Goal: Transaction & Acquisition: Purchase product/service

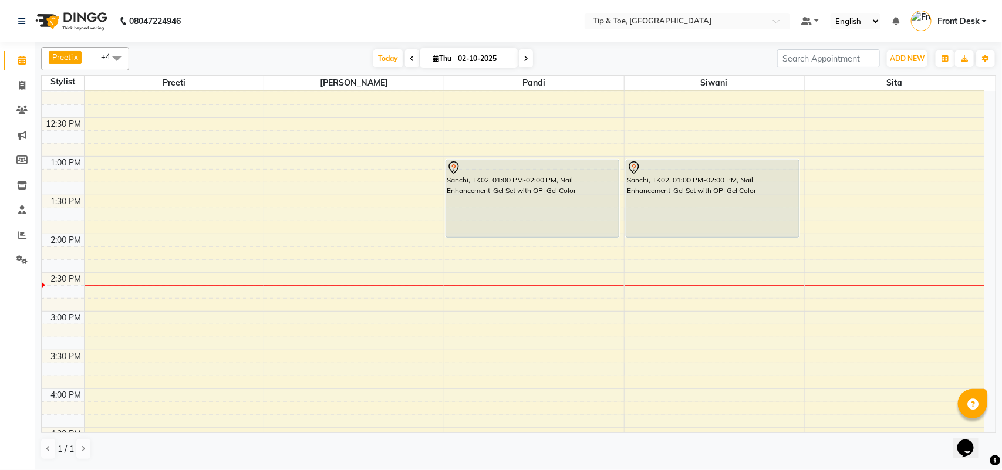
scroll to position [241, 0]
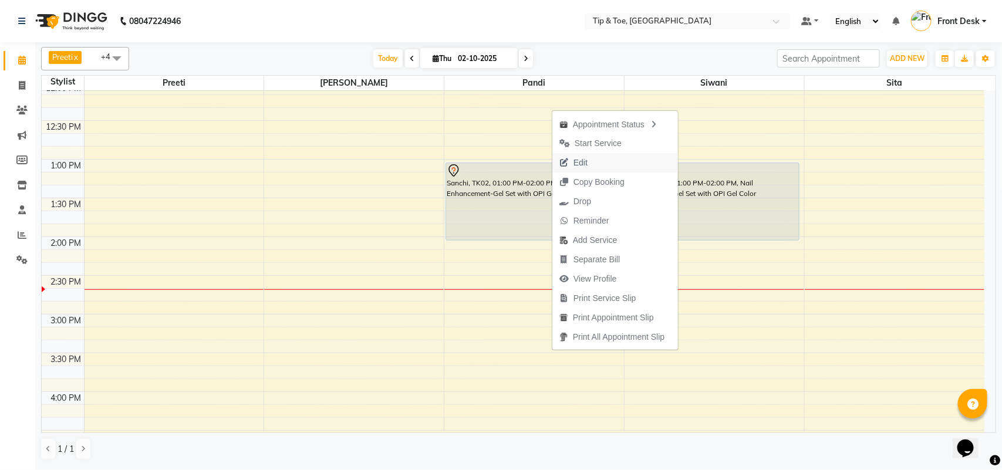
click at [606, 166] on button "Edit" at bounding box center [616, 162] width 126 height 19
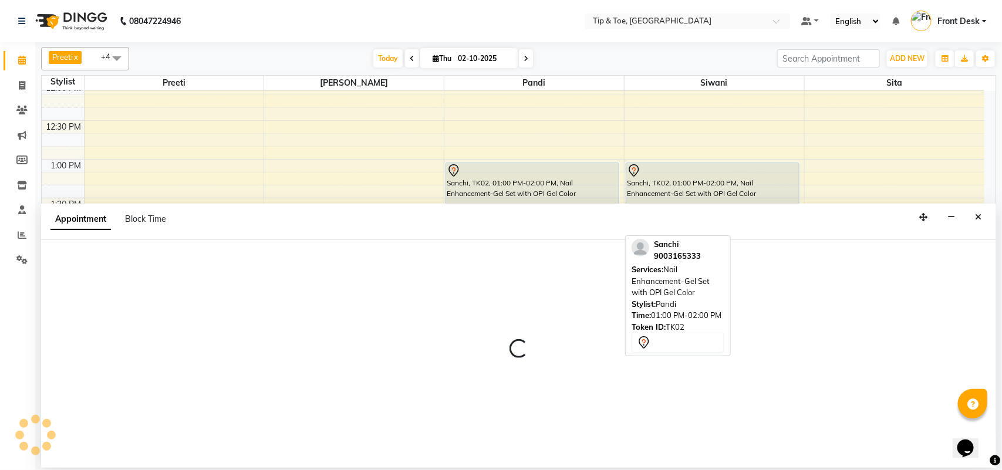
select select "tentative"
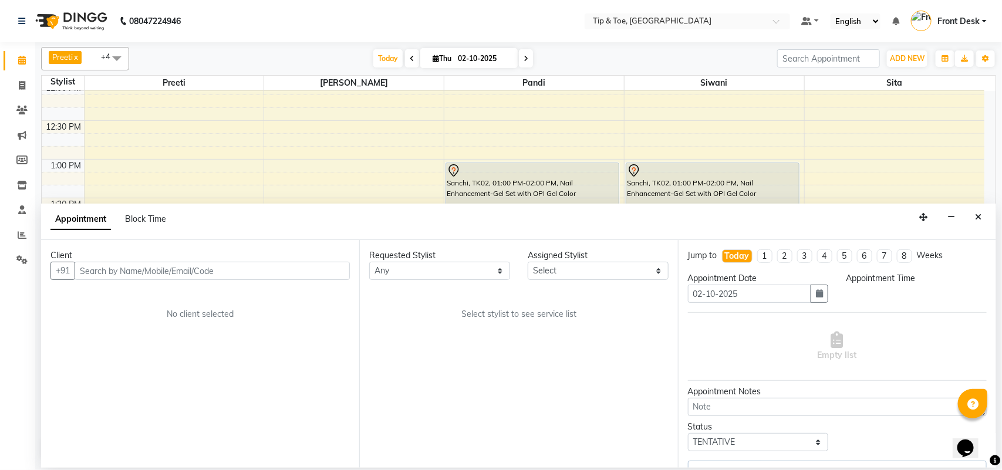
scroll to position [0, 0]
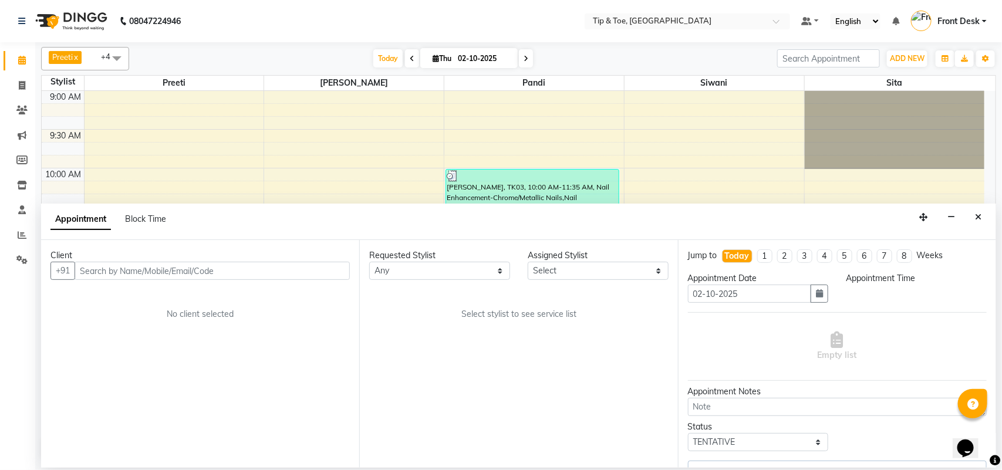
select select "39912"
select select "780"
select select "2752"
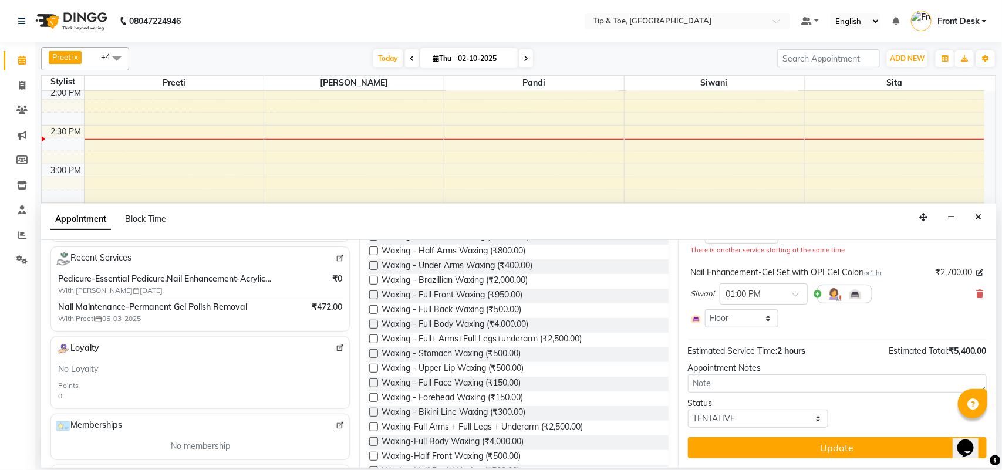
scroll to position [315, 0]
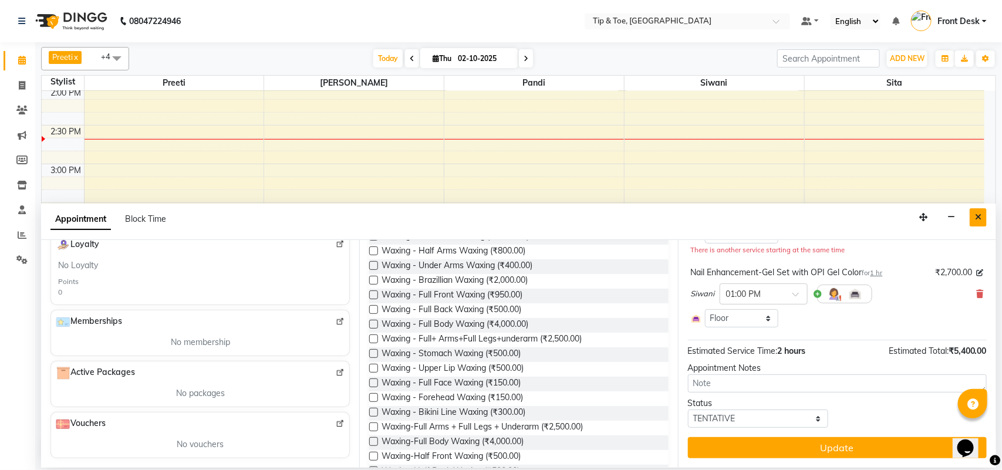
click at [982, 216] on button "Close" at bounding box center [978, 217] width 17 height 18
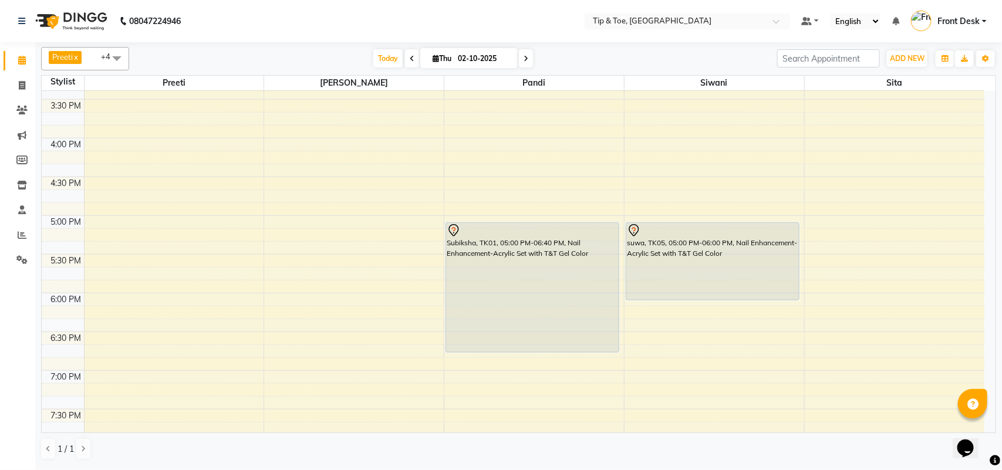
scroll to position [462, 0]
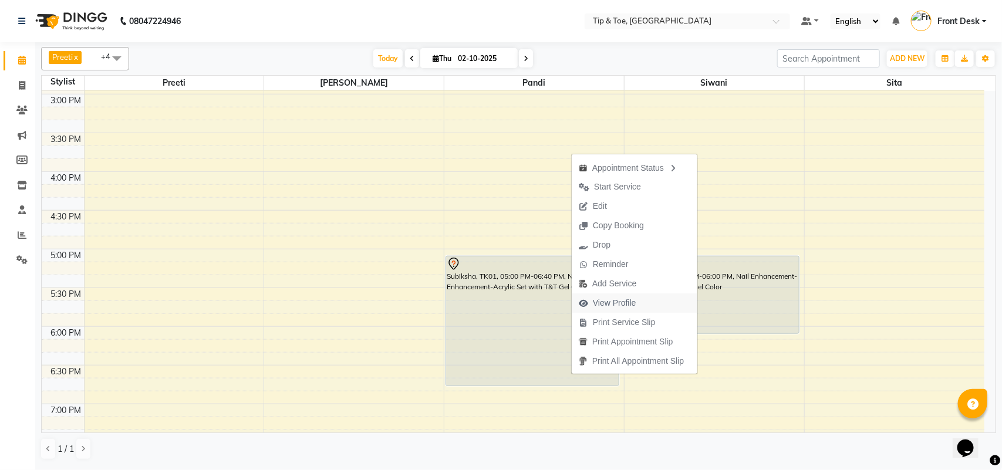
click at [588, 302] on span "View Profile" at bounding box center [608, 303] width 72 height 19
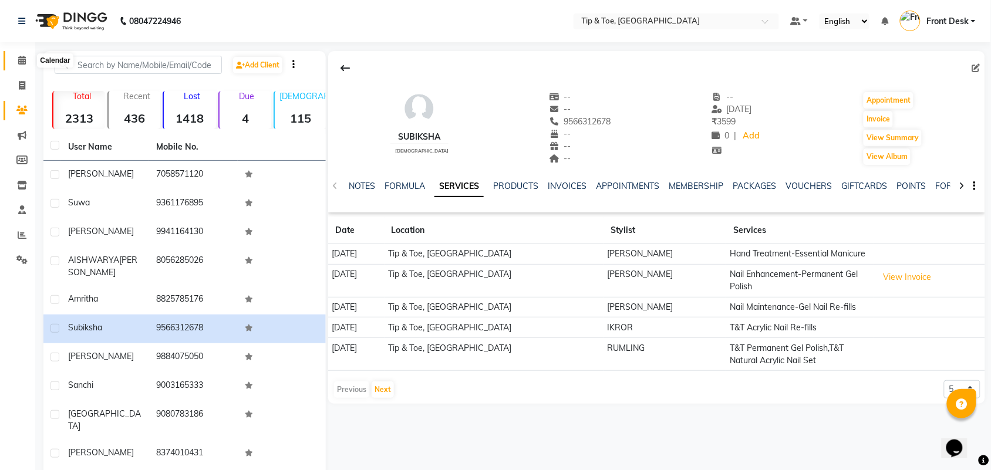
click at [24, 62] on icon at bounding box center [22, 60] width 8 height 9
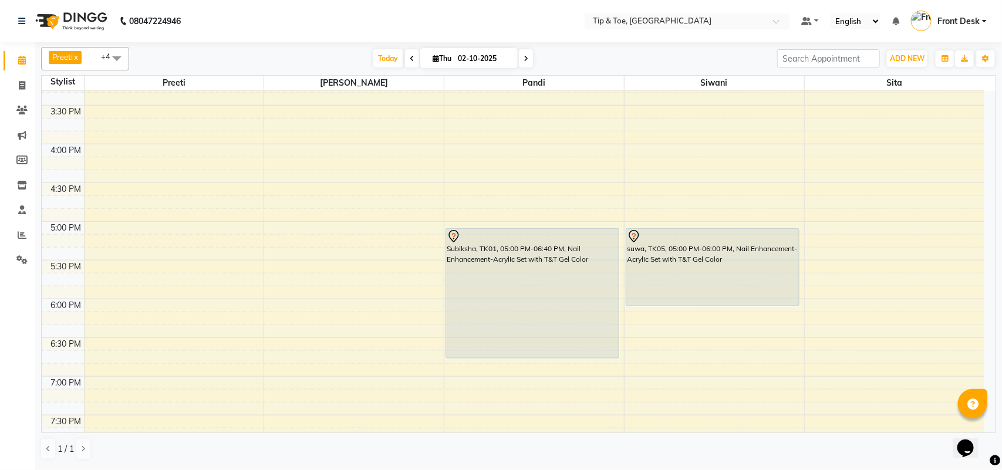
scroll to position [514, 0]
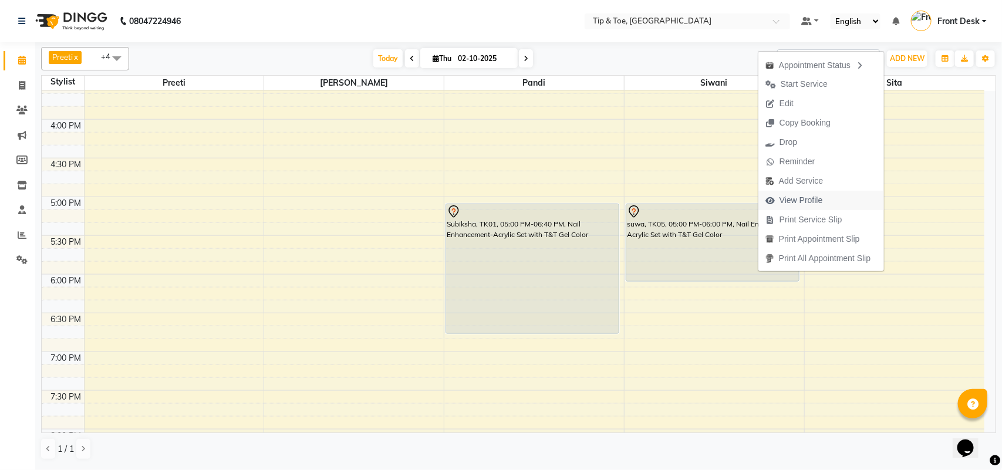
click at [779, 201] on span "View Profile" at bounding box center [795, 200] width 72 height 19
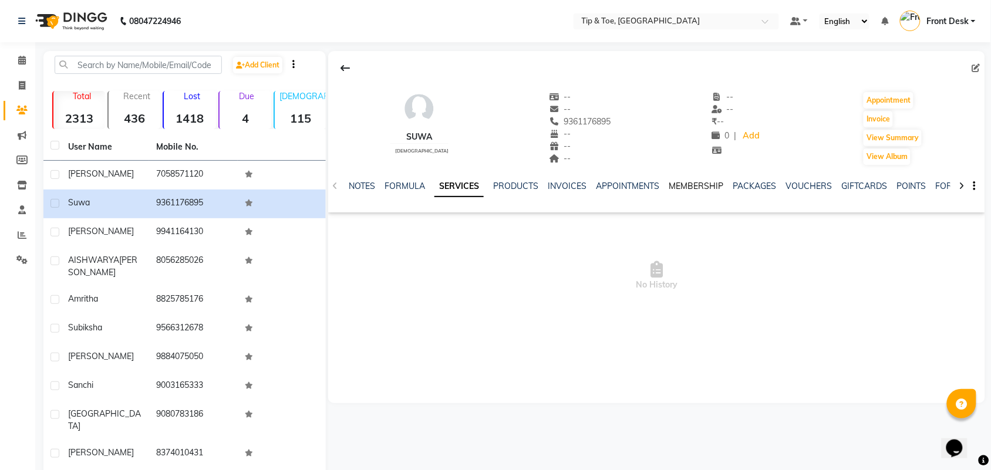
click at [672, 189] on link "MEMBERSHIP" at bounding box center [696, 186] width 55 height 11
click at [419, 187] on link "SERVICES" at bounding box center [408, 186] width 40 height 11
click at [15, 63] on span at bounding box center [22, 61] width 21 height 14
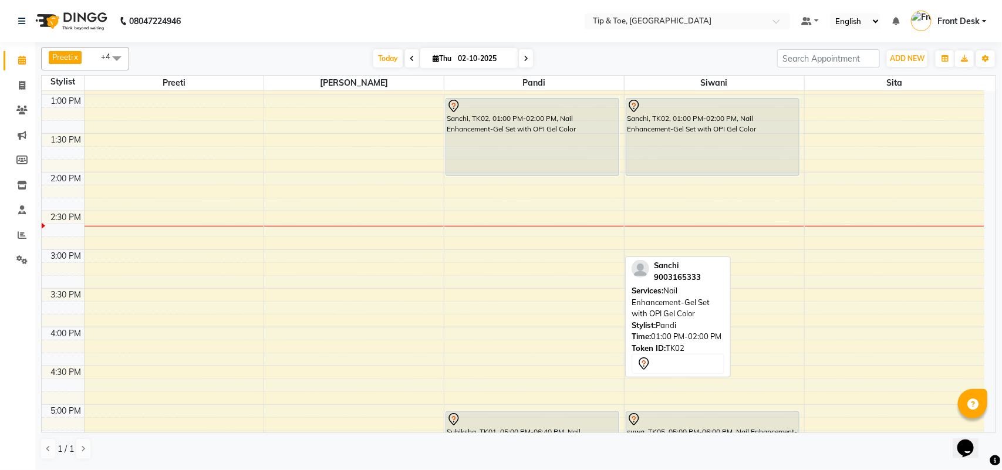
scroll to position [440, 0]
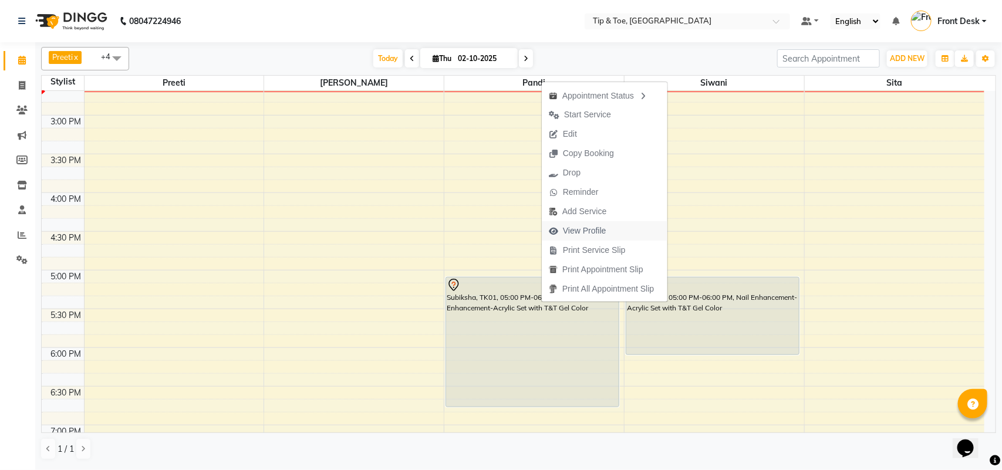
click at [564, 233] on span "View Profile" at bounding box center [584, 231] width 43 height 12
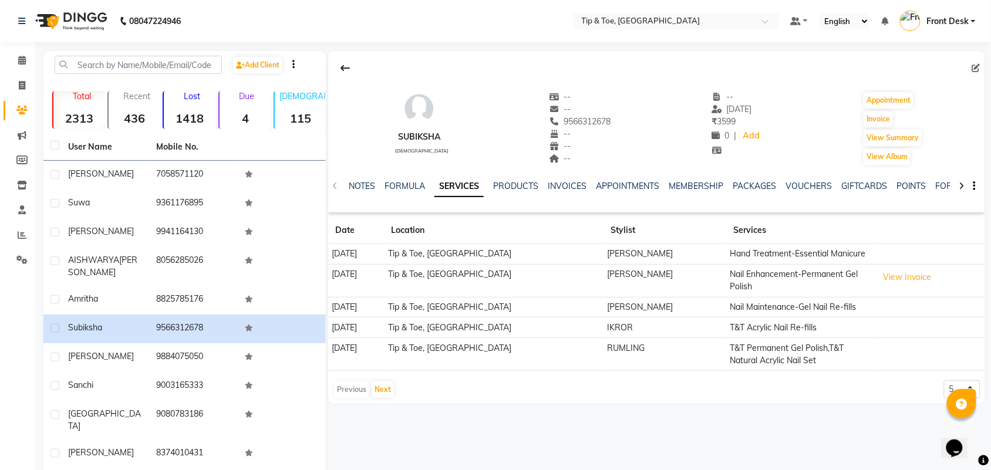
click at [356, 391] on div "Previous Next" at bounding box center [364, 390] width 62 height 19
click at [383, 391] on button "Next" at bounding box center [383, 390] width 22 height 16
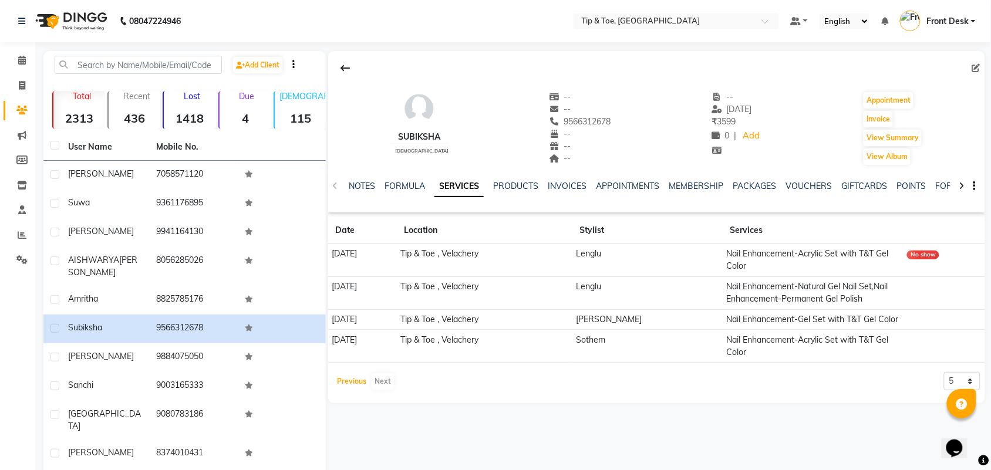
click at [359, 399] on div "Subiksha female -- -- 9566312678 -- -- -- -- 31-08-2025 ₹ 3599 0 | Add Appointm…" at bounding box center [656, 227] width 657 height 352
click at [349, 383] on button "Previous" at bounding box center [351, 381] width 35 height 16
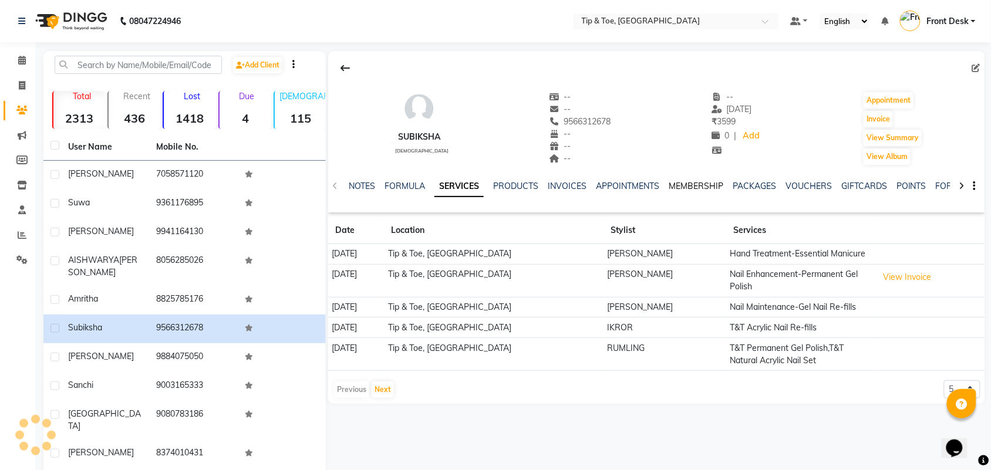
click at [694, 184] on link "MEMBERSHIP" at bounding box center [696, 186] width 55 height 11
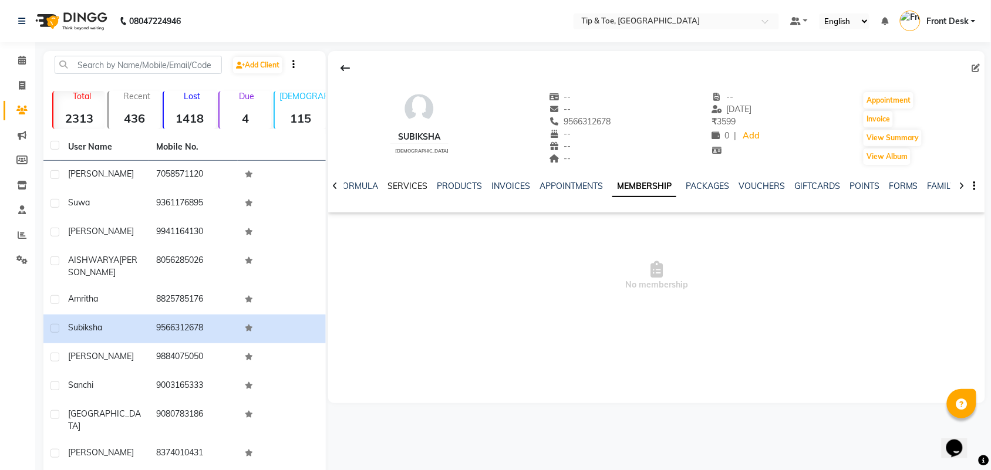
click at [409, 183] on link "SERVICES" at bounding box center [408, 186] width 40 height 11
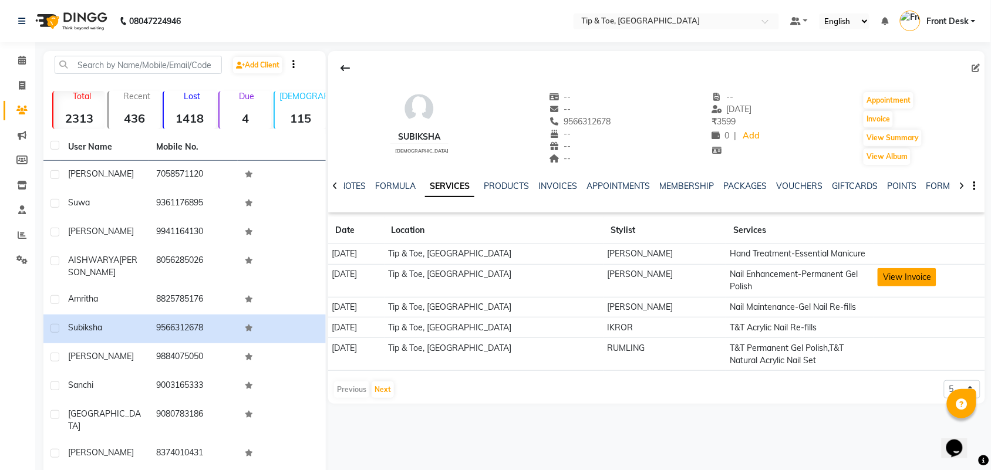
click at [908, 282] on button "View Invoice" at bounding box center [907, 277] width 59 height 18
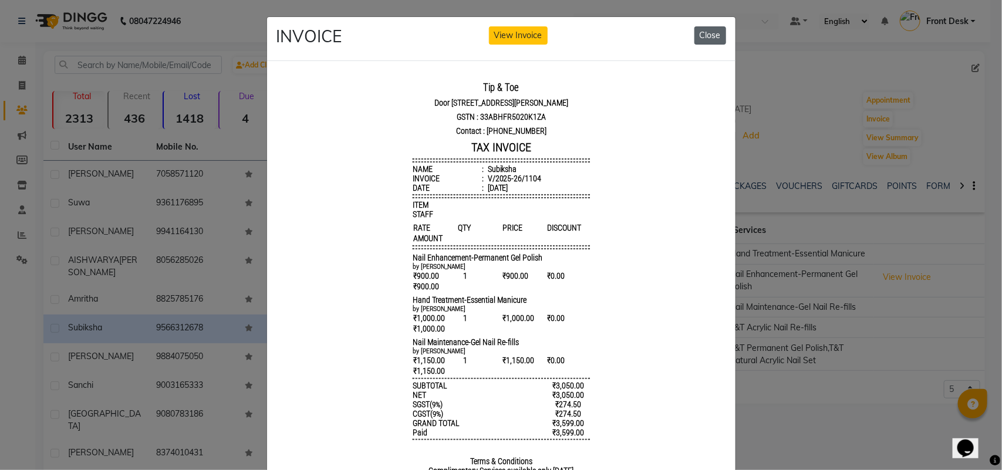
click at [715, 37] on button "Close" at bounding box center [711, 35] width 32 height 18
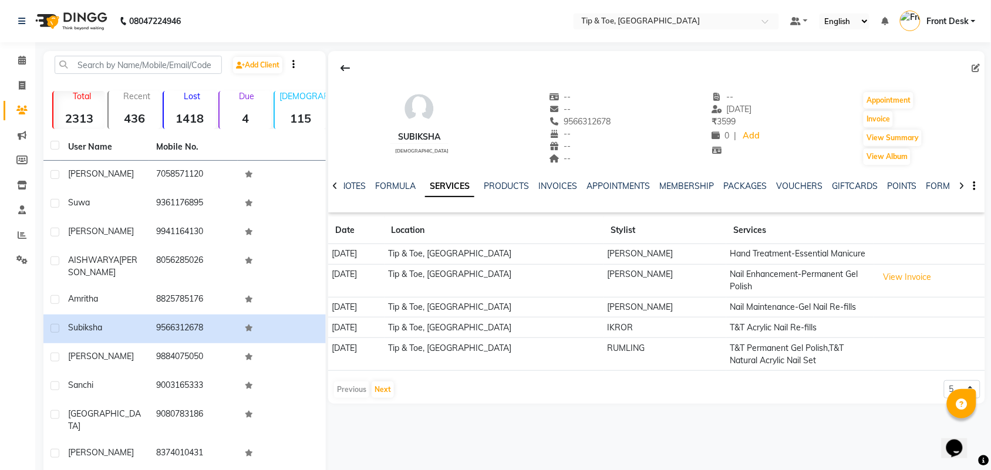
click at [763, 362] on td "T&T Permanent Gel Polish,T&T Natural Acrylic Nail Set" at bounding box center [799, 354] width 147 height 33
click at [604, 356] on td "Tip & Toe, Phoenix Mall of Asia" at bounding box center [494, 354] width 219 height 33
click at [760, 257] on td "Hand Treatment-Essential Manicure" at bounding box center [799, 254] width 147 height 21
click at [348, 392] on div "Previous Next" at bounding box center [364, 390] width 62 height 19
click at [388, 392] on button "Next" at bounding box center [383, 390] width 22 height 16
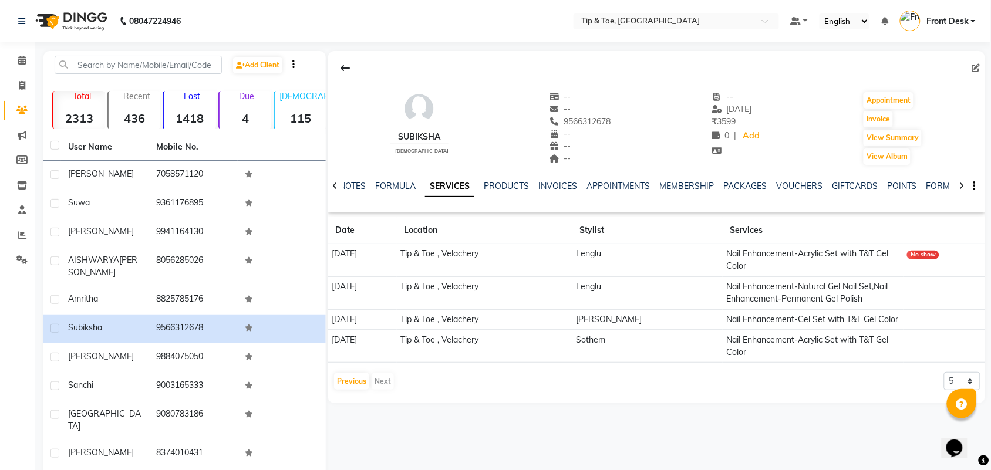
click at [841, 307] on td "Nail Enhancement-Natural Gel Nail Set,Nail Enhancement-Permanent Gel Polish" at bounding box center [813, 293] width 181 height 33
click at [840, 298] on td "Nail Enhancement-Natural Gel Nail Set,Nail Enhancement-Permanent Gel Polish" at bounding box center [813, 293] width 181 height 33
click at [825, 321] on td "Nail Enhancement-Gel Set with T&T Gel Color" at bounding box center [813, 319] width 181 height 21
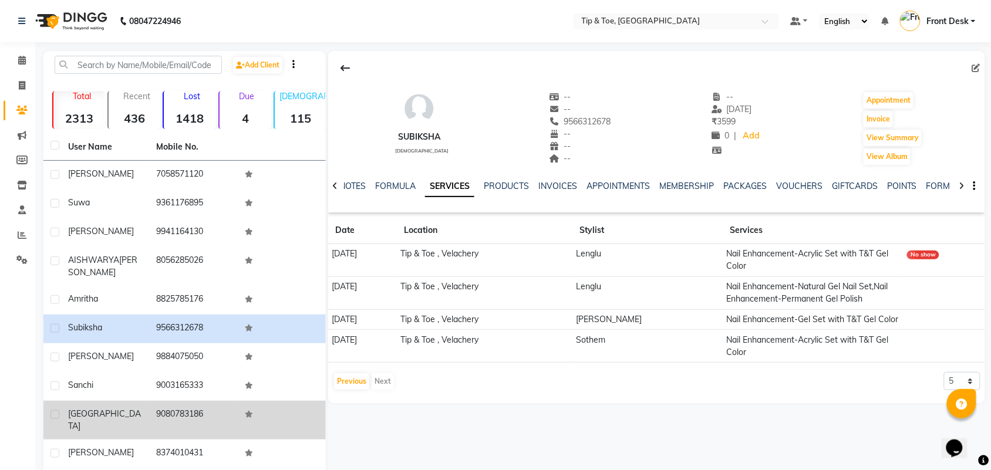
drag, startPoint x: 815, startPoint y: 341, endPoint x: 278, endPoint y: 423, distance: 543.6
click at [811, 341] on td "Nail Enhancement-Acrylic Set with T&T Gel Color" at bounding box center [813, 346] width 181 height 33
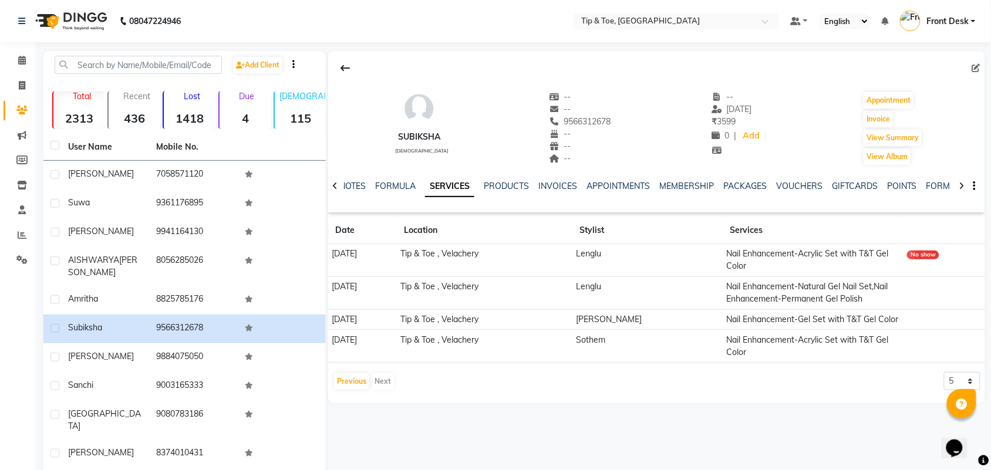
click at [376, 379] on div "Previous Next" at bounding box center [364, 381] width 62 height 19
click at [383, 382] on div "Previous Next" at bounding box center [364, 381] width 62 height 19
click at [360, 388] on button "Previous" at bounding box center [351, 381] width 35 height 16
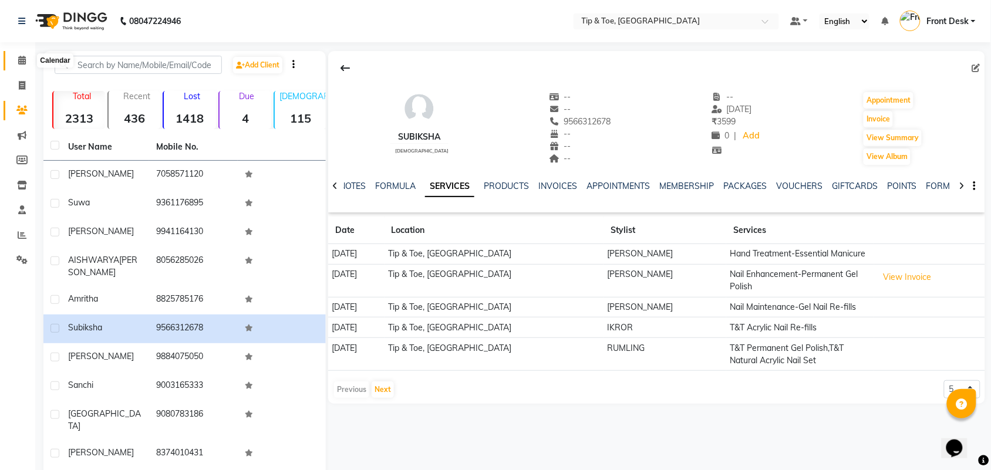
click at [28, 60] on span at bounding box center [22, 61] width 21 height 14
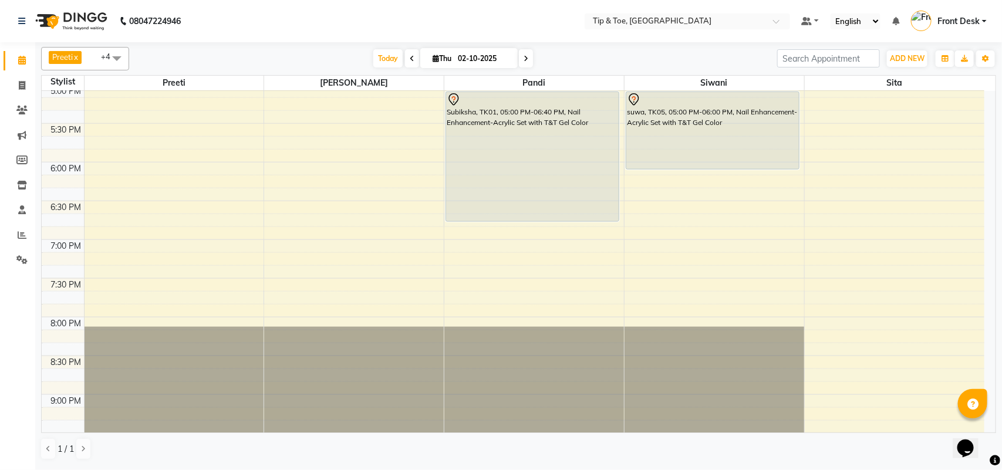
scroll to position [587, 0]
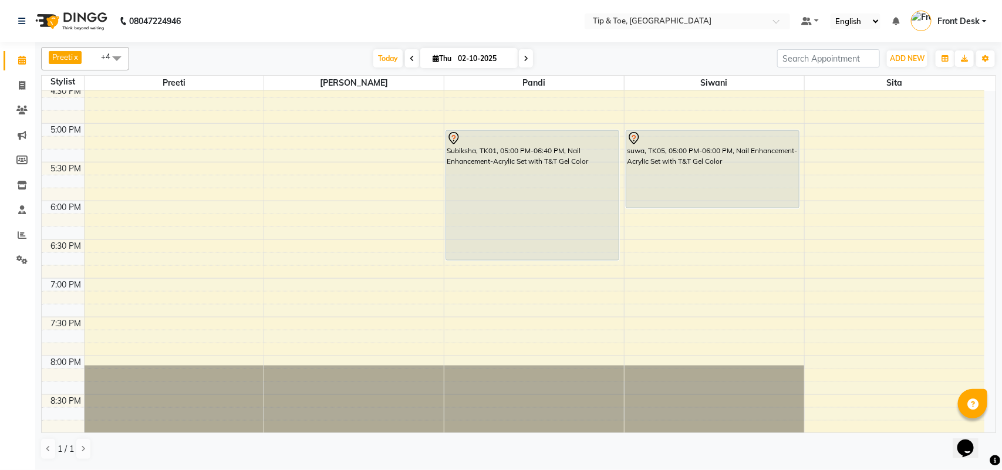
click at [405, 312] on div "9:00 AM 9:30 AM 10:00 AM 10:30 AM 11:00 AM 11:30 AM 12:00 PM 12:30 PM 1:00 PM 1…" at bounding box center [513, 46] width 943 height 1085
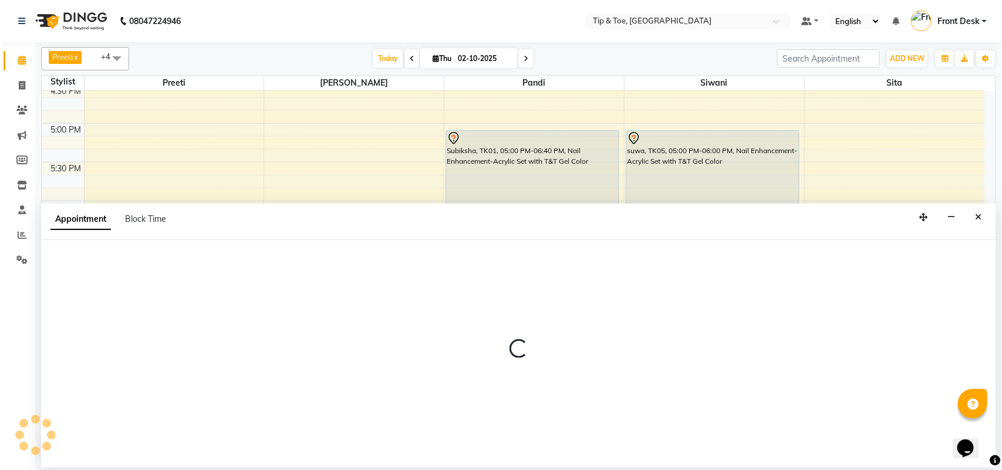
select select "39914"
select select "tentative"
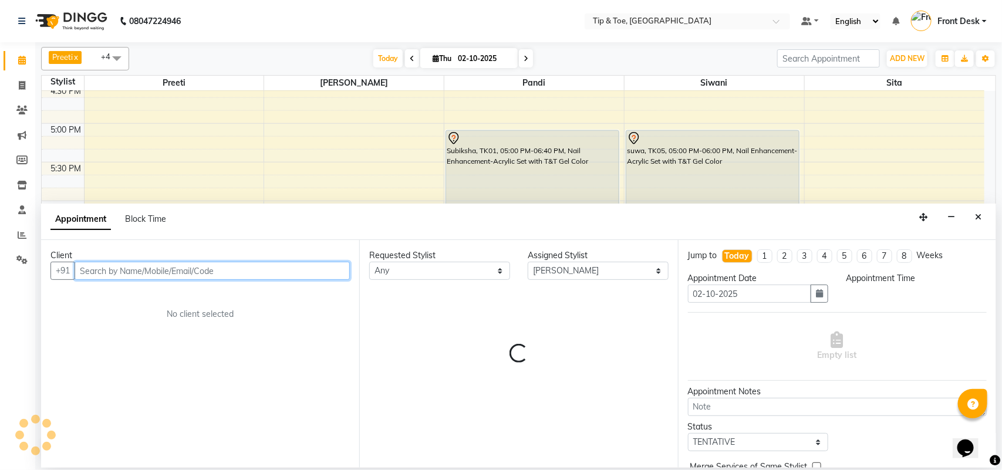
select select "1155"
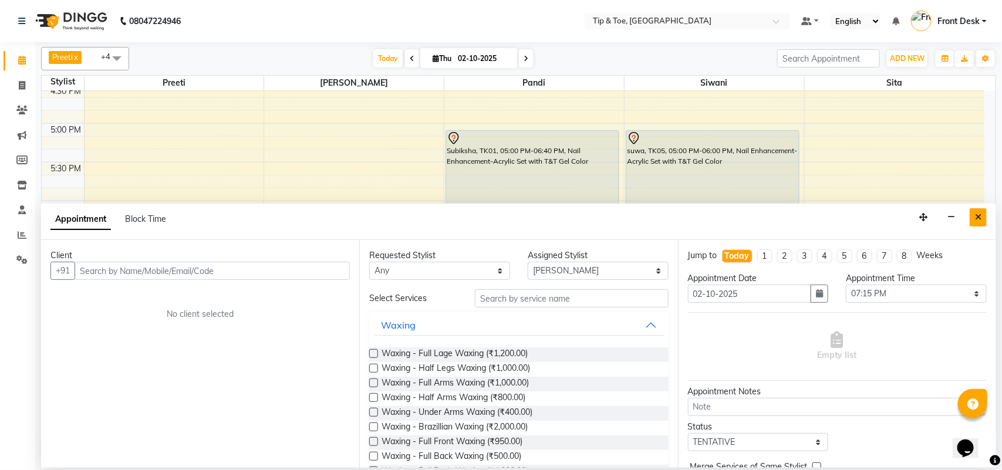
click at [979, 220] on icon "Close" at bounding box center [978, 217] width 6 height 8
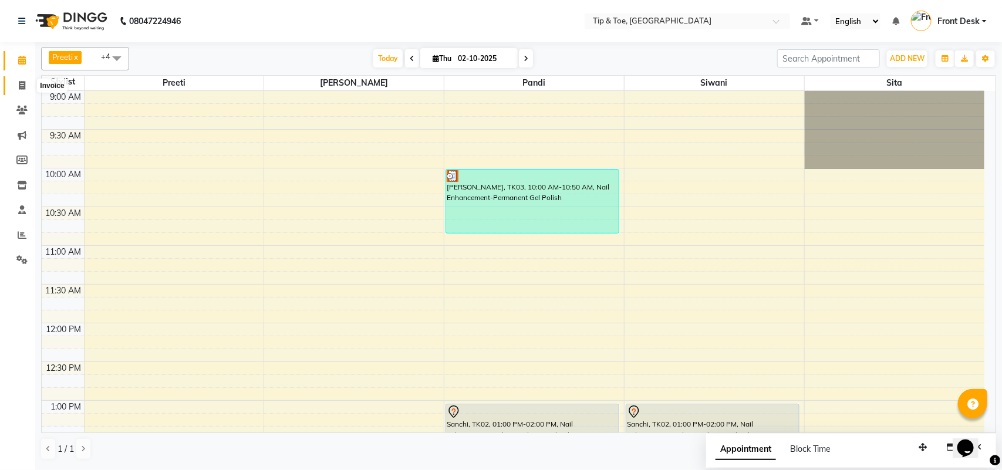
click at [19, 83] on icon at bounding box center [22, 85] width 6 height 9
select select "5770"
select select "service"
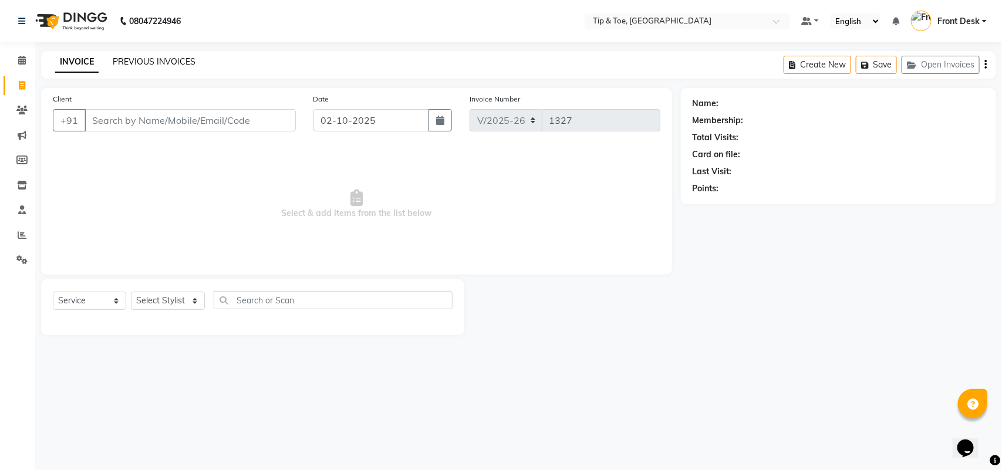
click at [144, 63] on link "PREVIOUS INVOICES" at bounding box center [154, 61] width 83 height 11
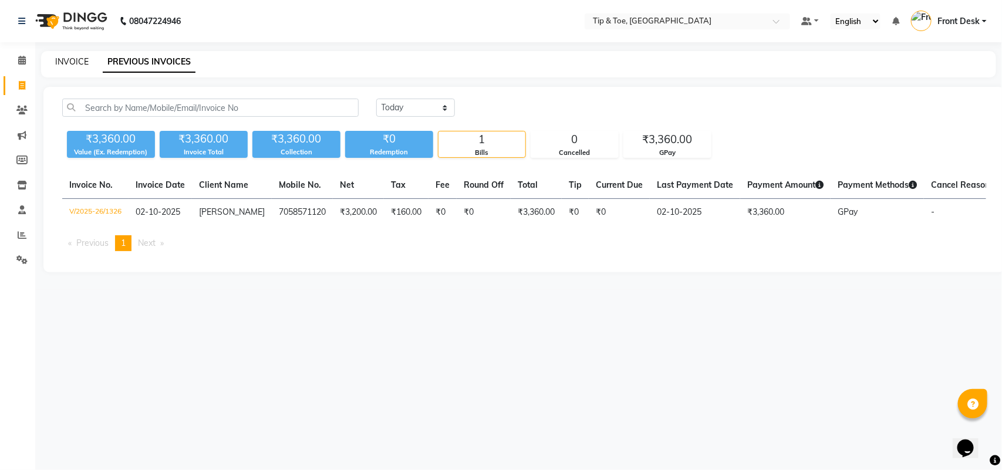
click at [80, 62] on link "INVOICE" at bounding box center [71, 61] width 33 height 11
select select "5770"
select select "service"
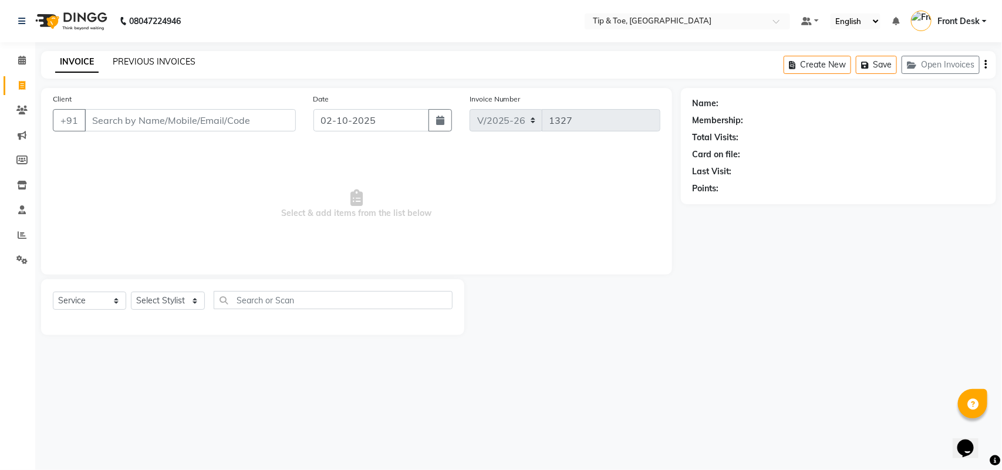
click at [134, 57] on link "PREVIOUS INVOICES" at bounding box center [154, 61] width 83 height 11
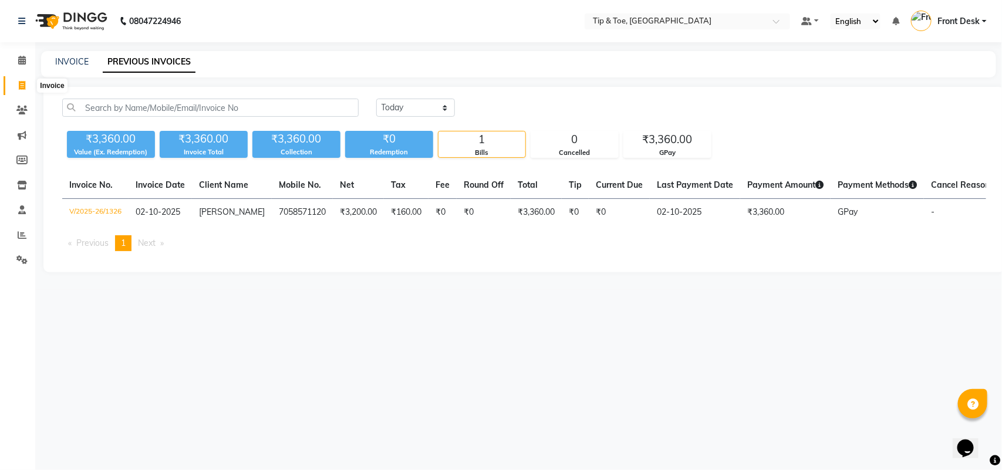
click at [19, 84] on icon at bounding box center [22, 85] width 6 height 9
select select "5770"
select select "service"
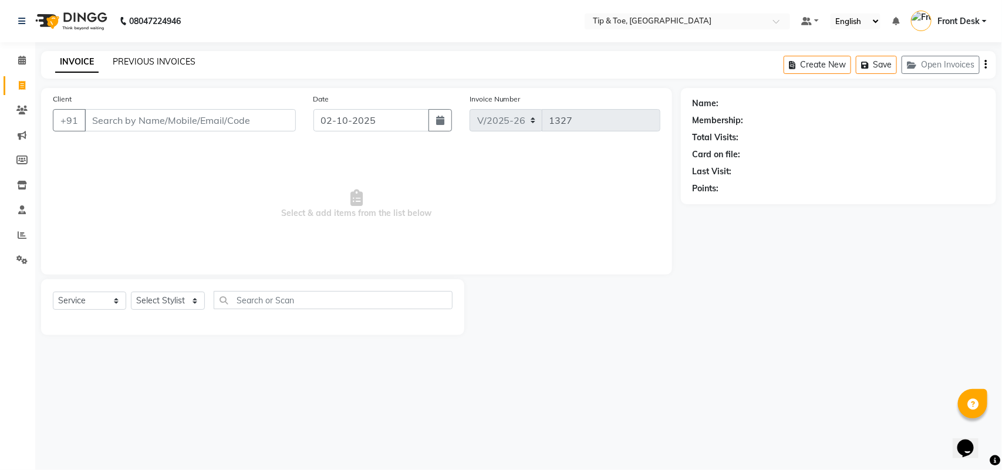
click at [115, 56] on link "PREVIOUS INVOICES" at bounding box center [154, 61] width 83 height 11
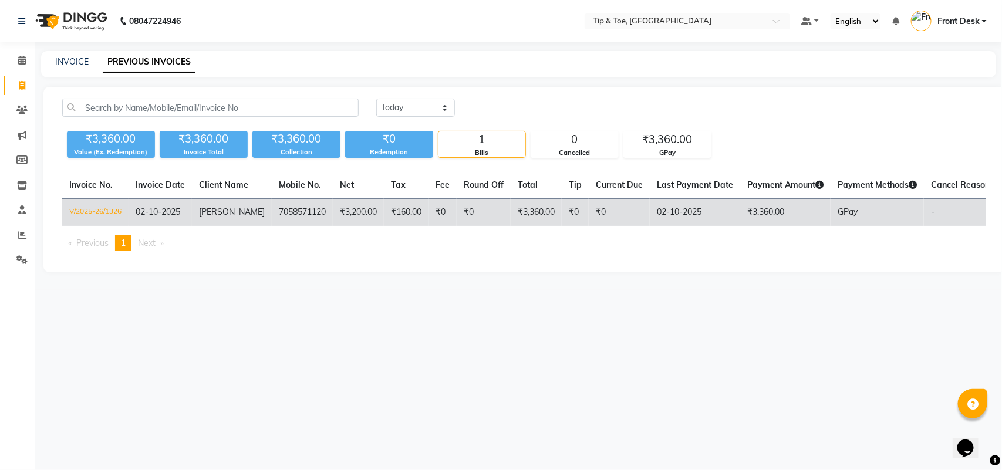
click at [198, 208] on td "[PERSON_NAME]" at bounding box center [232, 213] width 80 height 28
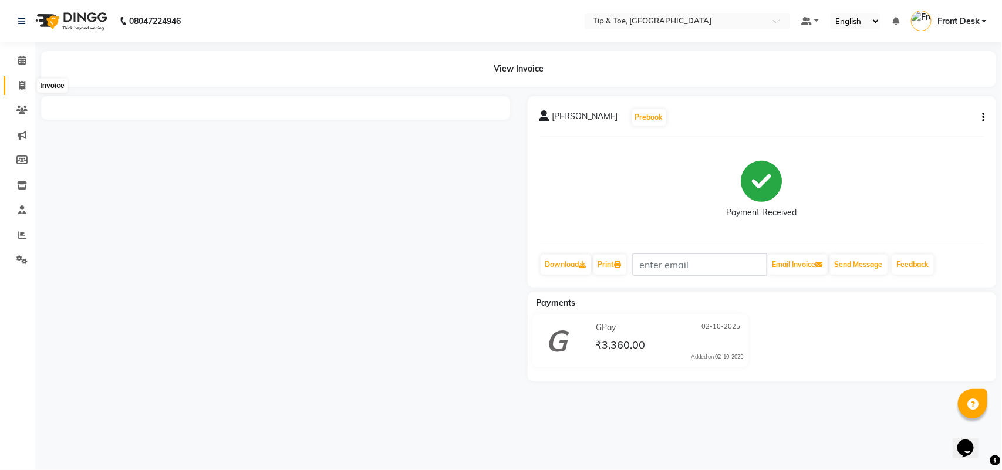
click at [25, 86] on span at bounding box center [22, 86] width 21 height 14
select select "5770"
select select "service"
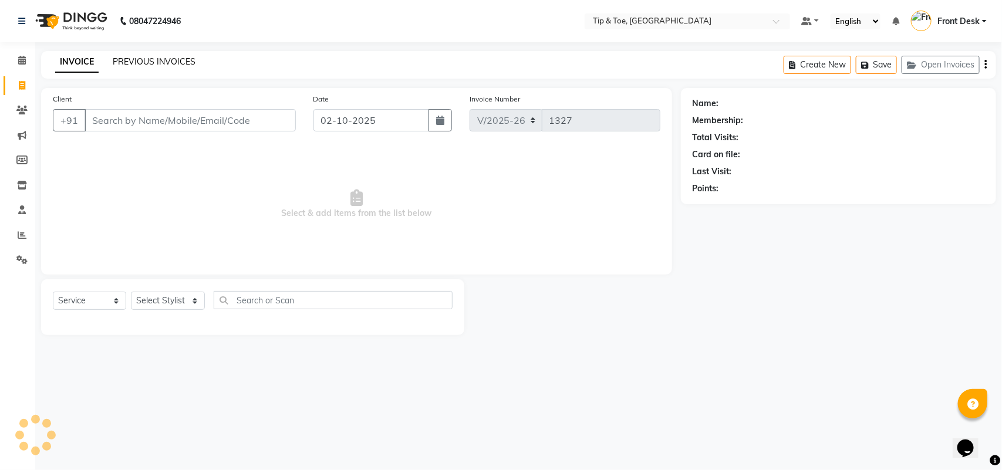
click at [128, 57] on link "PREVIOUS INVOICES" at bounding box center [154, 61] width 83 height 11
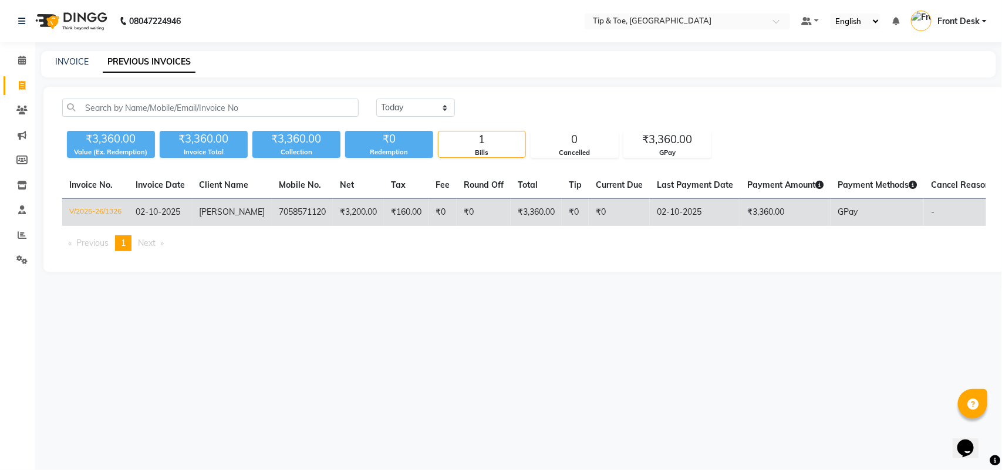
click at [278, 213] on td "7058571120" at bounding box center [302, 213] width 61 height 28
click at [152, 208] on span "02-10-2025" at bounding box center [158, 212] width 45 height 11
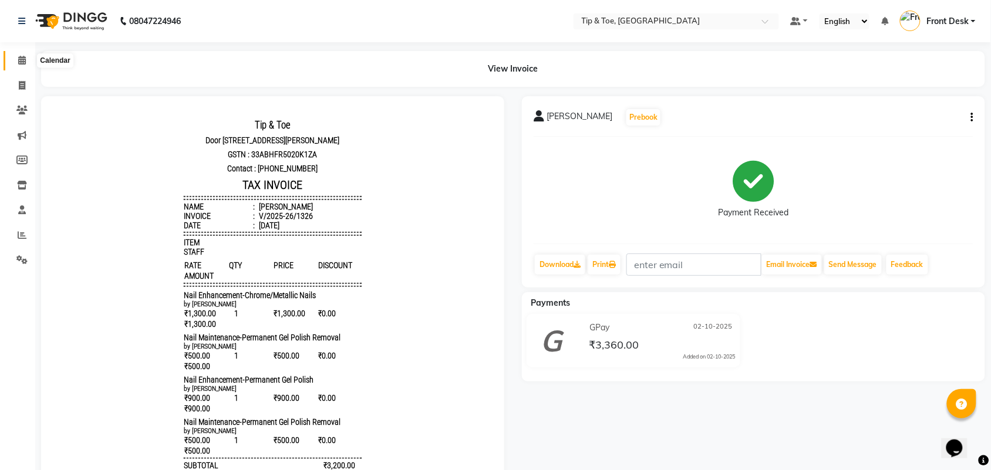
click at [19, 60] on icon at bounding box center [22, 60] width 8 height 9
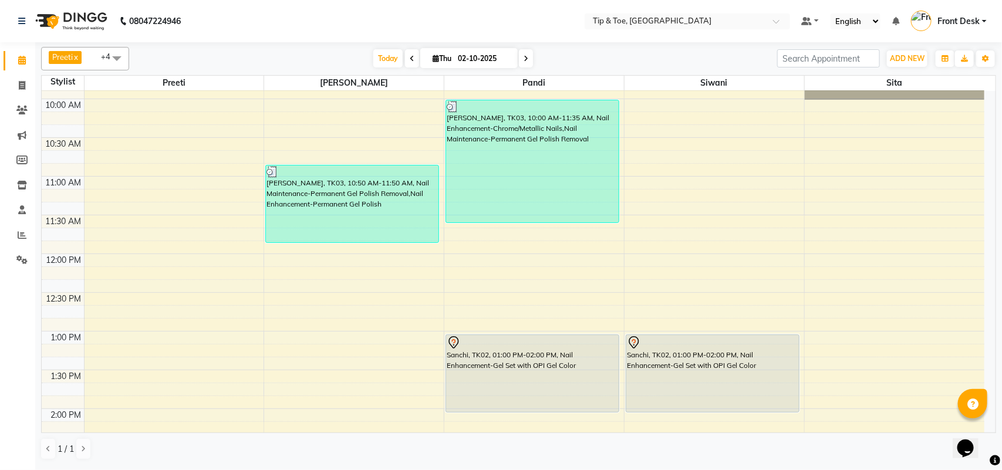
scroll to position [220, 0]
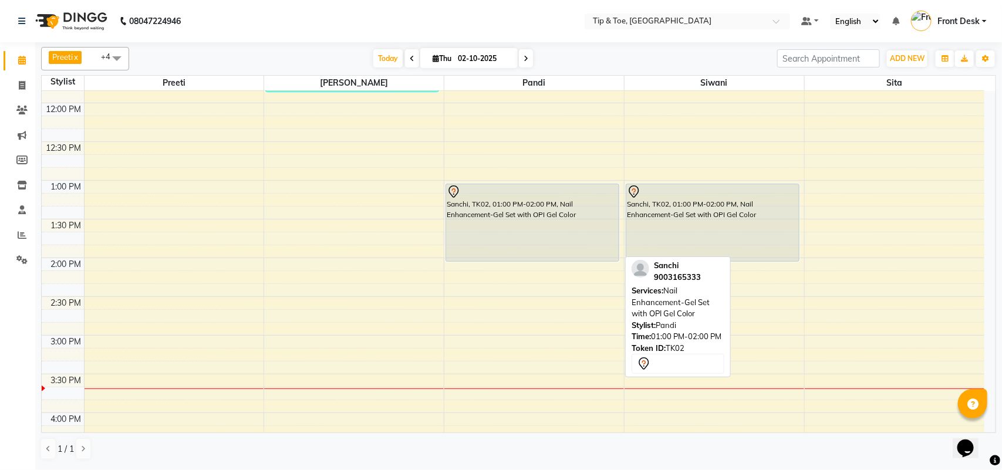
click at [469, 237] on div "Sanchi, TK02, 01:00 PM-02:00 PM, Nail Enhancement-Gel Set with OPI Gel Color" at bounding box center [532, 222] width 173 height 77
select select "7"
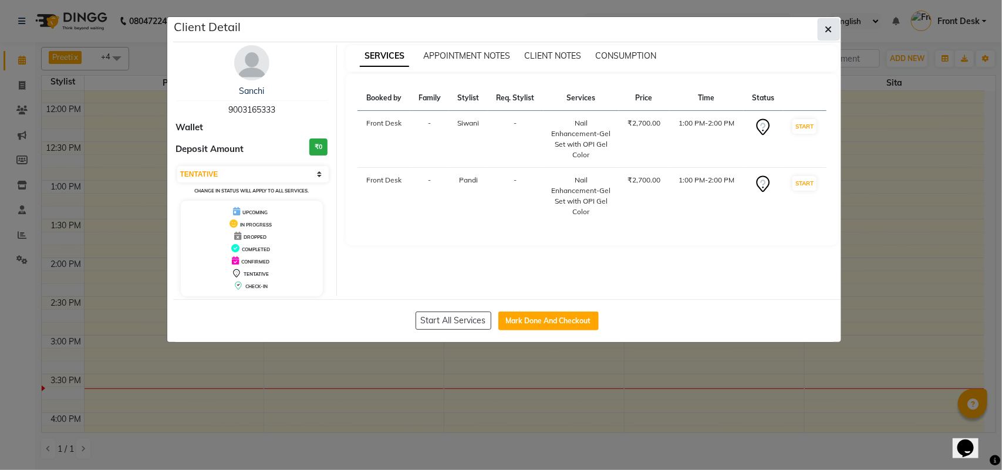
click at [832, 30] on button "button" at bounding box center [829, 29] width 22 height 22
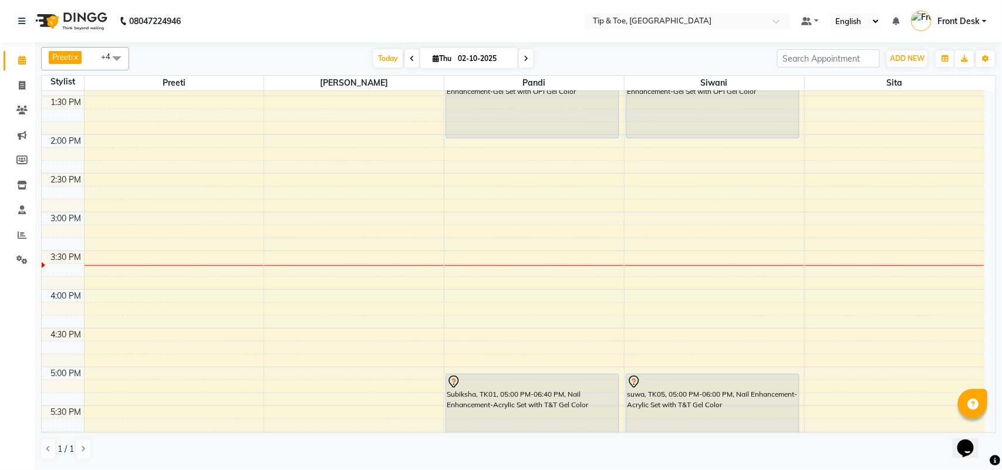
scroll to position [514, 0]
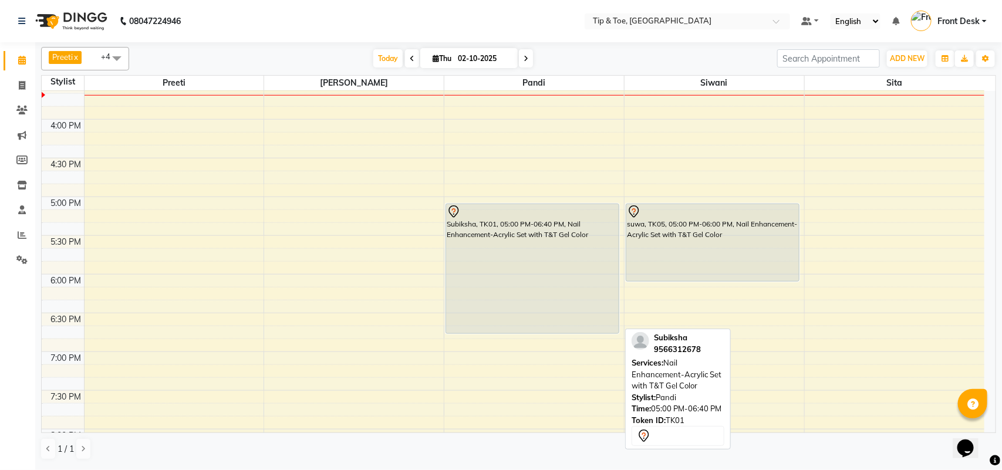
click at [492, 283] on div "Subiksha, TK01, 05:00 PM-06:40 PM, Nail Enhancement-Acrylic Set with T&T Gel Co…" at bounding box center [532, 268] width 173 height 129
select select "7"
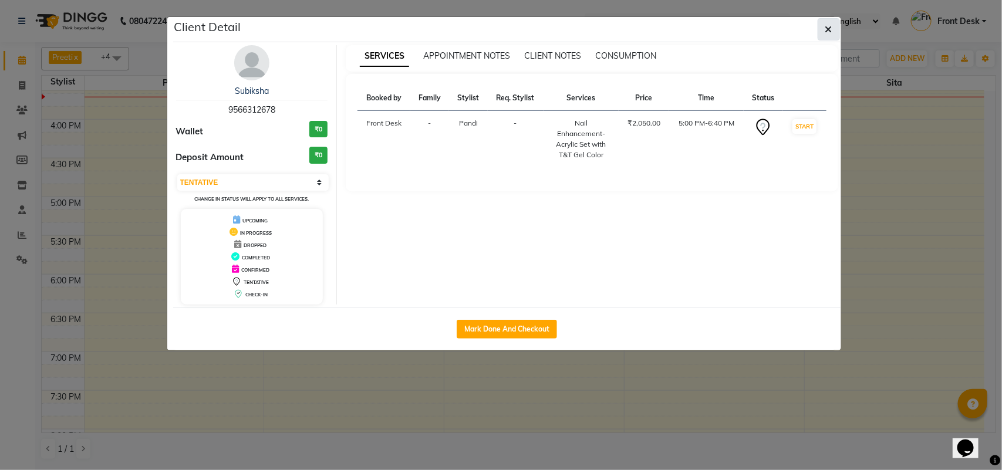
click at [826, 22] on button "button" at bounding box center [829, 29] width 22 height 22
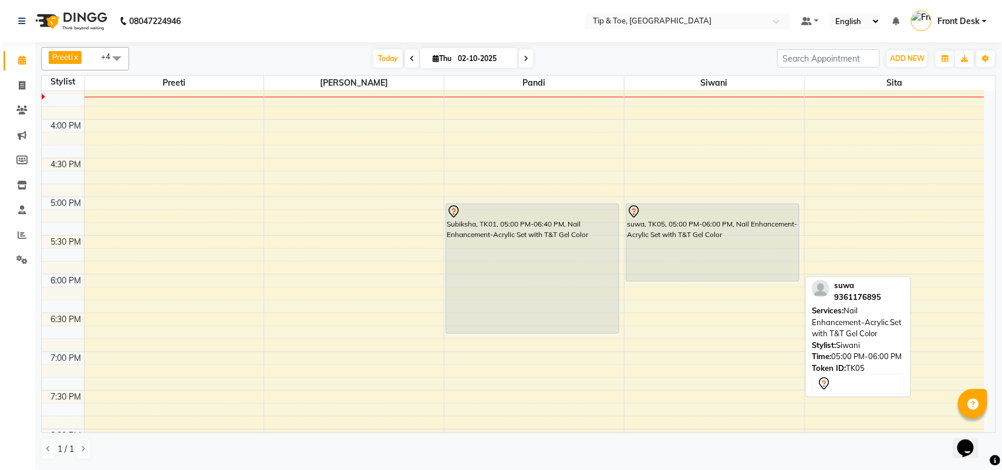
click at [691, 247] on div "suwa, TK05, 05:00 PM-06:00 PM, Nail Enhancement-Acrylic Set with T&T Gel Color" at bounding box center [713, 242] width 173 height 77
select select "7"
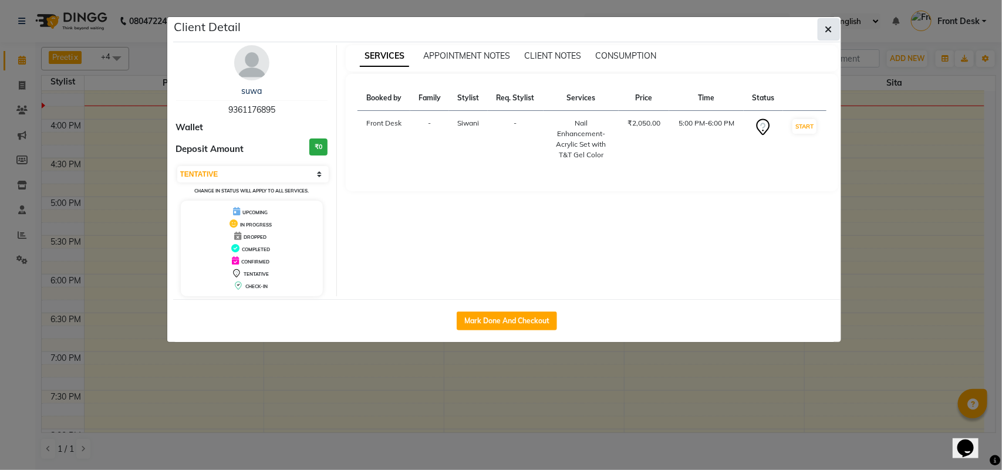
click at [820, 29] on button "button" at bounding box center [829, 29] width 22 height 22
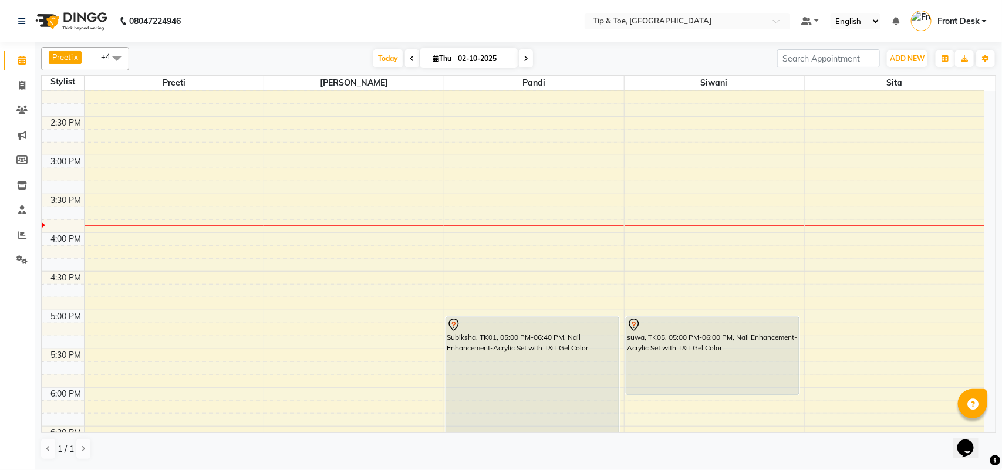
scroll to position [396, 0]
click at [412, 238] on div "9:00 AM 9:30 AM 10:00 AM 10:30 AM 11:00 AM 11:30 AM 12:00 PM 12:30 PM 1:00 PM 1…" at bounding box center [513, 237] width 943 height 1085
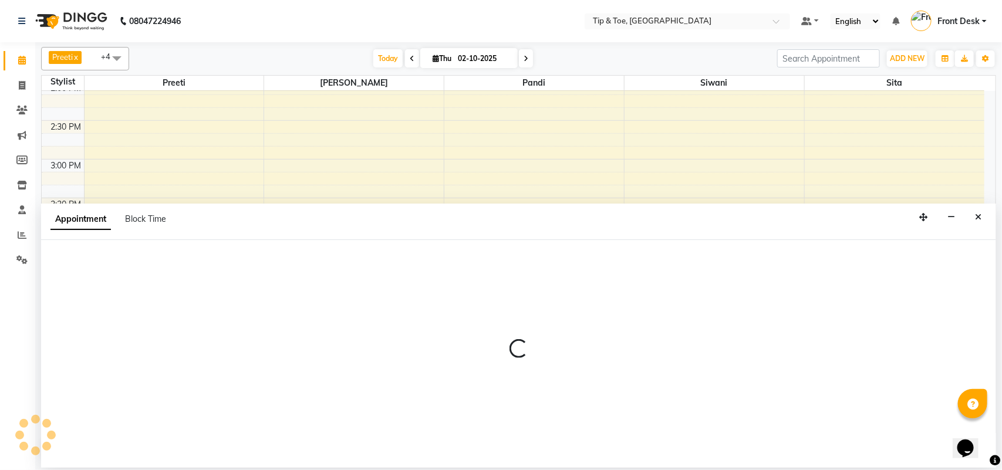
select select "39914"
select select "tentative"
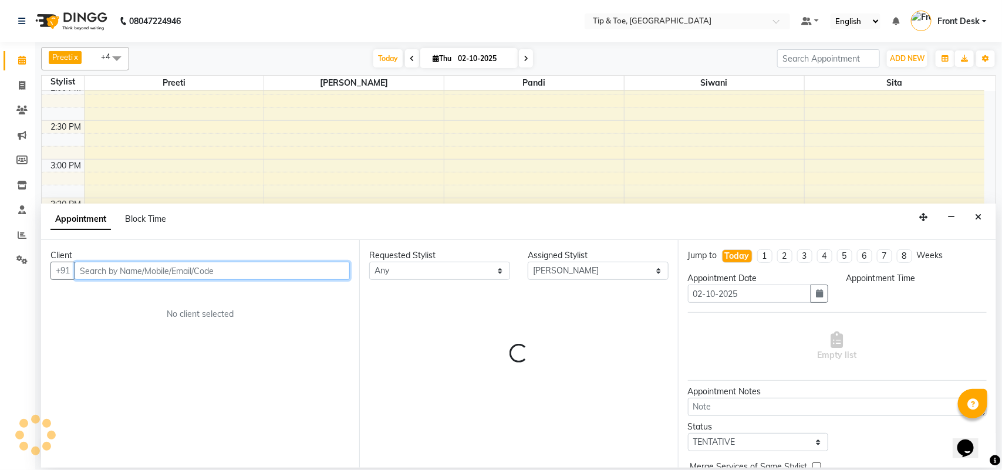
select select "945"
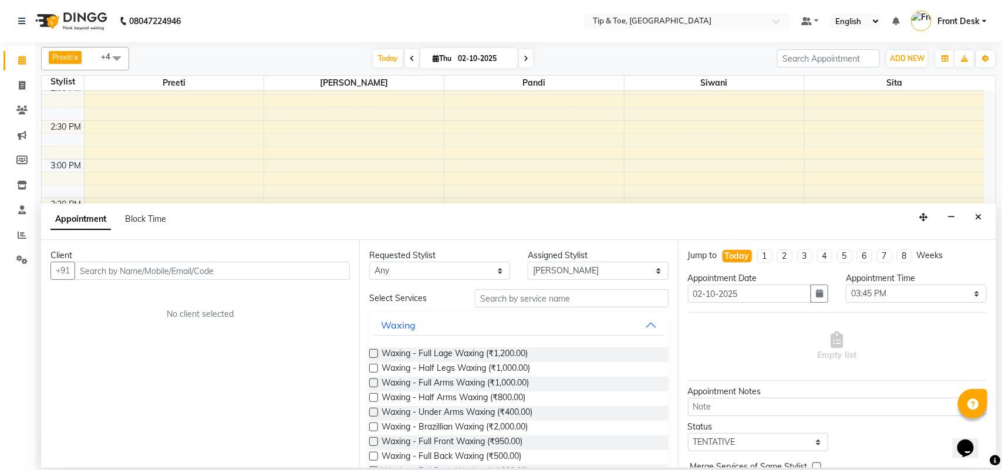
click at [295, 282] on div "Client +91 No client selected" at bounding box center [200, 354] width 318 height 228
click at [292, 277] on input "text" at bounding box center [212, 271] width 275 height 18
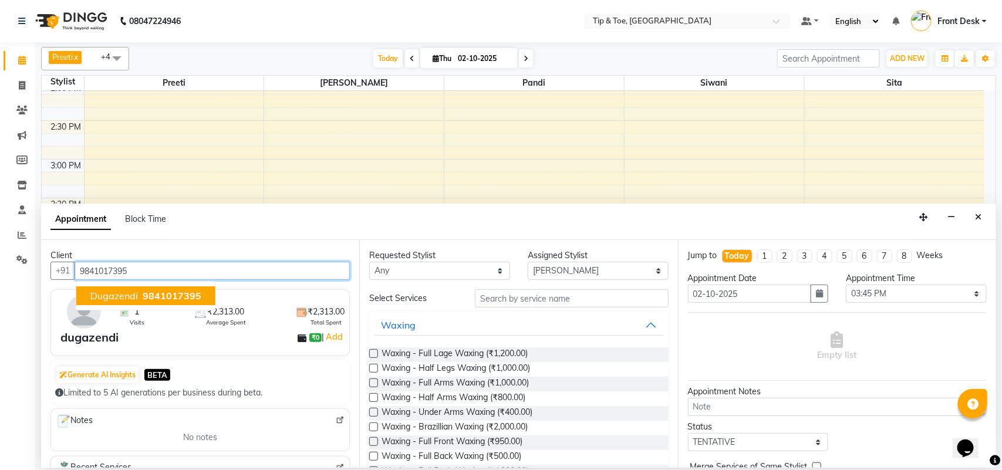
click at [183, 294] on span "9841017395" at bounding box center [172, 296] width 59 height 12
type input "9841017395"
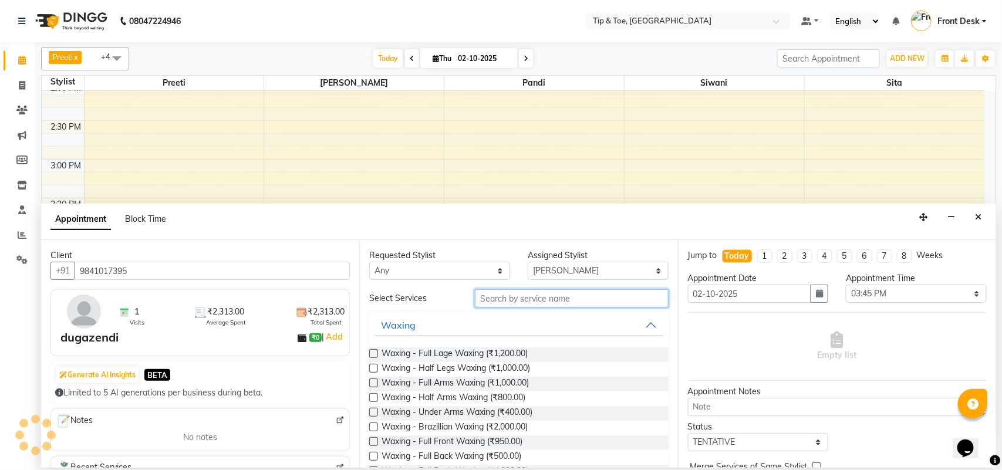
click at [540, 302] on input "text" at bounding box center [572, 299] width 194 height 18
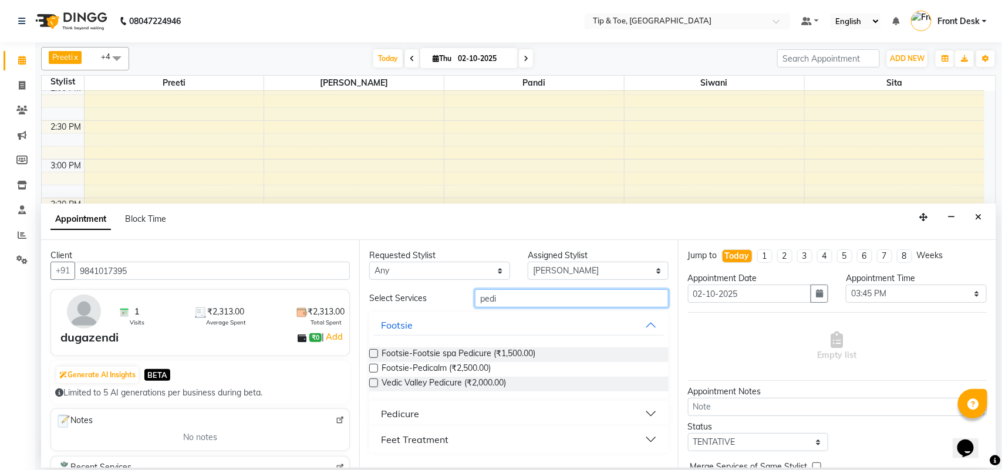
type input "pedi"
click at [622, 406] on button "Pedicure" at bounding box center [519, 413] width 290 height 21
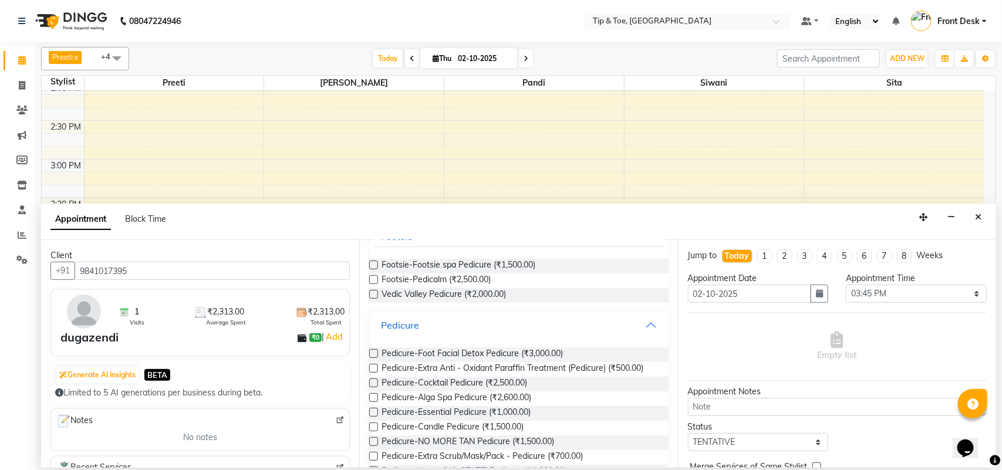
scroll to position [117, 0]
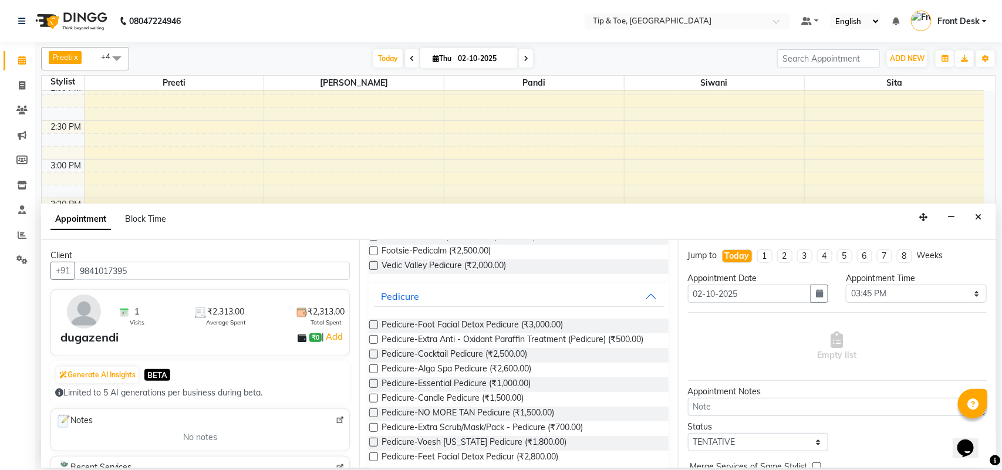
click at [542, 381] on div "Pedicure-Essential Pedicure (₹1,000.00)" at bounding box center [518, 385] width 299 height 15
click at [375, 382] on label at bounding box center [373, 383] width 9 height 9
click at [375, 382] on input "checkbox" at bounding box center [373, 385] width 8 height 8
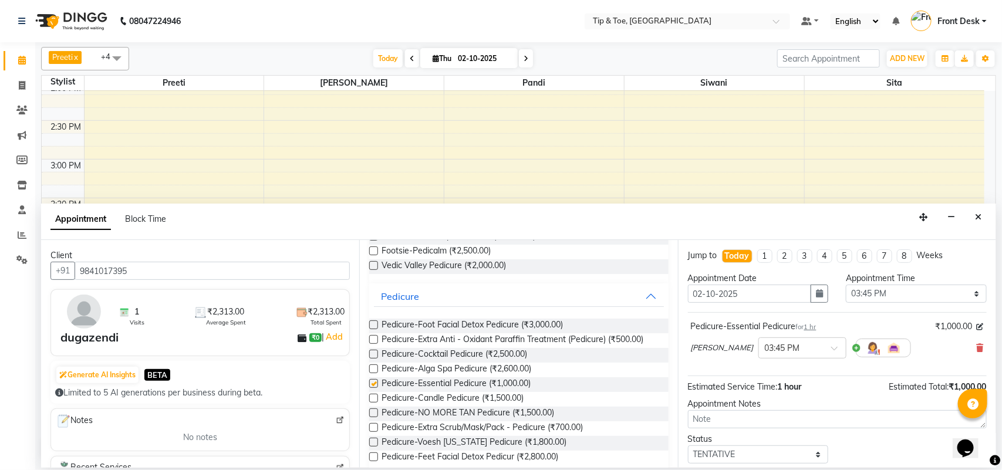
checkbox input "false"
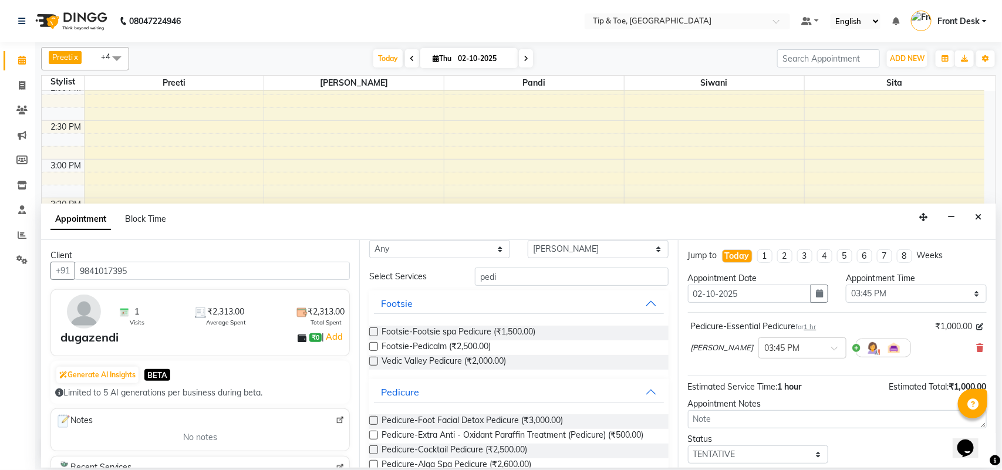
scroll to position [0, 0]
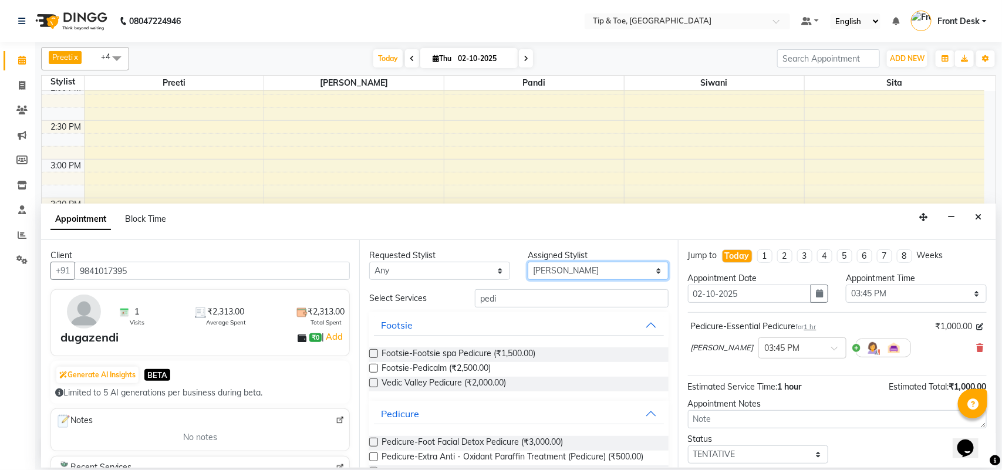
click at [642, 268] on select "Select afroz Afroz Kamesh.D Pandi Preeti Raj Rebecca Ricky Manager Sita Siwani" at bounding box center [598, 271] width 141 height 18
select select "93490"
click at [528, 262] on select "Select afroz Afroz Kamesh.D Pandi Preeti Raj Rebecca Ricky Manager Sita Siwani" at bounding box center [598, 271] width 141 height 18
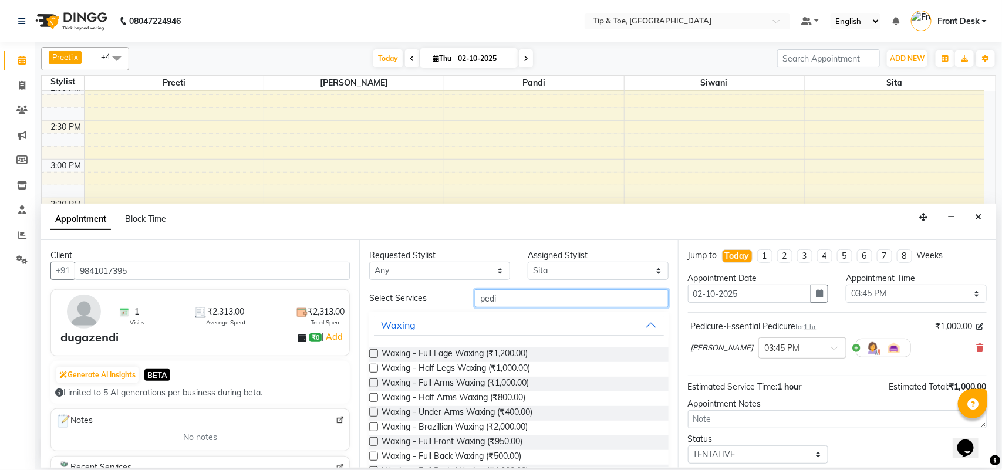
click at [510, 295] on input "pedi" at bounding box center [572, 299] width 194 height 18
type input "p"
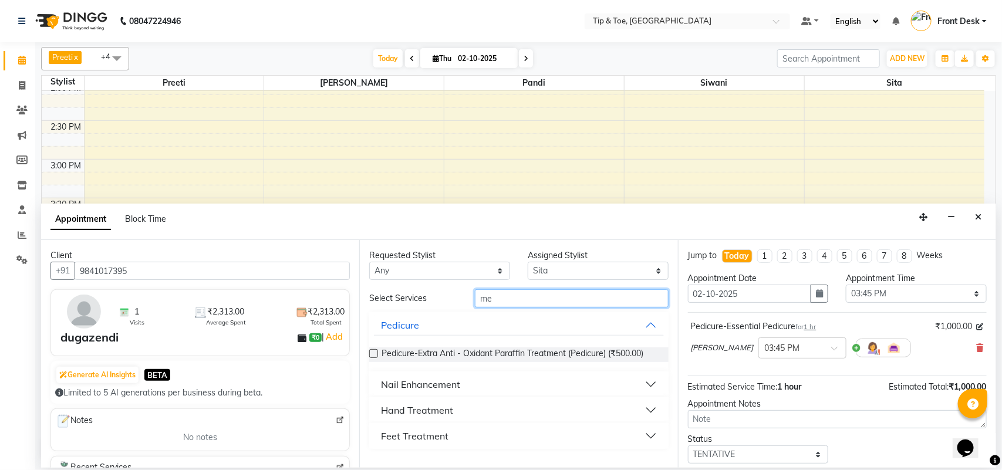
type input "m"
type input "esse"
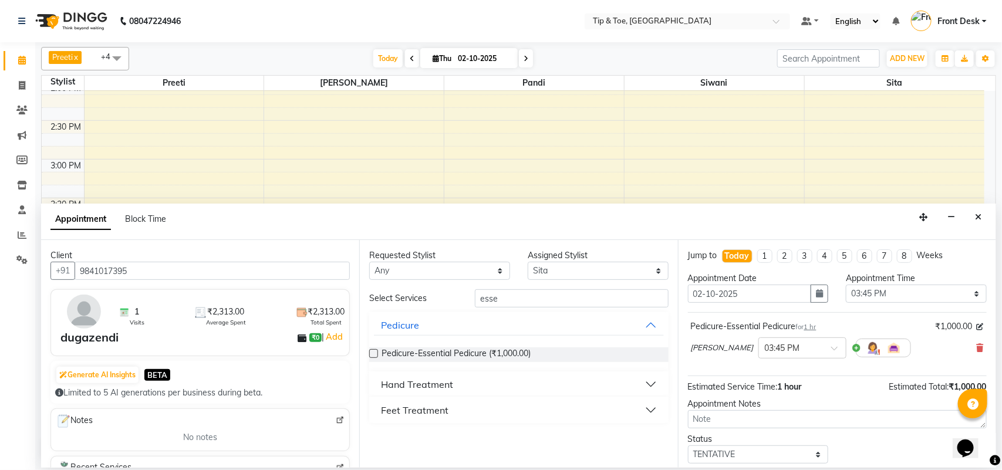
click at [549, 381] on button "Hand Treatment" at bounding box center [519, 384] width 290 height 21
click at [372, 415] on label at bounding box center [373, 413] width 9 height 9
click at [372, 415] on input "checkbox" at bounding box center [373, 414] width 8 height 8
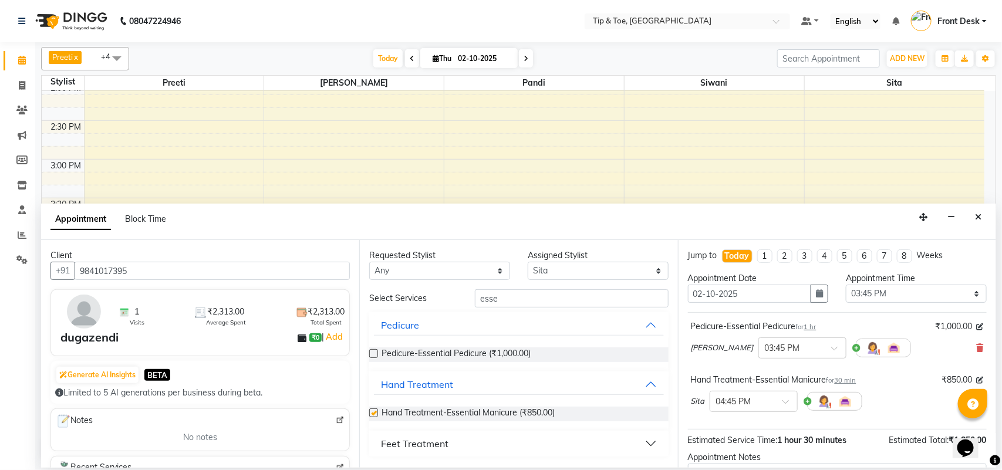
checkbox input "false"
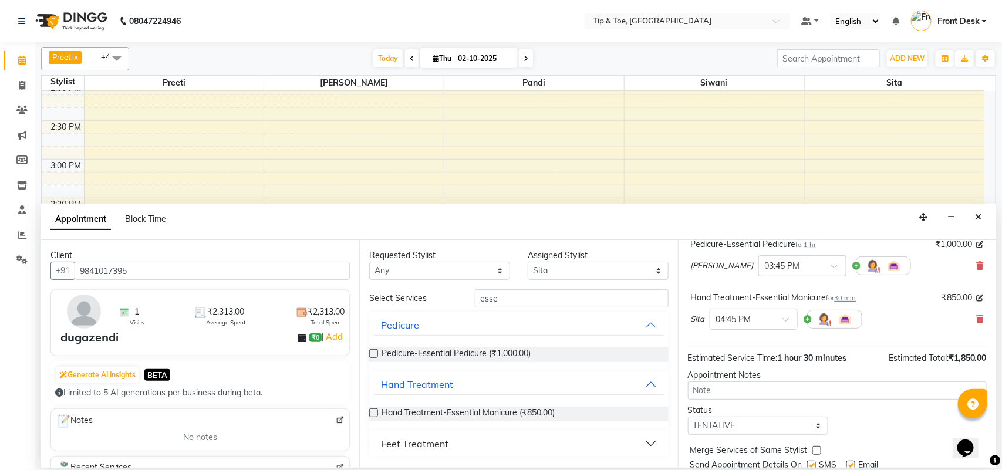
scroll to position [124, 0]
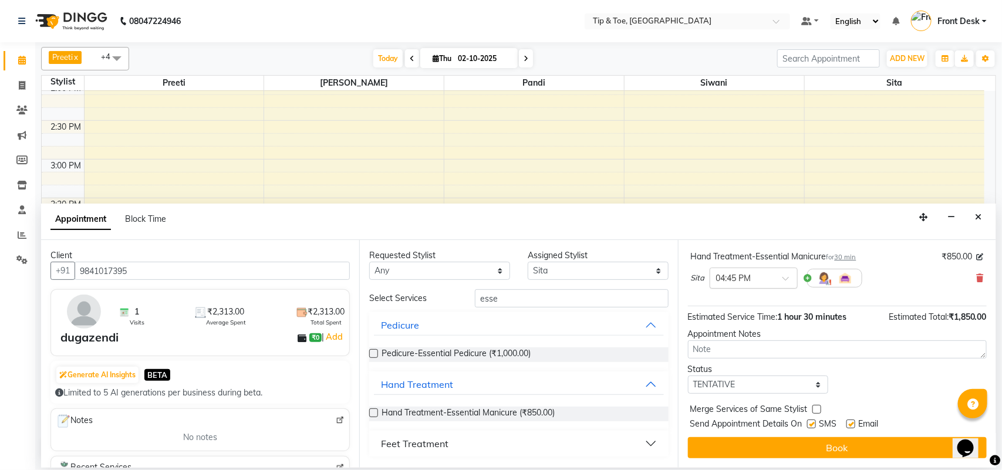
click at [787, 276] on span at bounding box center [790, 282] width 15 height 12
click at [746, 298] on div "03:45 PM" at bounding box center [754, 302] width 87 height 22
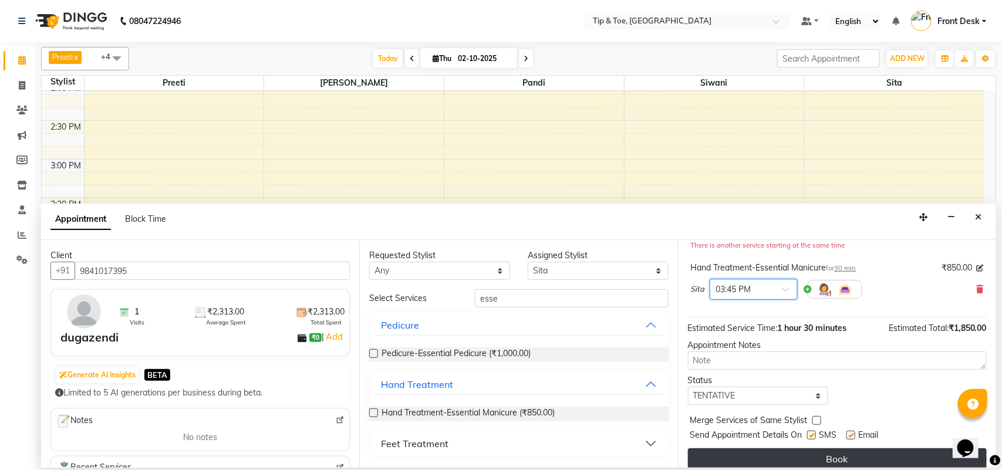
click at [826, 459] on button "Book" at bounding box center [837, 459] width 299 height 21
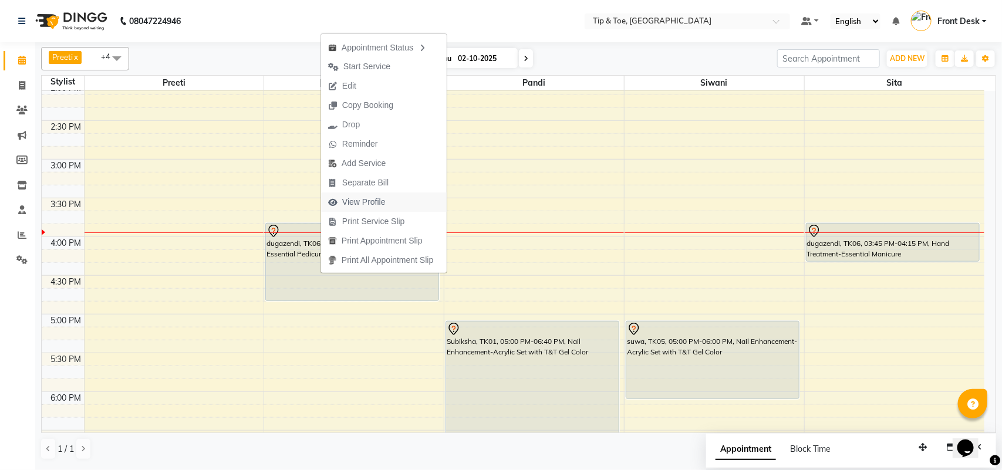
click at [341, 195] on span "View Profile" at bounding box center [357, 202] width 72 height 19
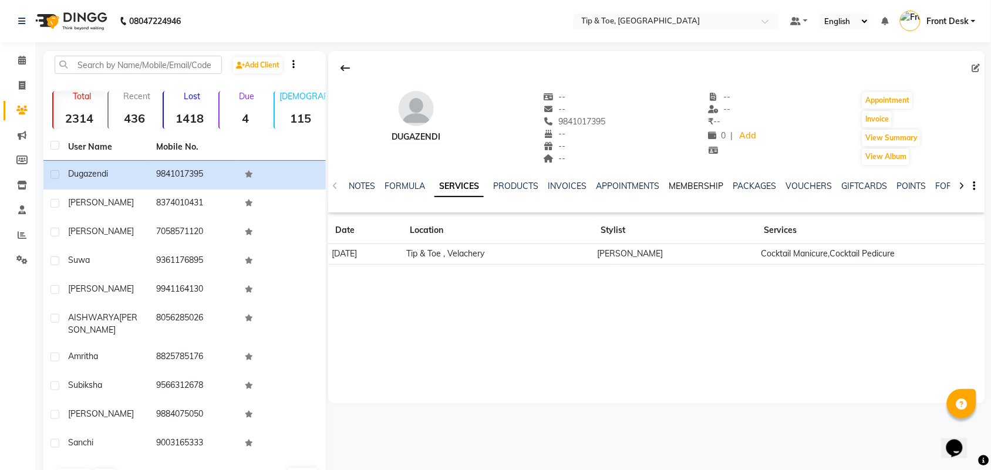
click at [696, 188] on link "MEMBERSHIP" at bounding box center [696, 186] width 55 height 11
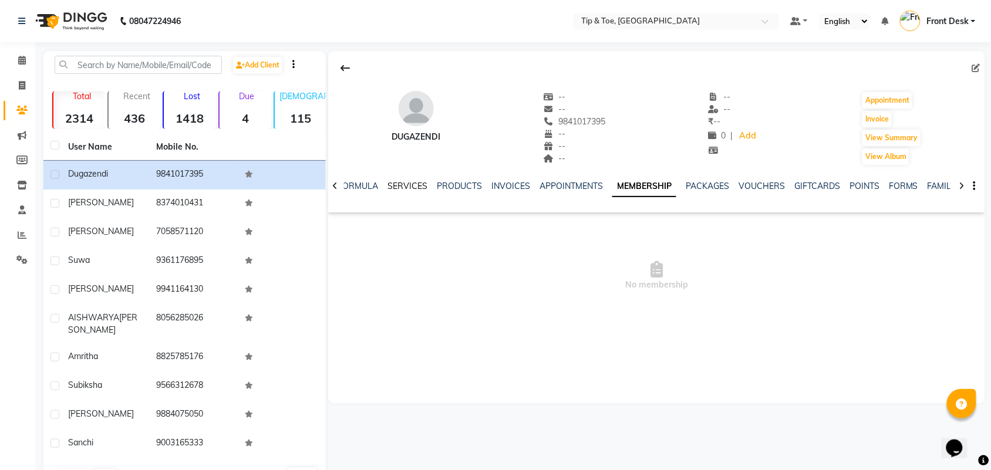
click at [403, 186] on link "SERVICES" at bounding box center [408, 186] width 40 height 11
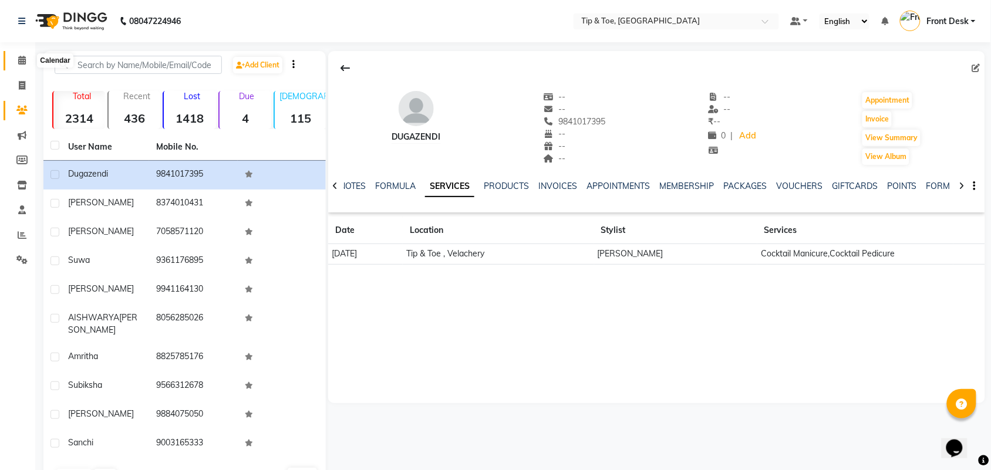
click at [23, 59] on icon at bounding box center [22, 60] width 8 height 9
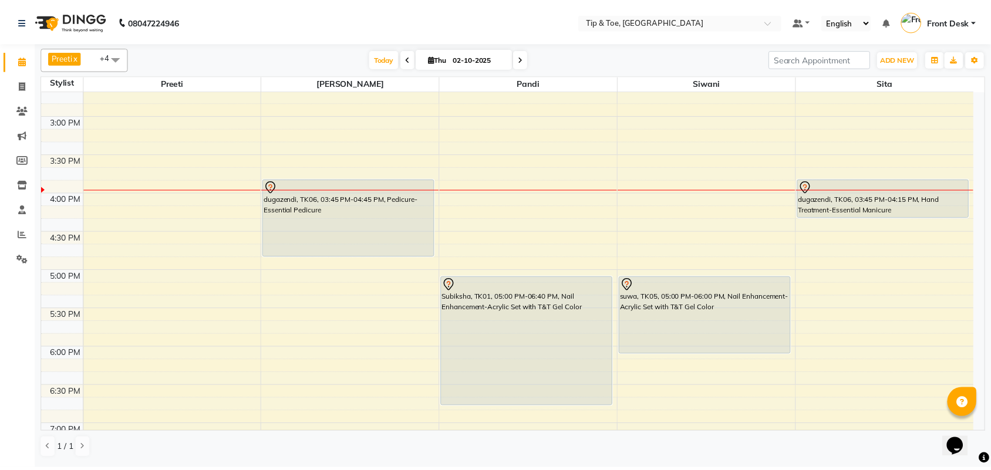
scroll to position [514, 0]
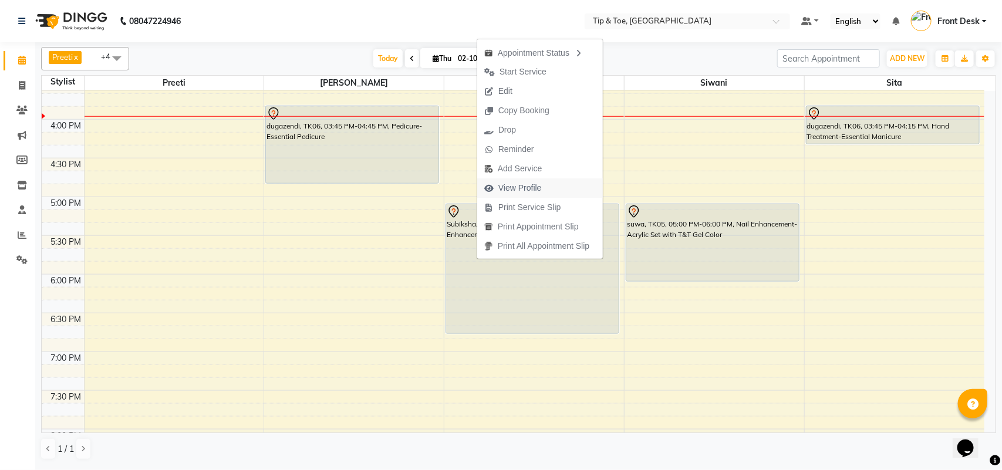
click at [514, 186] on span "View Profile" at bounding box center [520, 188] width 43 height 12
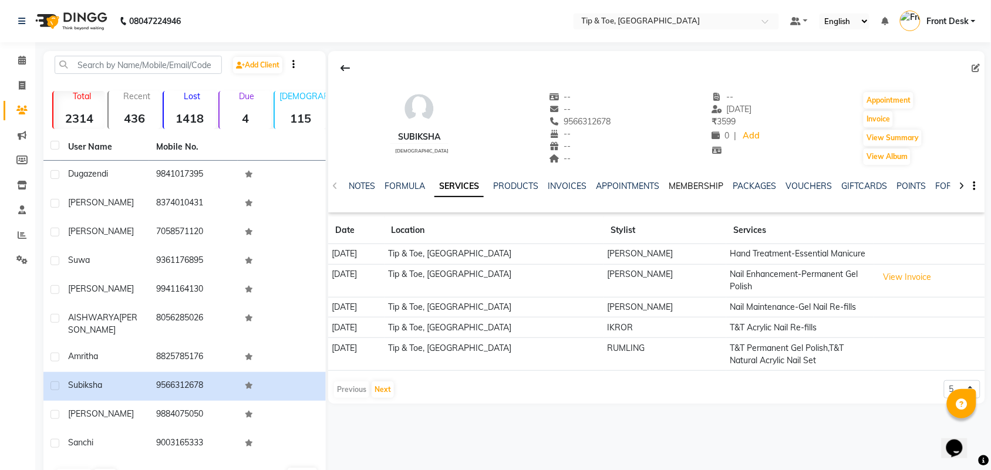
click at [689, 189] on link "MEMBERSHIP" at bounding box center [696, 186] width 55 height 11
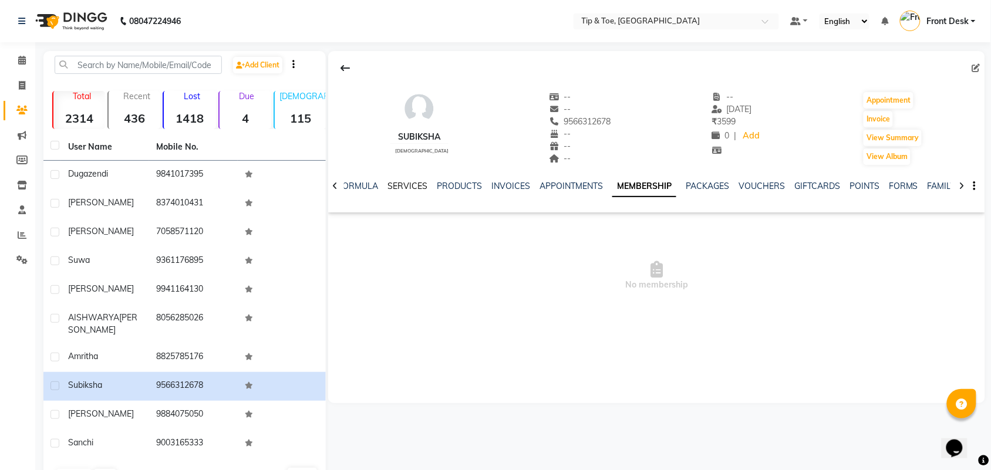
click at [401, 183] on link "SERVICES" at bounding box center [408, 186] width 40 height 11
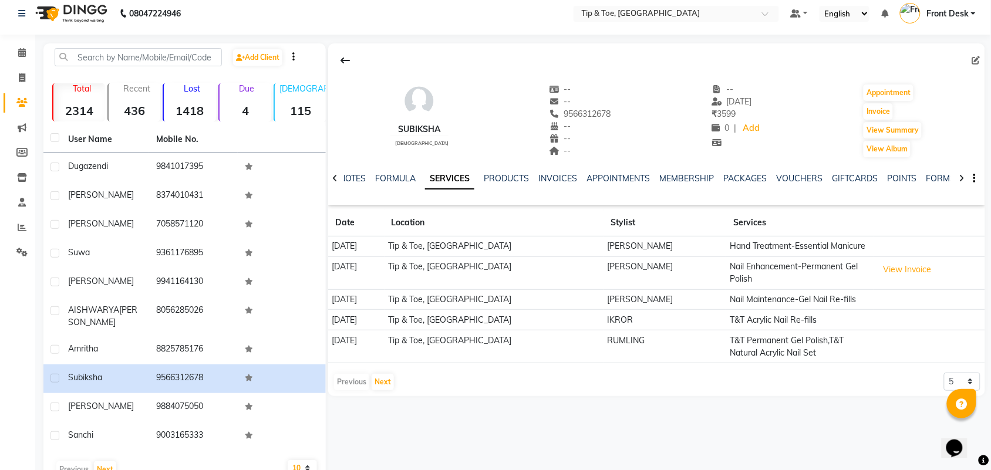
scroll to position [38, 0]
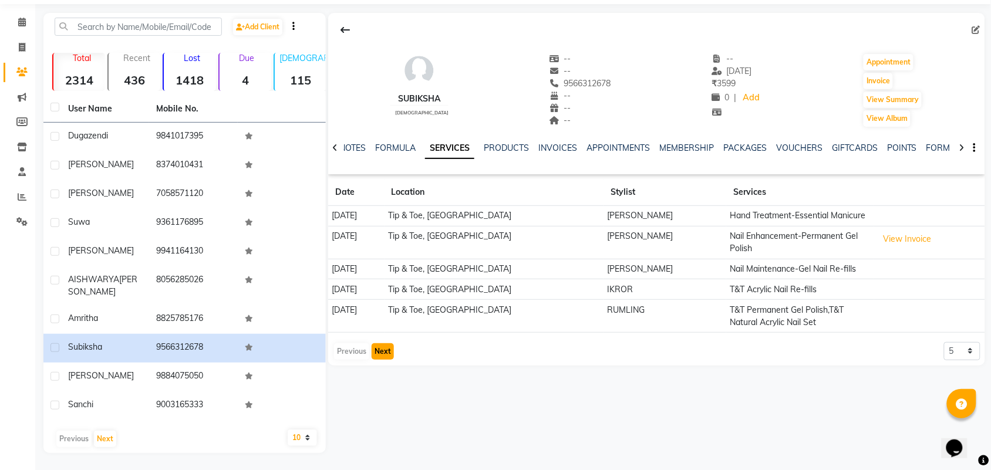
click at [375, 347] on button "Next" at bounding box center [383, 352] width 22 height 16
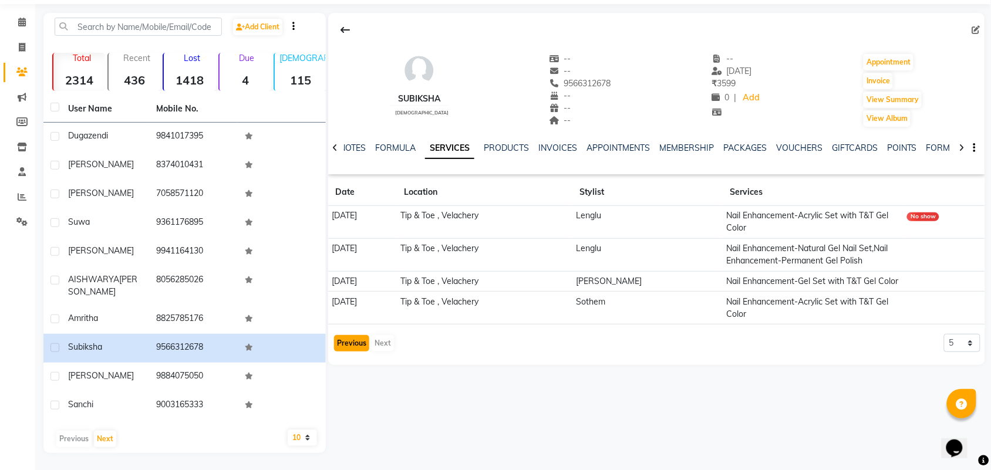
click at [354, 347] on button "Previous" at bounding box center [351, 343] width 35 height 16
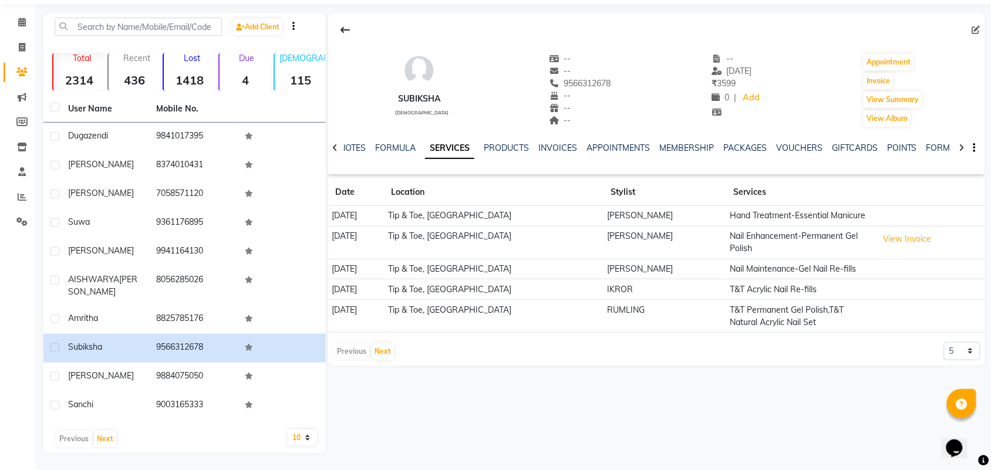
drag, startPoint x: 682, startPoint y: 144, endPoint x: 671, endPoint y: 166, distance: 24.9
drag, startPoint x: 671, startPoint y: 166, endPoint x: 644, endPoint y: 178, distance: 29.5
click at [644, 178] on div "Subiksha female -- -- 9566312678 -- -- -- -- 31-08-2025 ₹ 3599 0 | Add Appointm…" at bounding box center [656, 189] width 657 height 353
click at [679, 148] on link "MEMBERSHIP" at bounding box center [686, 148] width 55 height 11
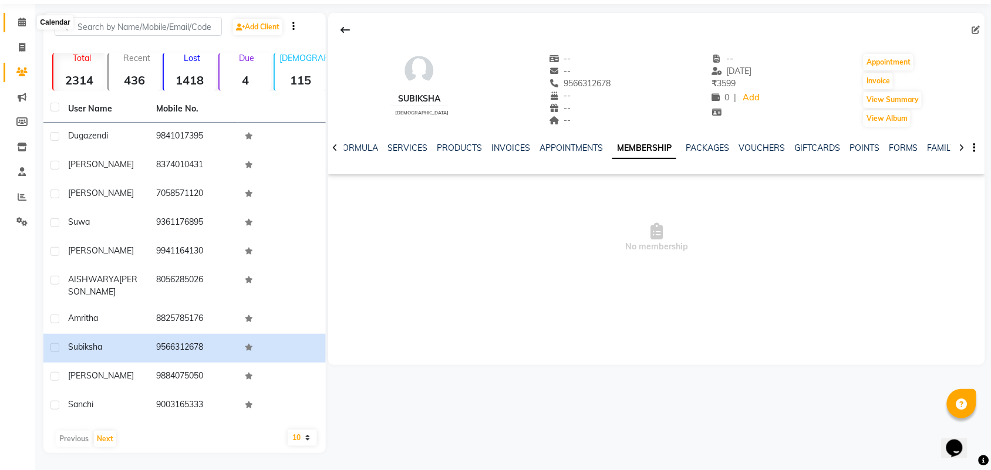
click at [26, 27] on span at bounding box center [22, 23] width 21 height 14
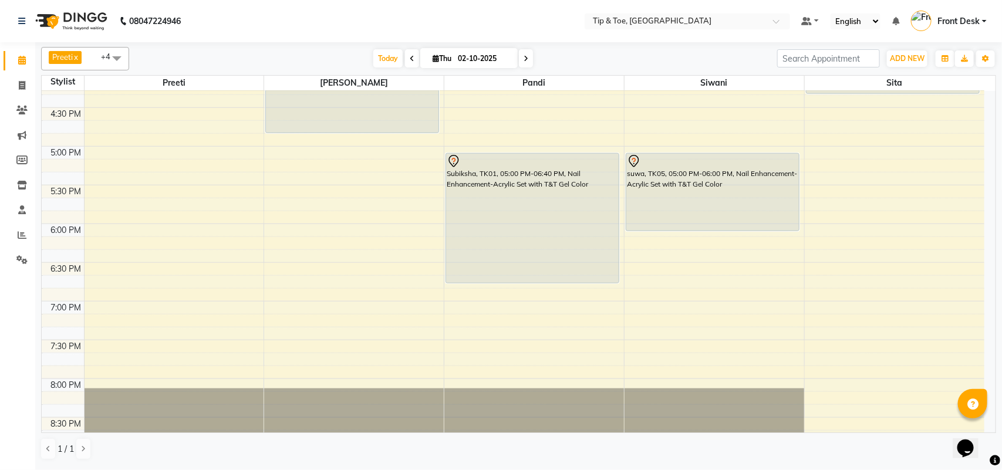
scroll to position [587, 0]
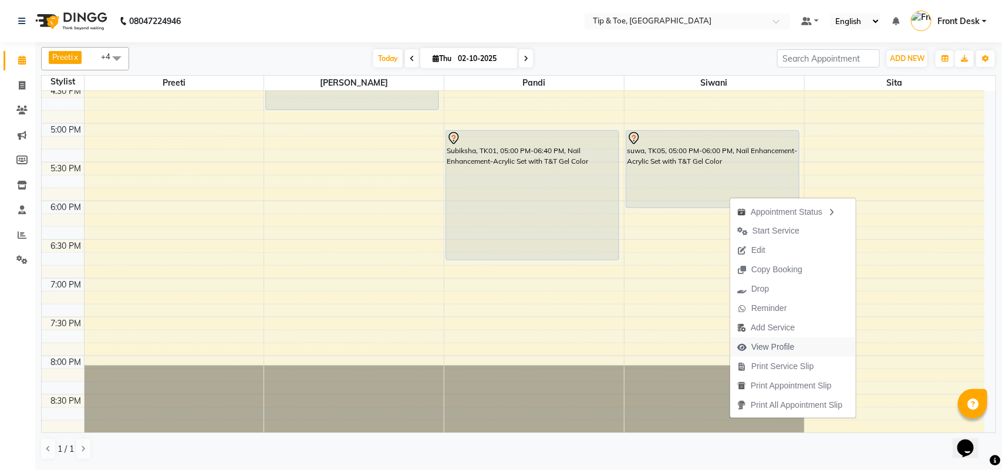
click at [750, 349] on span "View Profile" at bounding box center [767, 347] width 72 height 19
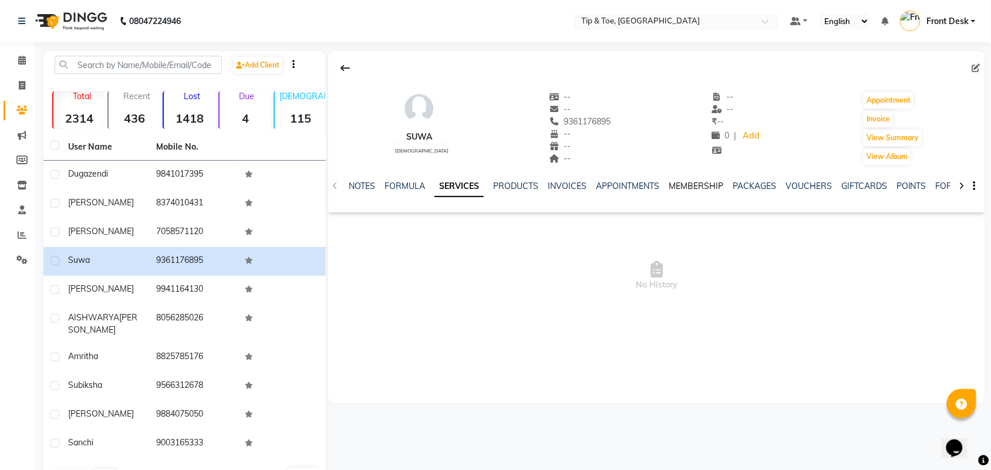
click at [691, 183] on link "MEMBERSHIP" at bounding box center [696, 186] width 55 height 11
click at [25, 65] on span at bounding box center [22, 61] width 21 height 14
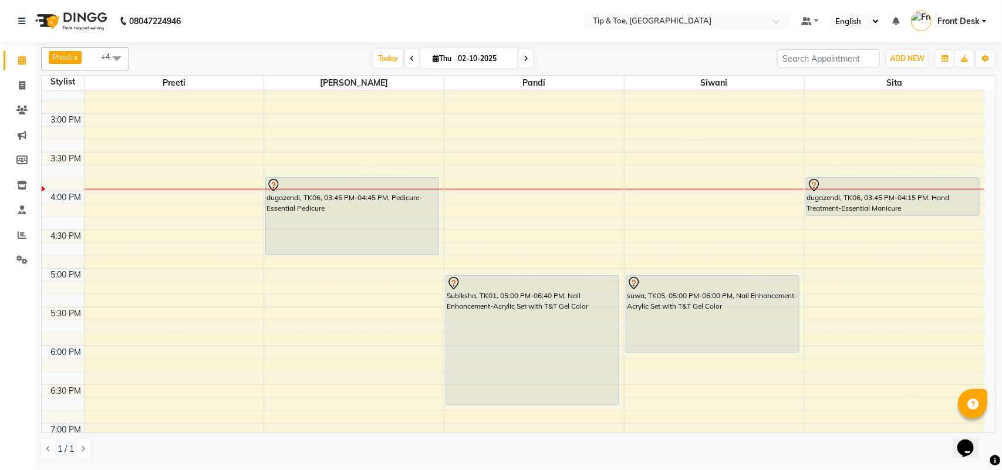
scroll to position [315, 0]
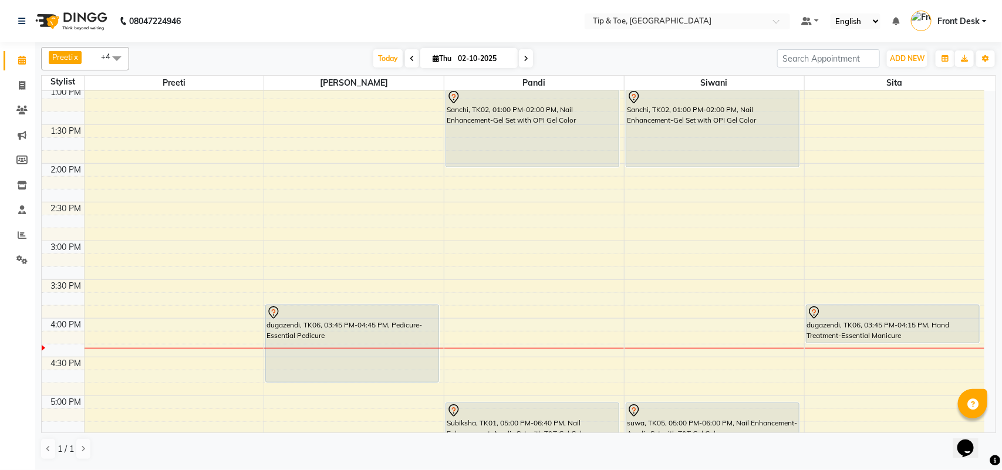
click at [476, 237] on td at bounding box center [534, 234] width 901 height 13
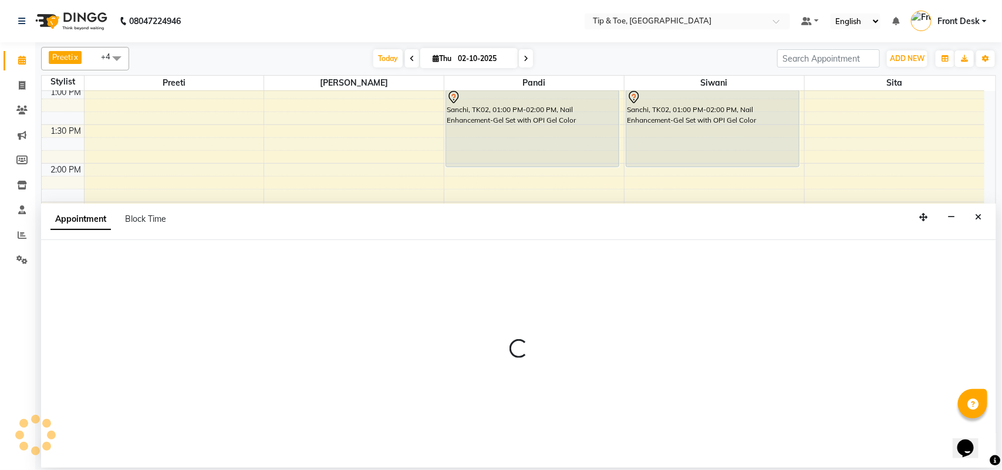
select select "39914"
select select "tentative"
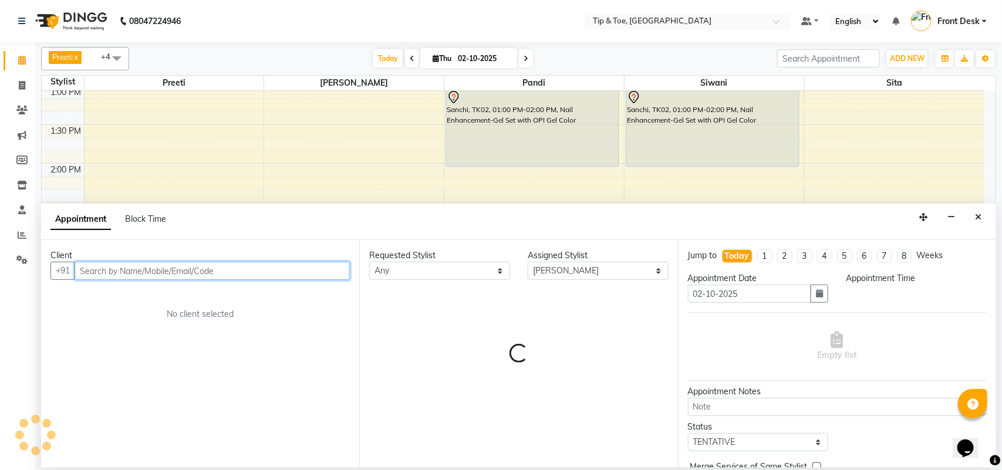
select select "885"
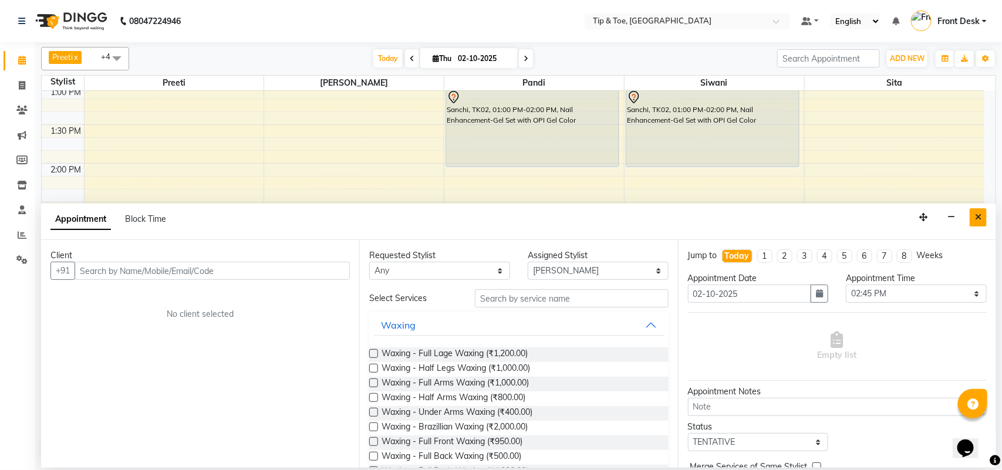
click at [981, 216] on icon "Close" at bounding box center [978, 217] width 6 height 8
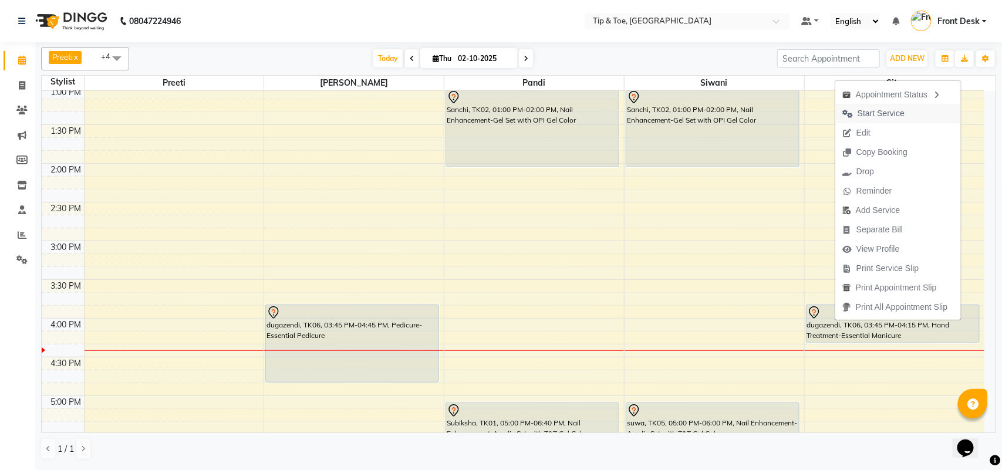
click at [865, 109] on span "Start Service" at bounding box center [881, 113] width 47 height 12
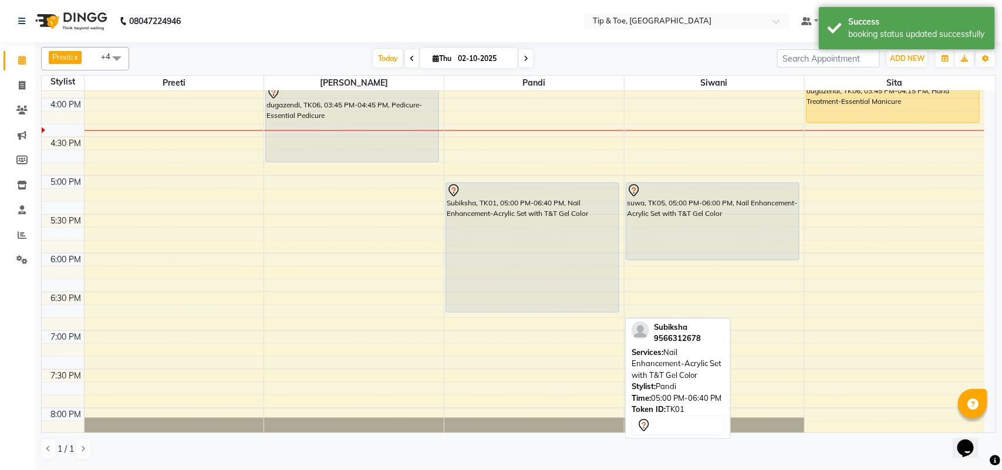
scroll to position [462, 0]
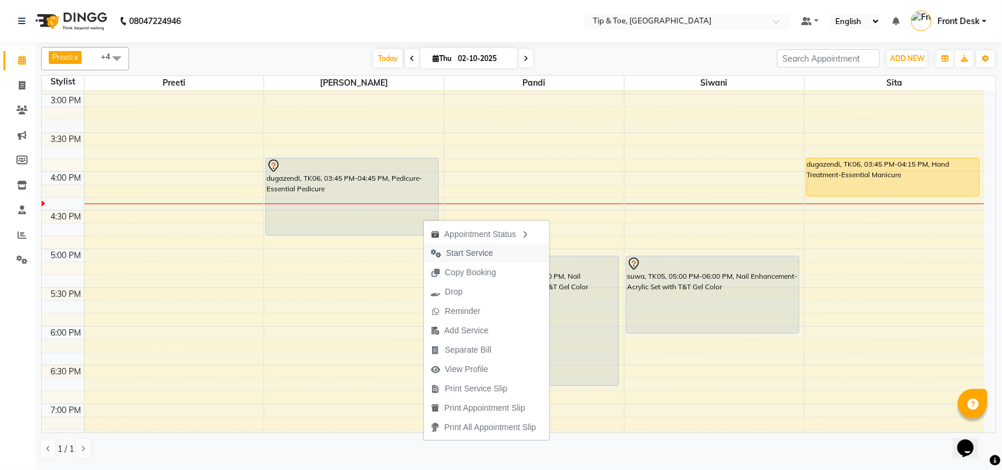
click at [460, 253] on span "Start Service" at bounding box center [469, 253] width 47 height 12
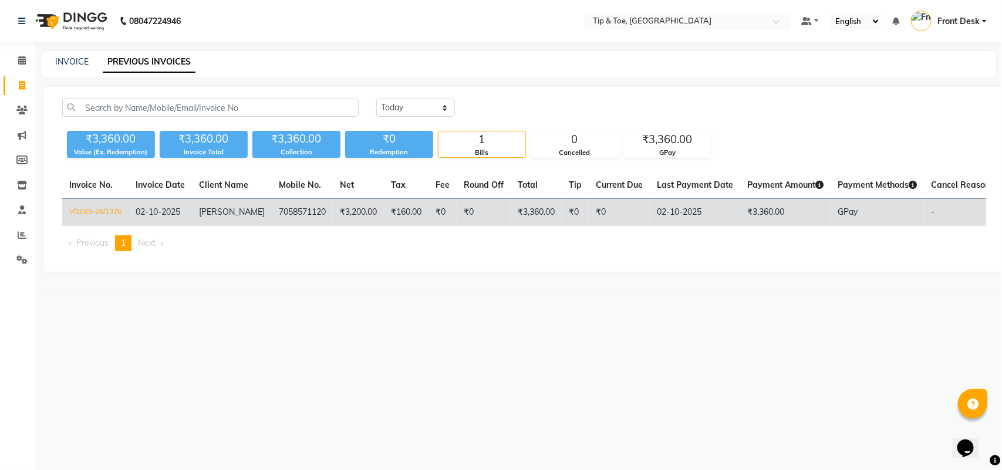
click at [292, 210] on td "7058571120" at bounding box center [302, 213] width 61 height 28
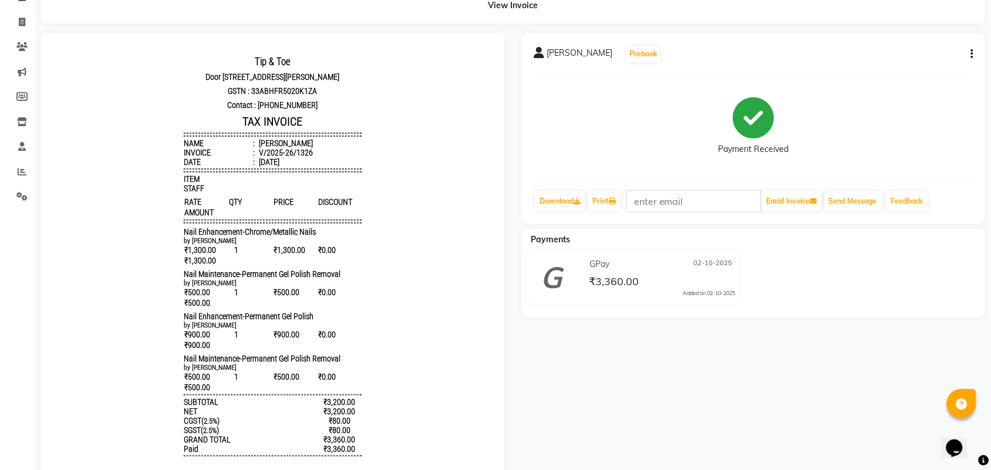
scroll to position [56, 0]
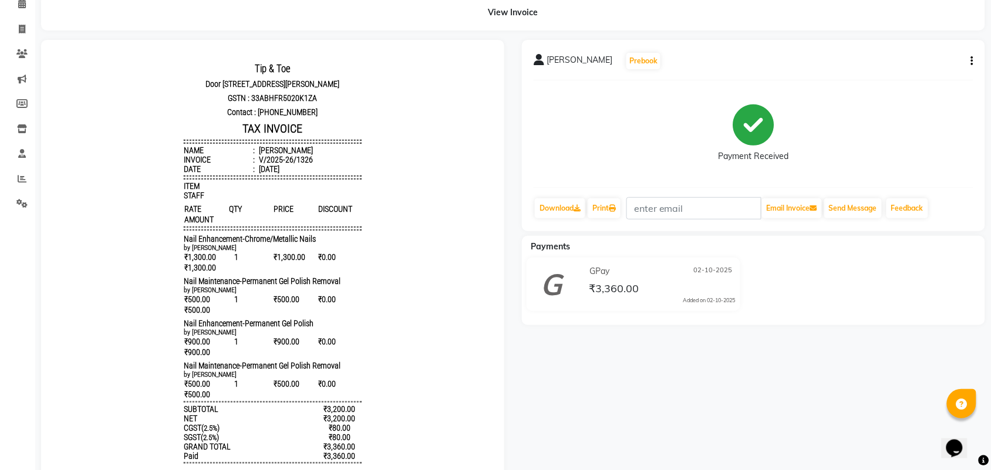
drag, startPoint x: 176, startPoint y: 258, endPoint x: 164, endPoint y: 252, distance: 12.9
click at [167, 253] on body "Tip & Toe Door no I 26, plot no 364 Chandrika arcade, 1st main road,Annanagar e…" at bounding box center [272, 306] width 430 height 501
drag, startPoint x: 117, startPoint y: 257, endPoint x: 139, endPoint y: 254, distance: 22.5
click at [119, 256] on body "Tip & Toe Door no I 26, plot no 364 Chandrika arcade, 1st main road,Annanagar e…" at bounding box center [272, 306] width 430 height 501
click at [147, 256] on body "Tip & Toe Door no I 26, plot no 364 Chandrika arcade, 1st main road,Annanagar e…" at bounding box center [272, 306] width 430 height 501
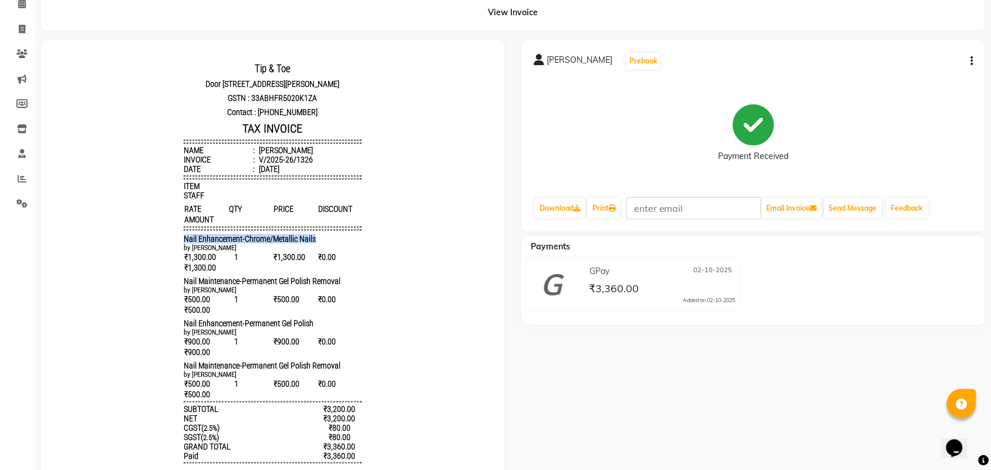
drag, startPoint x: 170, startPoint y: 258, endPoint x: 302, endPoint y: 256, distance: 132.7
click at [302, 256] on div "Tip & Toe Door no I 26, plot no 364 Chandrika arcade, 1st main road,Annanagar e…" at bounding box center [272, 306] width 187 height 501
copy span "Nail Enhancement-Chrome/Metallic Nails"
drag, startPoint x: 167, startPoint y: 299, endPoint x: 335, endPoint y: 308, distance: 167.6
click at [335, 308] on div "Tip & Toe Door no I 26, plot no 364 Chandrika arcade, 1st main road,Annanagar e…" at bounding box center [272, 306] width 187 height 501
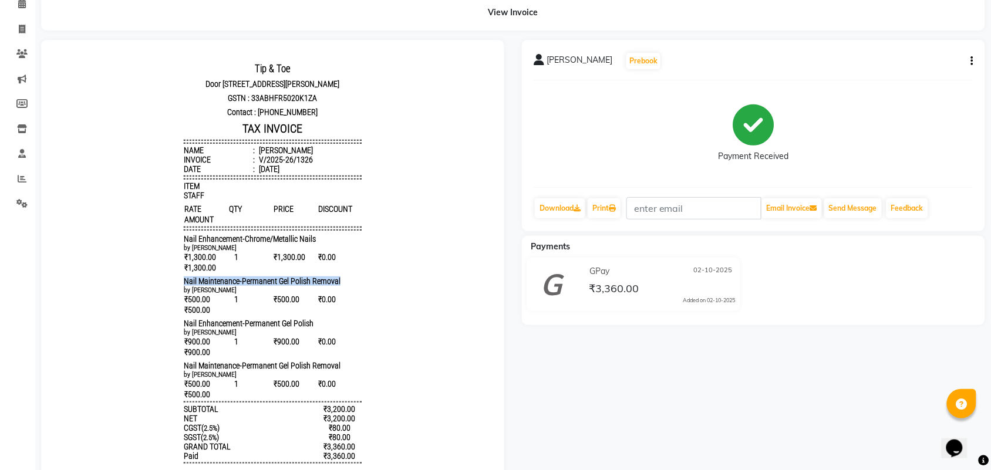
copy span "Nail Maintenance-Permanent Gel Polish Removal"
click at [335, 285] on div "Nail Maintenance-Permanent Gel Polish Removal" at bounding box center [271, 280] width 177 height 9
drag, startPoint x: 170, startPoint y: 343, endPoint x: 302, endPoint y: 340, distance: 132.7
click at [302, 340] on div "Tip & Toe Door no I 26, plot no 364 Chandrika arcade, 1st main road,Annanagar e…" at bounding box center [272, 306] width 187 height 501
copy span "Nail Enhancement-Permanent Gel Polish"
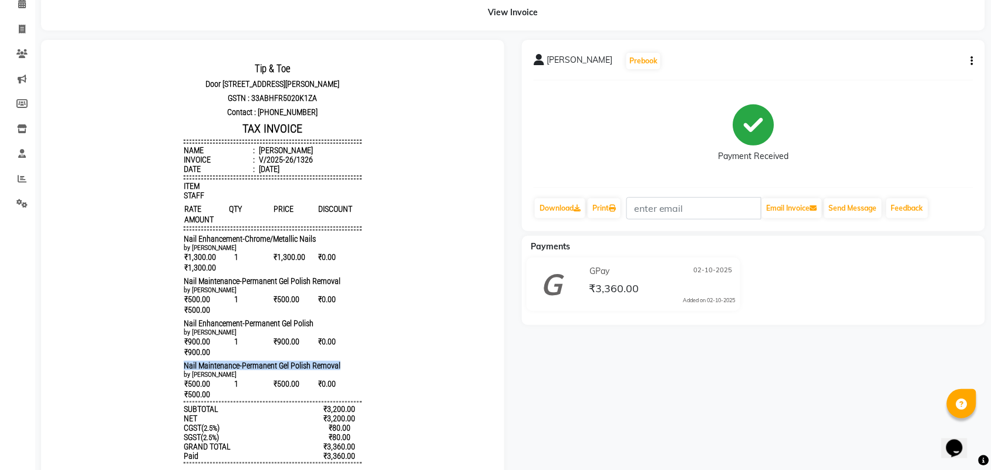
drag, startPoint x: 171, startPoint y: 391, endPoint x: 331, endPoint y: 396, distance: 159.8
click at [334, 397] on div "Tip & Toe Door no I 26, plot no 364 Chandrika arcade, 1st main road,Annanagar e…" at bounding box center [272, 306] width 187 height 501
copy span "Nail Maintenance-Permanent Gel Polish Removal"
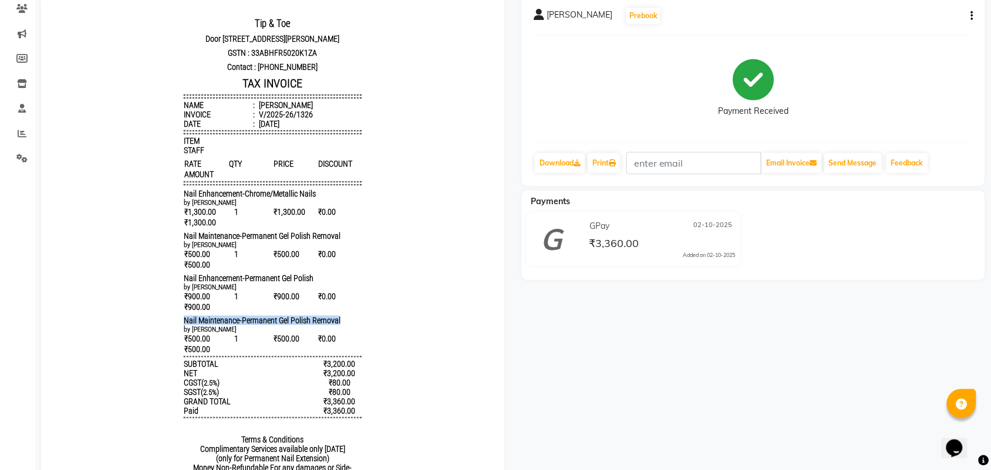
scroll to position [73, 0]
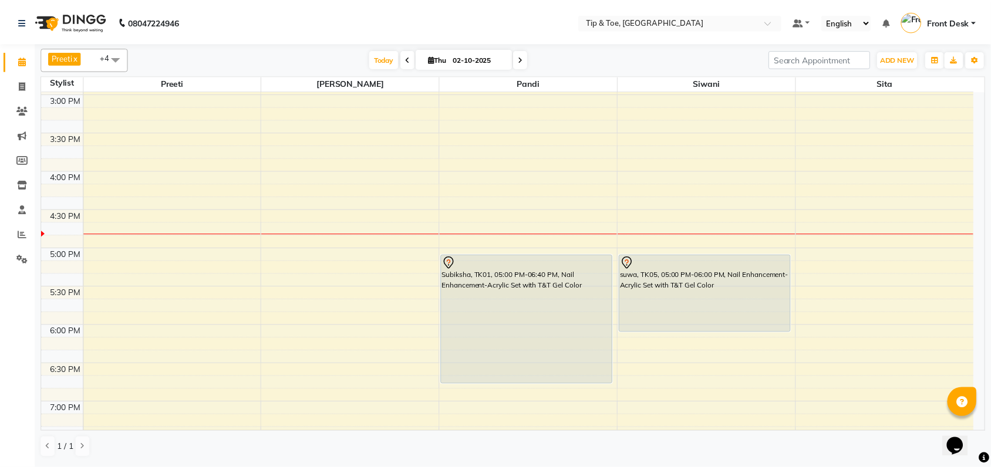
scroll to position [462, 0]
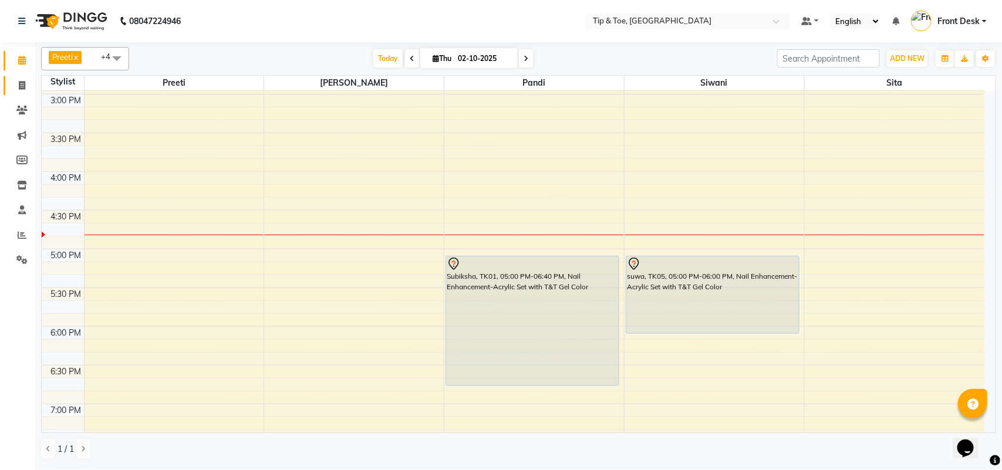
click at [31, 76] on link "Invoice" at bounding box center [18, 85] width 28 height 19
select select "5770"
select select "service"
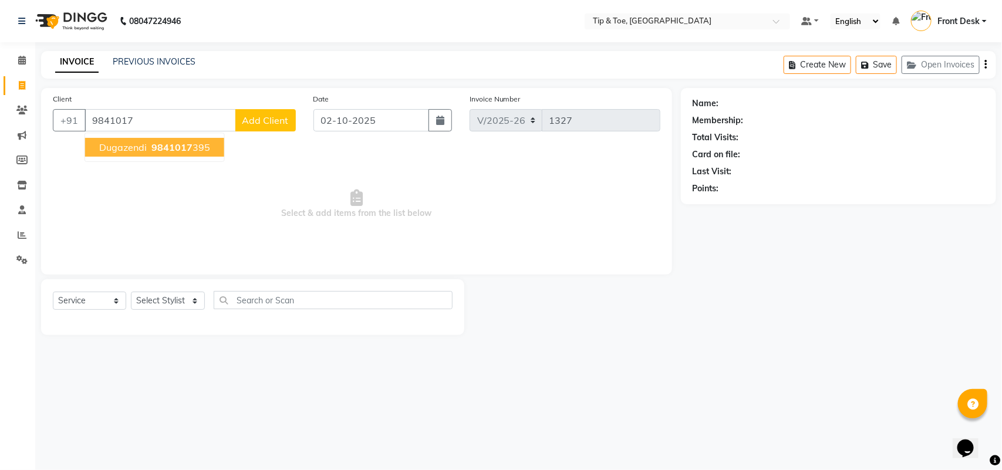
click at [110, 147] on span "dugazendi" at bounding box center [123, 148] width 48 height 12
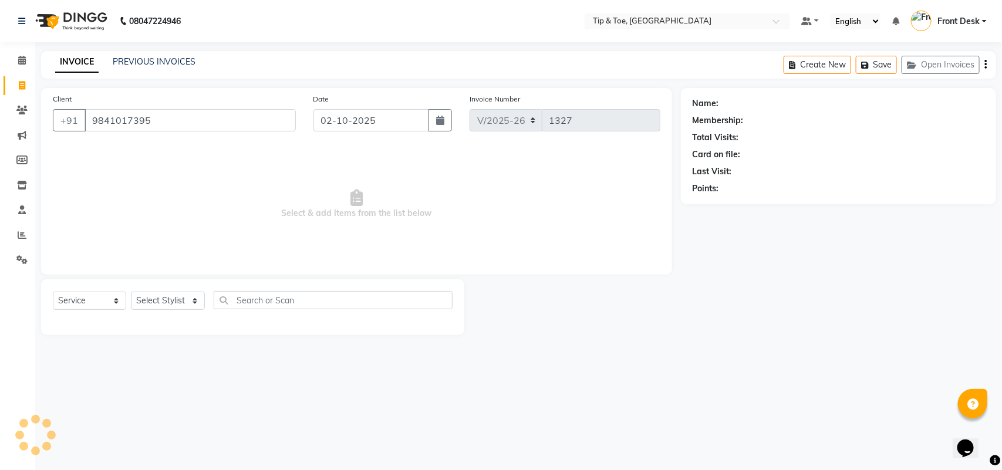
type input "9841017395"
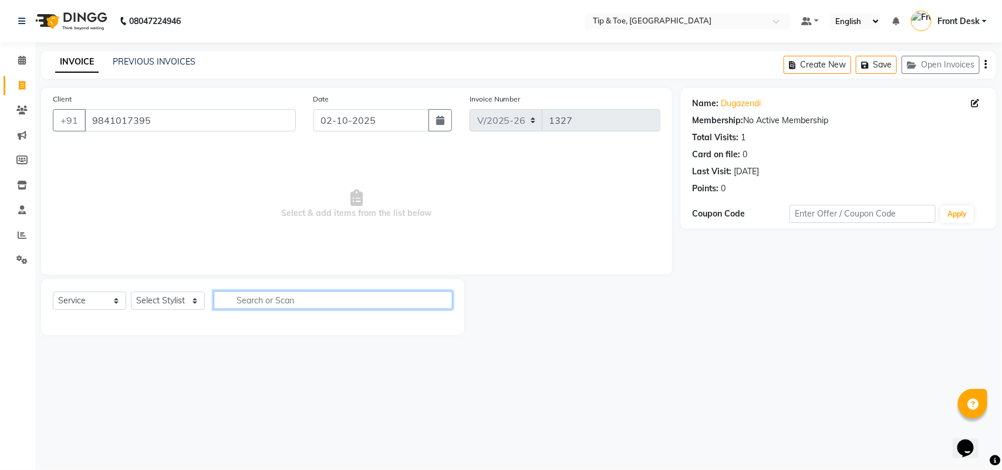
click at [281, 297] on input "text" at bounding box center [334, 300] width 240 height 18
type input "esse"
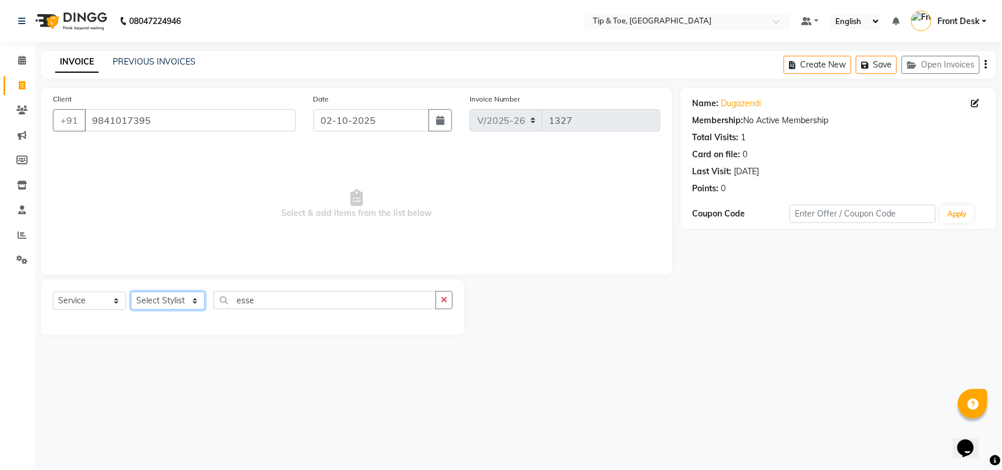
click at [194, 300] on select "Select Stylist [PERSON_NAME] [PERSON_NAME] Front Desk Joys [PERSON_NAME].D [PER…" at bounding box center [168, 301] width 74 height 18
select select "39914"
click at [131, 292] on select "Select Stylist [PERSON_NAME] [PERSON_NAME] Front Desk Joys [PERSON_NAME].D [PER…" at bounding box center [168, 301] width 74 height 18
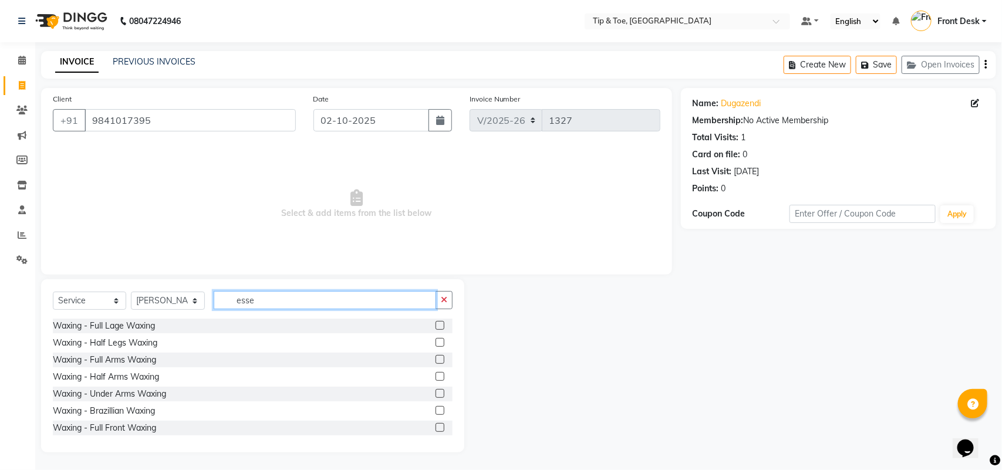
click at [263, 303] on input "esse" at bounding box center [325, 300] width 223 height 18
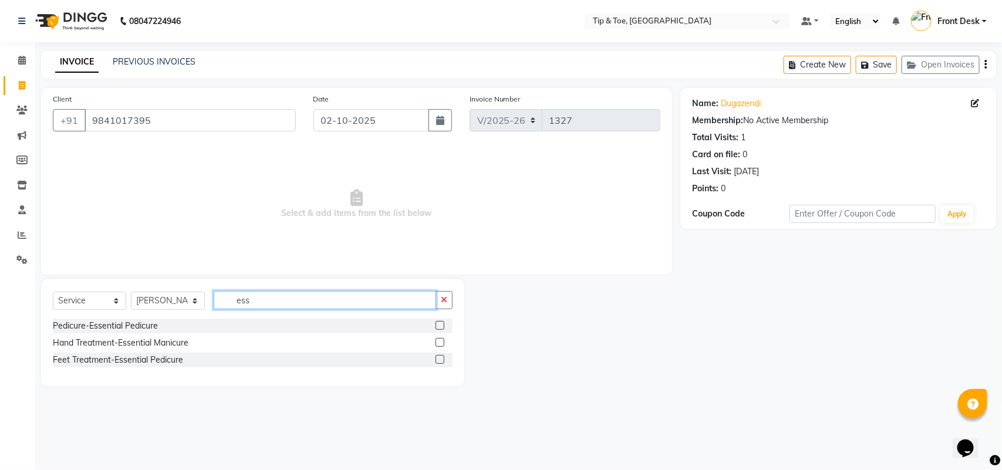
type input "esse"
click at [441, 359] on label at bounding box center [440, 359] width 9 height 9
click at [441, 359] on input "checkbox" at bounding box center [440, 360] width 8 height 8
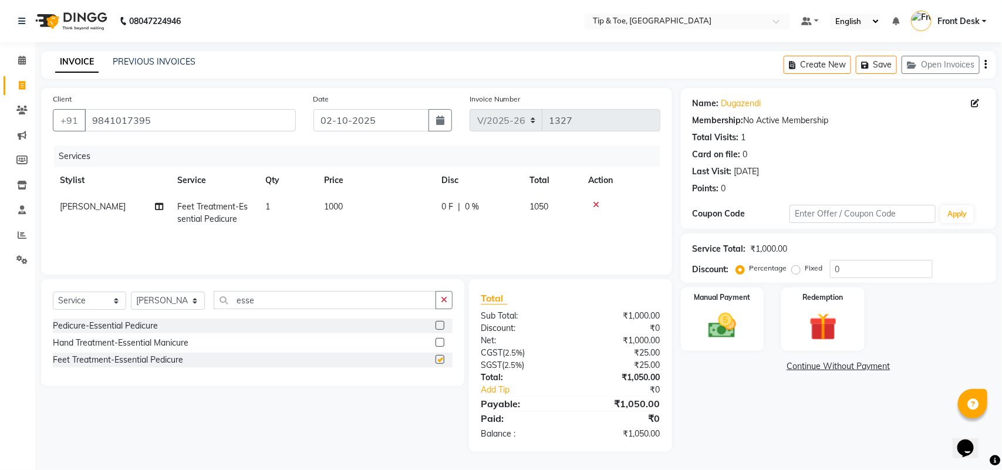
checkbox input "false"
click at [284, 302] on input "esse" at bounding box center [325, 300] width 223 height 18
click at [356, 212] on td "1000" at bounding box center [375, 213] width 117 height 39
select select "39914"
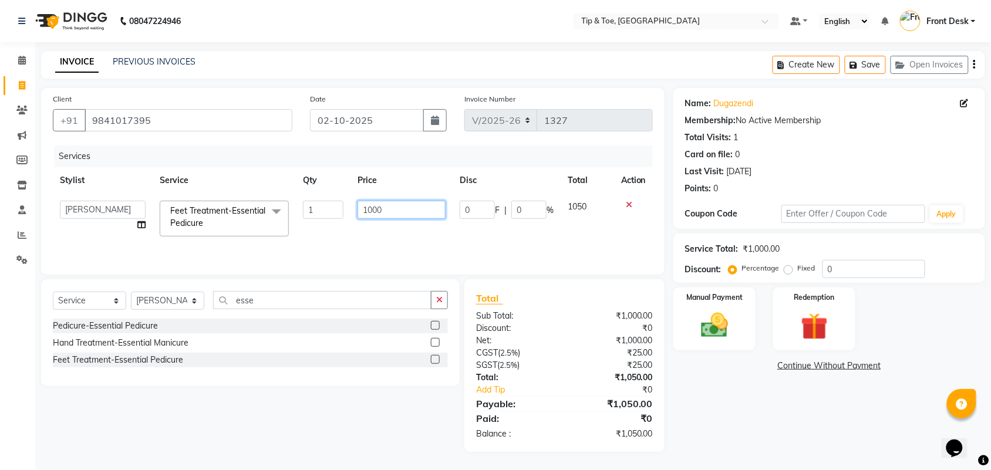
click at [403, 209] on input "1000" at bounding box center [402, 210] width 88 height 18
type input "1"
type input "1300"
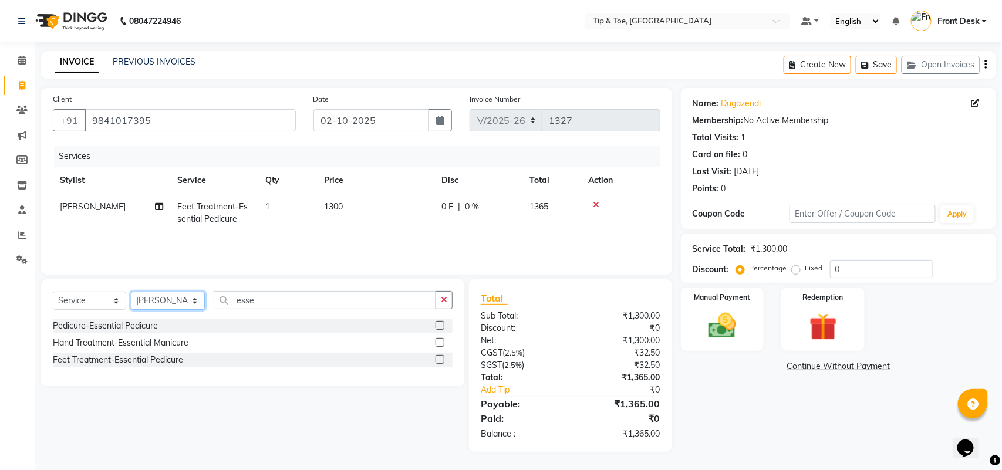
click at [193, 301] on select "Select Stylist [PERSON_NAME] [PERSON_NAME] Front Desk Joys [PERSON_NAME].D [PER…" at bounding box center [168, 301] width 74 height 18
click at [131, 292] on select "Select Stylist [PERSON_NAME] [PERSON_NAME] Front Desk Joys [PERSON_NAME].D [PER…" at bounding box center [168, 301] width 74 height 18
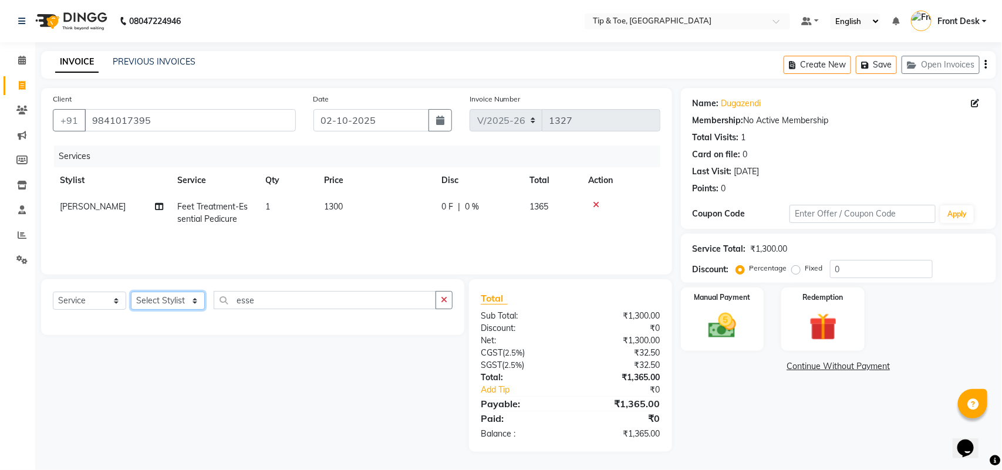
click at [186, 300] on select "Select Stylist [PERSON_NAME] [PERSON_NAME] Front Desk Joys [PERSON_NAME].D [PER…" at bounding box center [168, 301] width 74 height 18
click at [156, 295] on select "Select Stylist [PERSON_NAME] [PERSON_NAME] Front Desk Joys [PERSON_NAME].D [PER…" at bounding box center [168, 301] width 74 height 18
click at [194, 301] on select "Select Stylist [PERSON_NAME] [PERSON_NAME] Front Desk Joys [PERSON_NAME].D [PER…" at bounding box center [168, 301] width 74 height 18
select select "93490"
click at [131, 292] on select "Select Stylist [PERSON_NAME] [PERSON_NAME] Front Desk Joys [PERSON_NAME].D [PER…" at bounding box center [168, 301] width 74 height 18
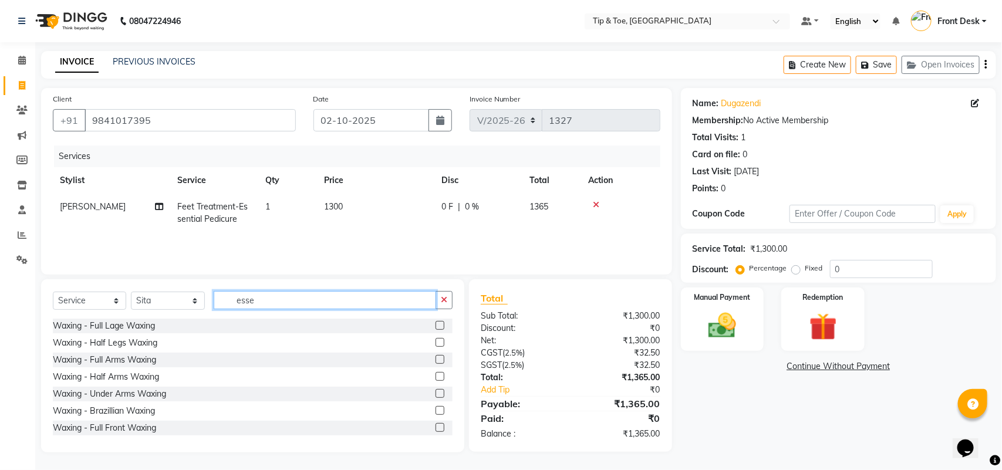
click at [268, 300] on input "esse" at bounding box center [325, 300] width 223 height 18
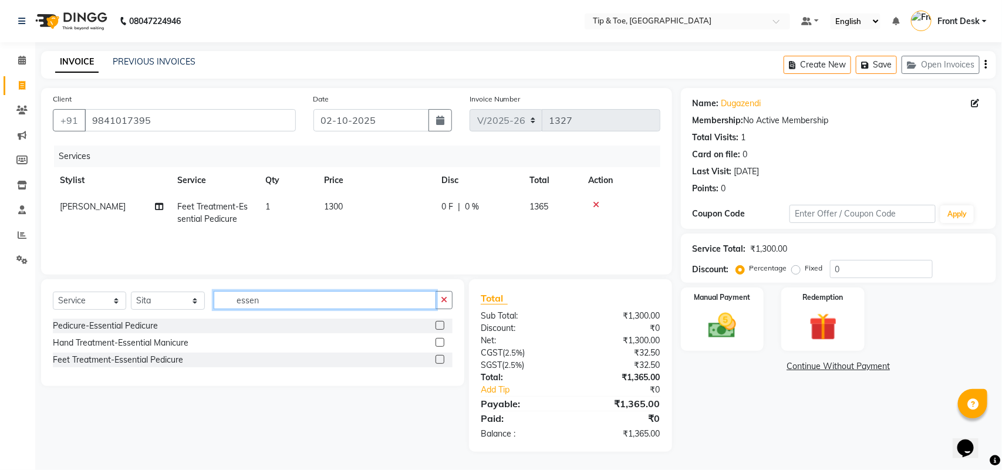
type input "essen"
click at [440, 342] on label at bounding box center [440, 342] width 9 height 9
click at [440, 342] on input "checkbox" at bounding box center [440, 343] width 8 height 8
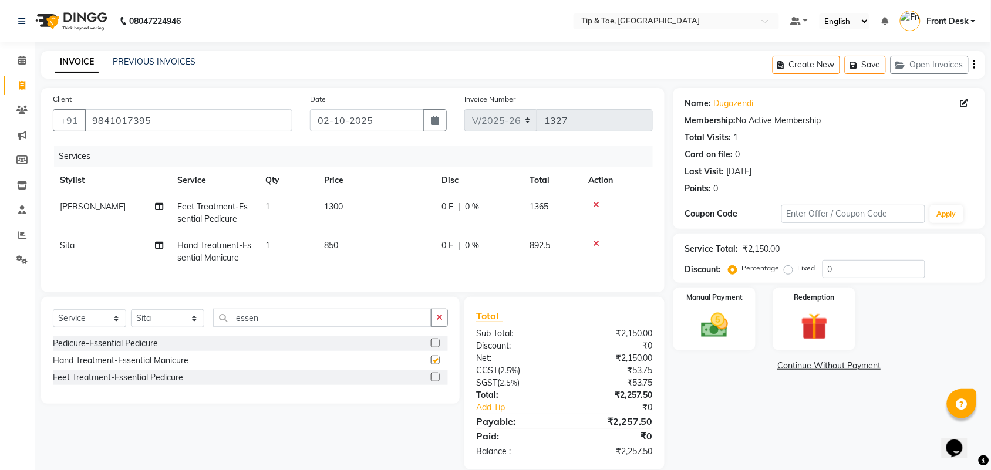
checkbox input "false"
click at [377, 251] on td "850" at bounding box center [375, 252] width 117 height 39
select select "93490"
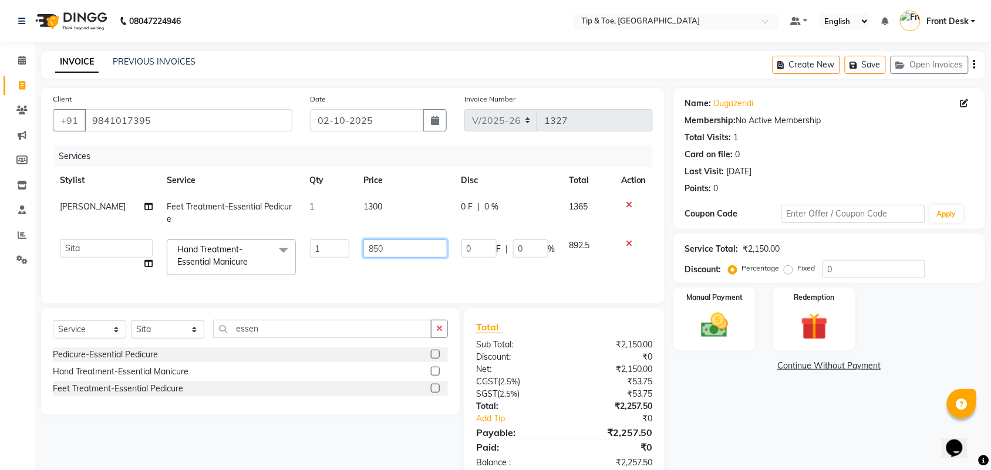
click at [388, 247] on input "850" at bounding box center [405, 249] width 84 height 18
type input "8"
type input "1000"
click at [380, 275] on div "Services Stylist Service Qty Price Disc Total Action Raj Feet Treatment-Essenti…" at bounding box center [353, 219] width 600 height 146
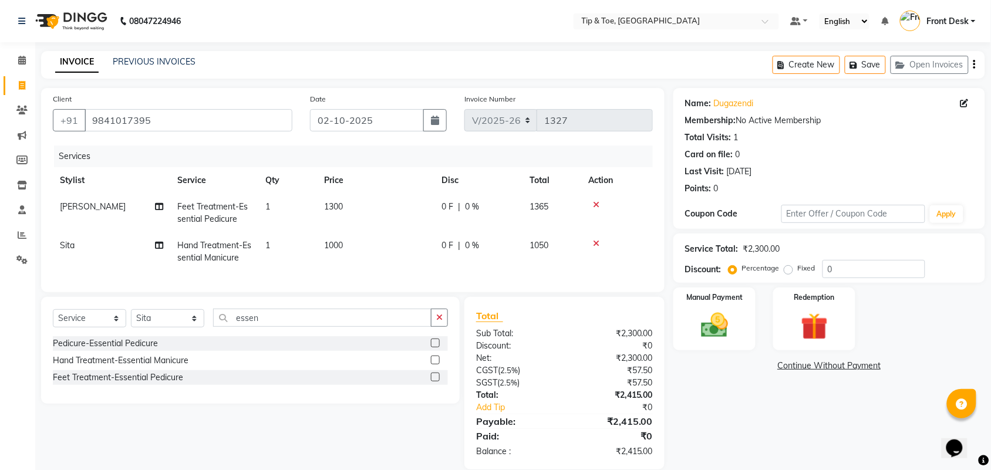
scroll to position [28, 0]
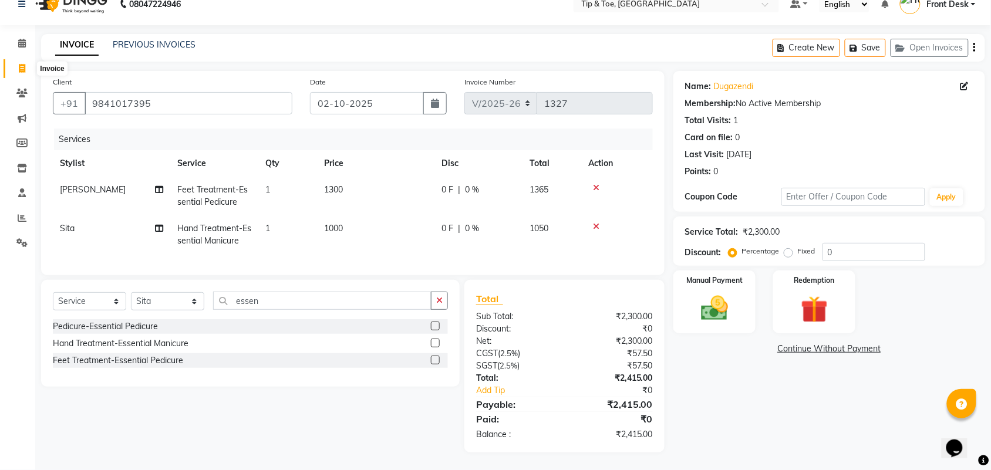
click at [22, 64] on icon at bounding box center [22, 68] width 6 height 9
select select "5770"
select select "service"
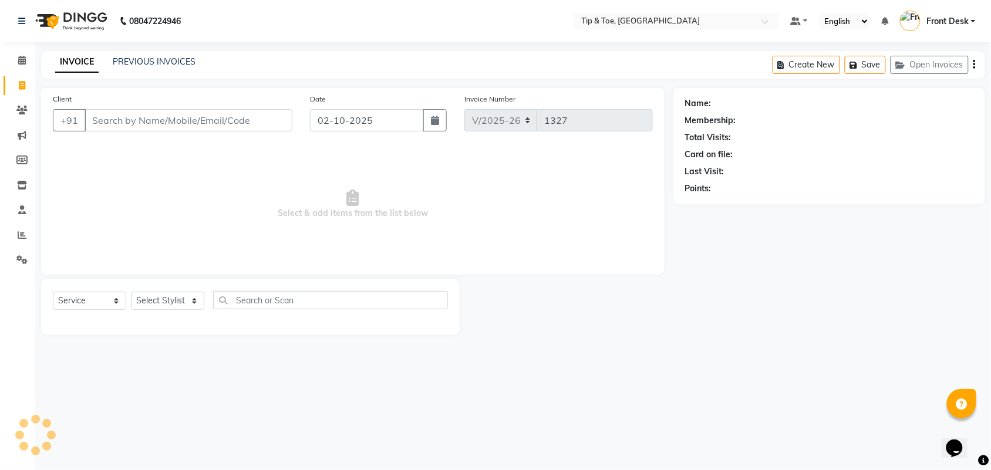
scroll to position [0, 0]
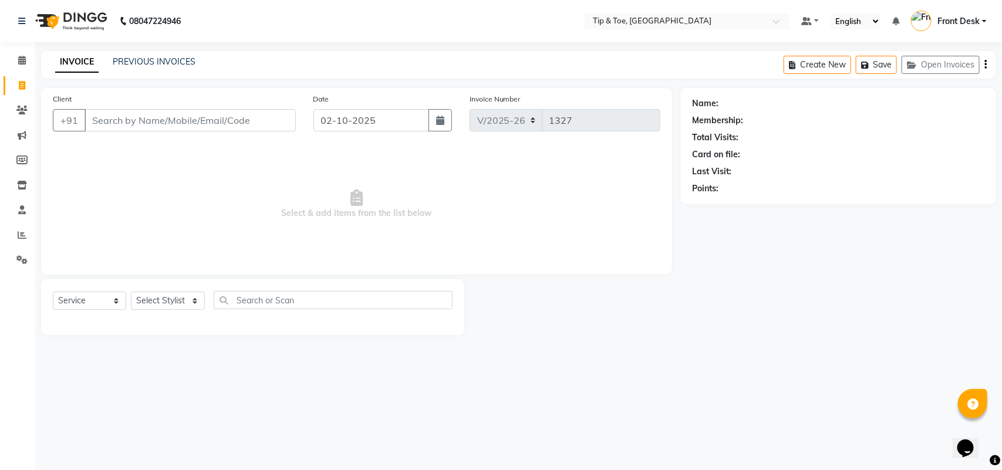
click at [177, 122] on input "Client" at bounding box center [190, 120] width 211 height 22
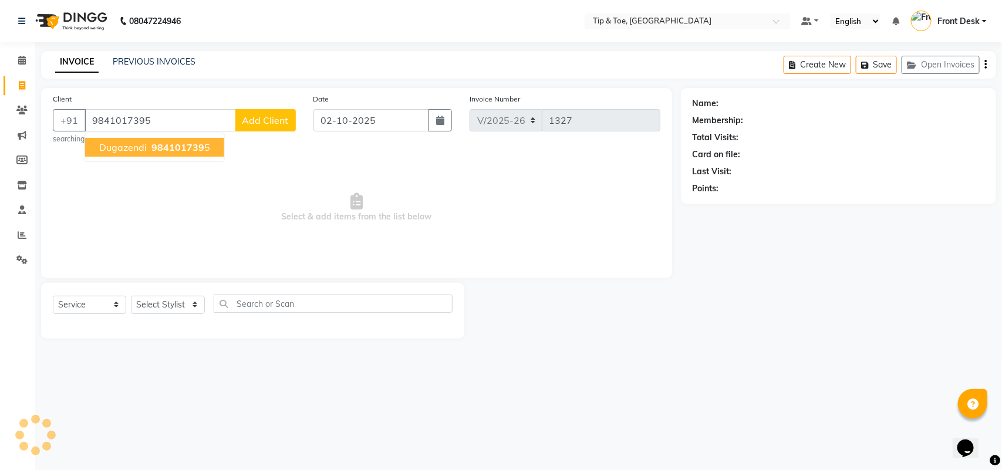
type input "9841017395"
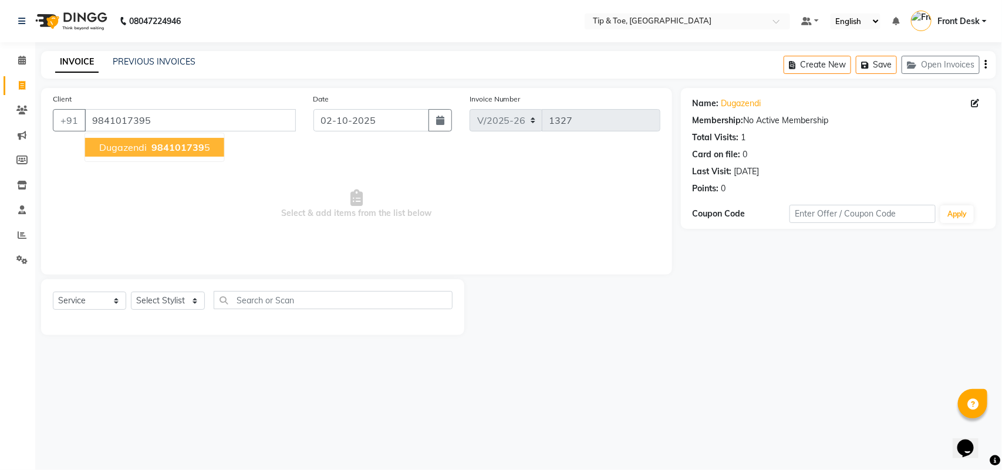
click at [121, 149] on span "dugazendi" at bounding box center [123, 148] width 48 height 12
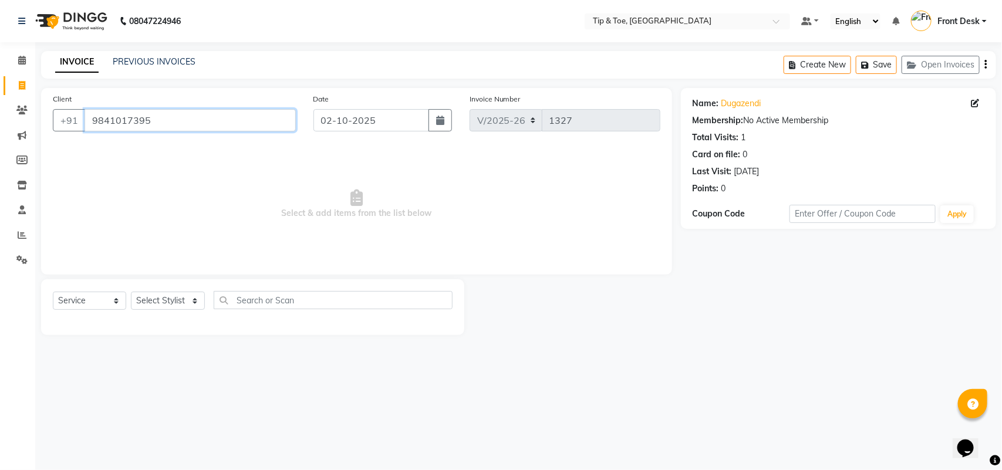
click at [169, 120] on input "9841017395" at bounding box center [190, 120] width 211 height 22
click at [116, 302] on select "Select Service Product Membership Package Voucher Prepaid Gift Card" at bounding box center [89, 301] width 73 height 18
select select "membership"
click at [53, 292] on select "Select Service Product Membership Package Voucher Prepaid Gift Card" at bounding box center [89, 301] width 73 height 18
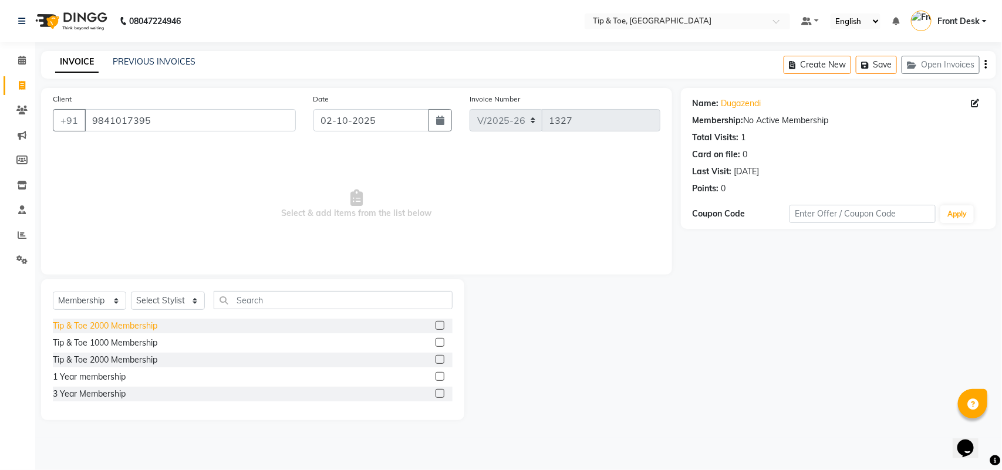
click at [150, 326] on div "Tip & Toe 2000 Membership" at bounding box center [105, 326] width 105 height 12
checkbox input "false"
click at [194, 301] on select "Select Stylist [PERSON_NAME] [PERSON_NAME] Front Desk Joys [PERSON_NAME].D [PER…" at bounding box center [168, 301] width 74 height 18
select select "53359"
click at [131, 292] on select "Select Stylist [PERSON_NAME] [PERSON_NAME] Front Desk Joys [PERSON_NAME].D [PER…" at bounding box center [168, 301] width 74 height 18
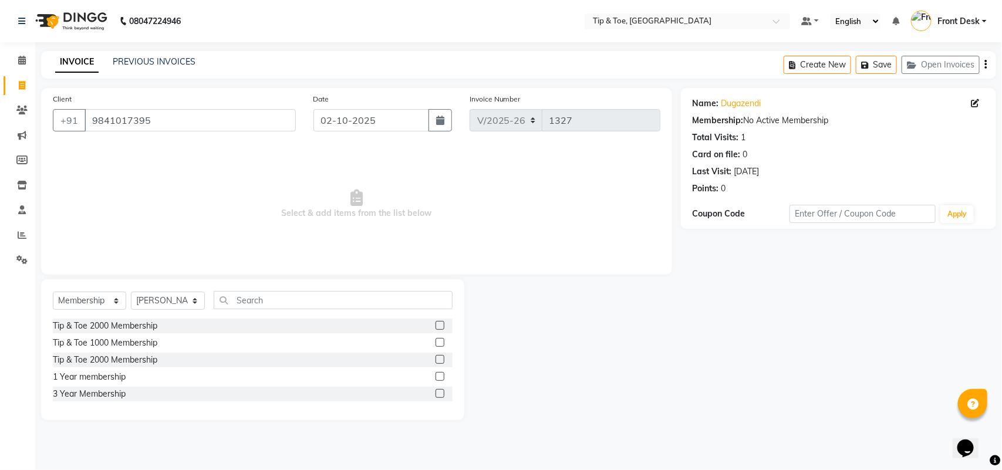
click at [442, 323] on label at bounding box center [440, 325] width 9 height 9
click at [442, 323] on input "checkbox" at bounding box center [440, 326] width 8 height 8
select select "select"
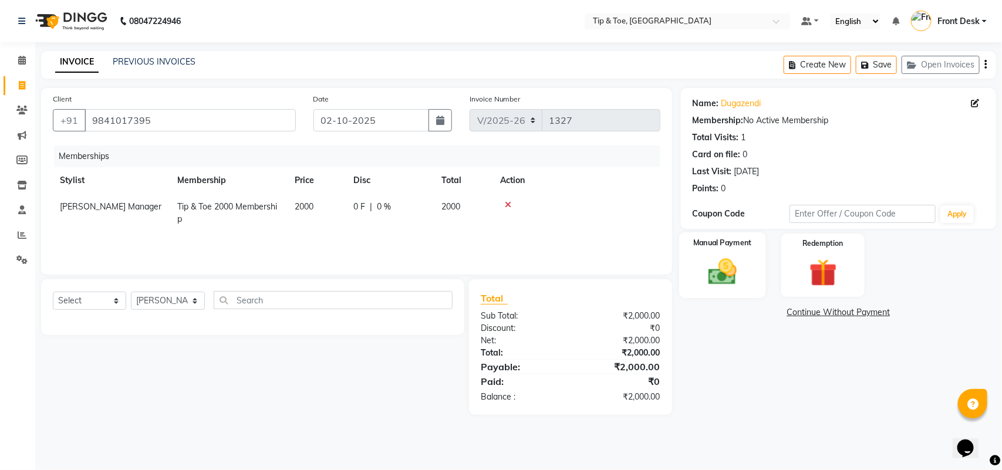
click at [712, 285] on img at bounding box center [722, 271] width 46 height 33
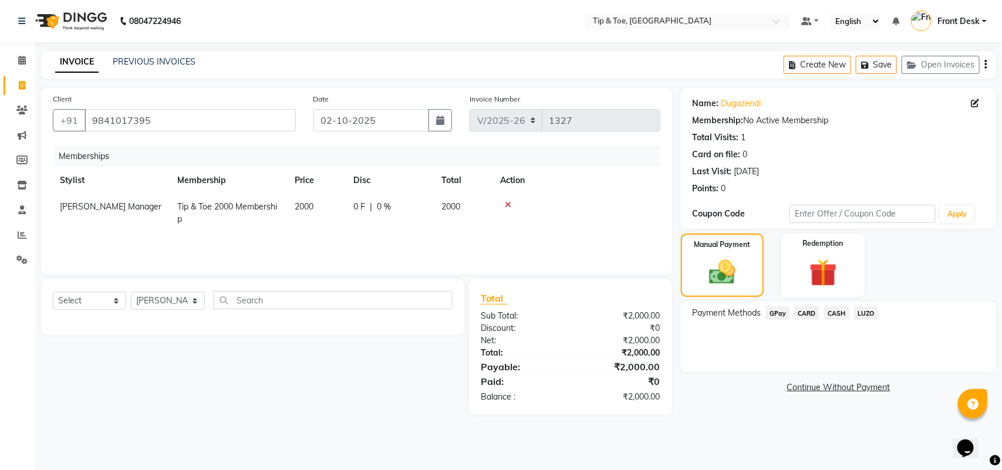
click at [781, 318] on span "GPay" at bounding box center [778, 314] width 24 height 14
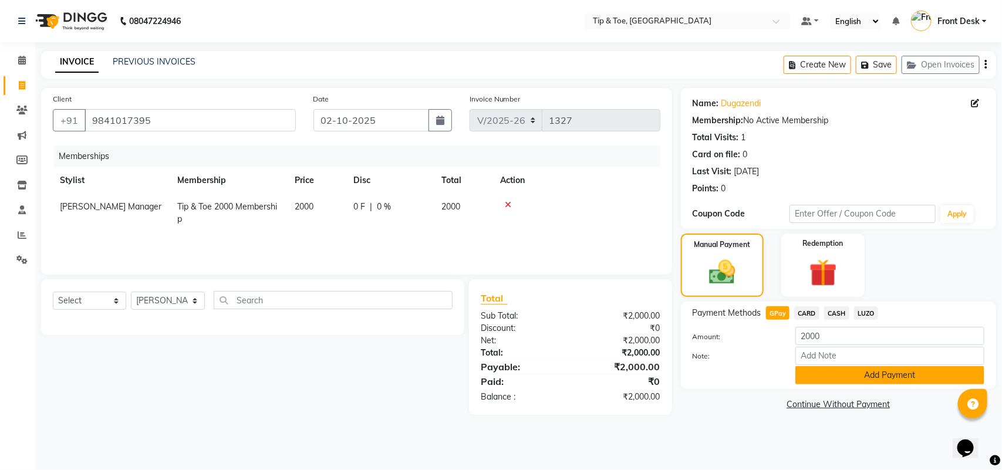
click at [829, 369] on button "Add Payment" at bounding box center [890, 375] width 189 height 18
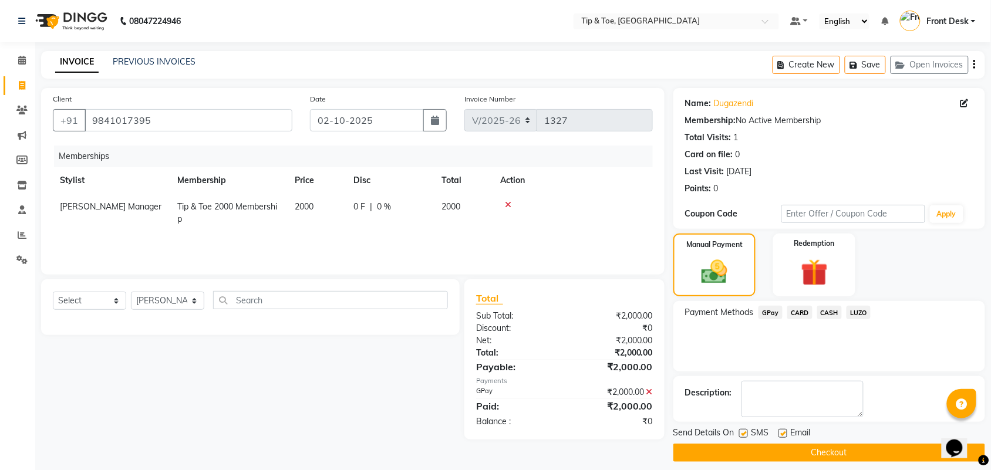
scroll to position [10, 0]
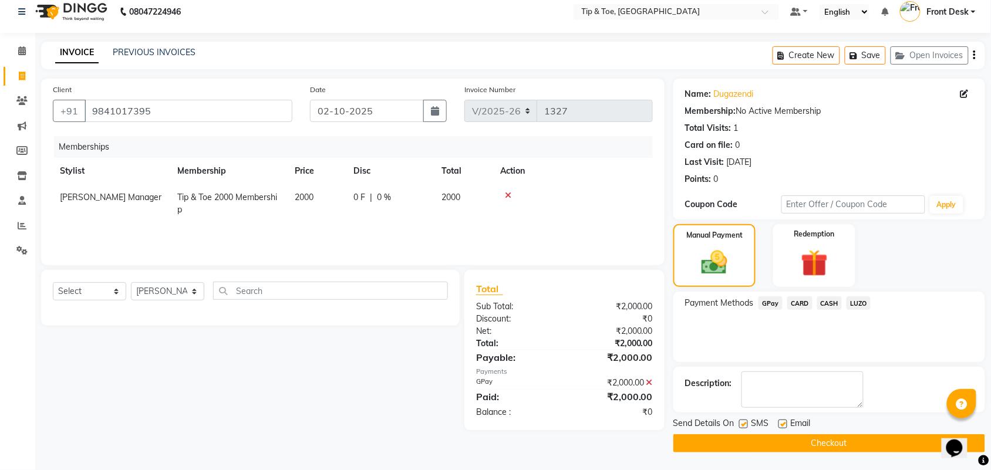
click at [784, 423] on label at bounding box center [783, 424] width 9 height 9
click at [784, 423] on input "checkbox" at bounding box center [783, 425] width 8 height 8
checkbox input "false"
click at [779, 447] on button "Checkout" at bounding box center [830, 444] width 312 height 18
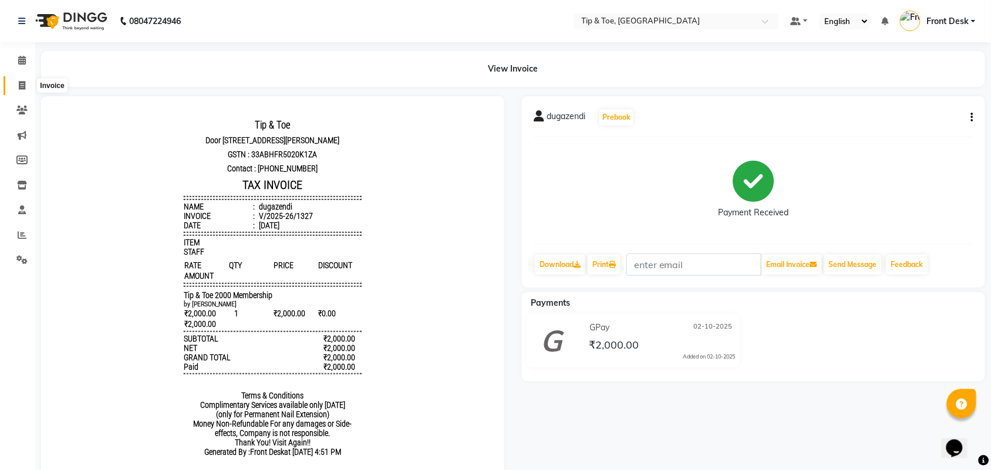
click at [19, 82] on icon at bounding box center [22, 85] width 6 height 9
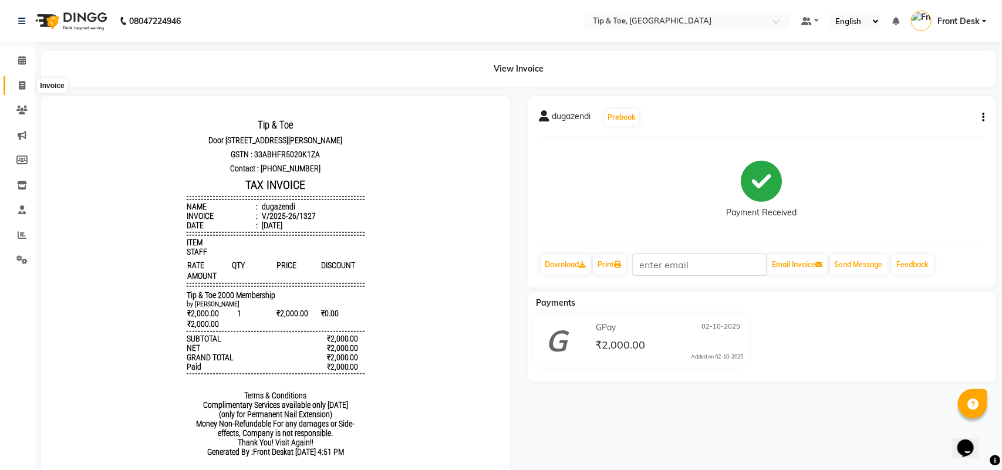
select select "5770"
select select "service"
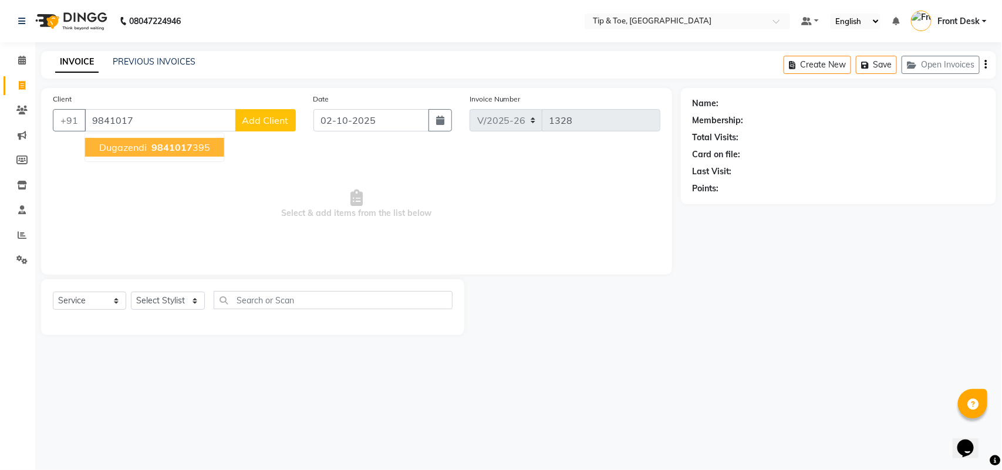
click at [132, 147] on span "dugazendi" at bounding box center [123, 148] width 48 height 12
type input "9841017395"
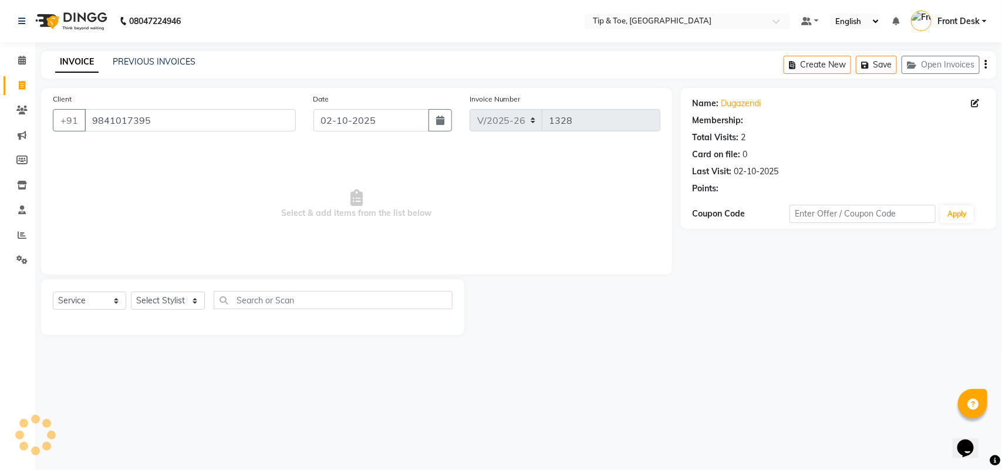
select select "1: Object"
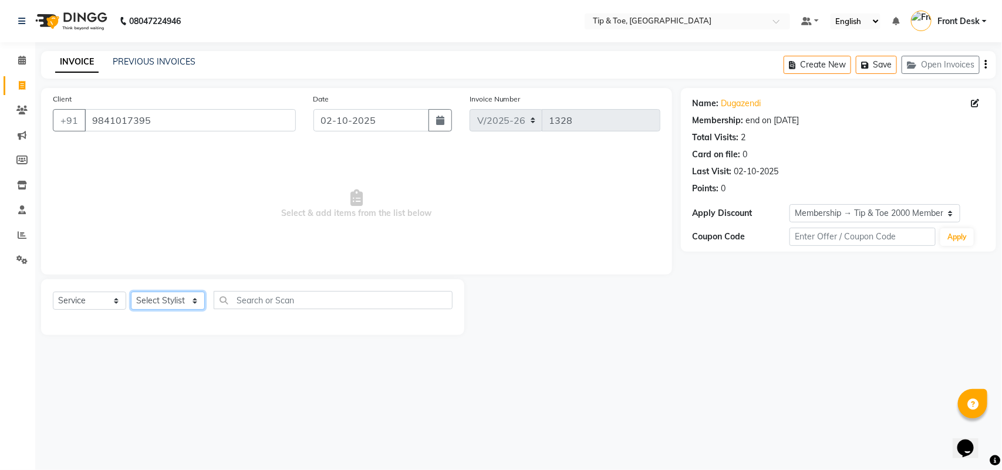
click at [192, 295] on select "Select Stylist [PERSON_NAME] [PERSON_NAME] Front Desk Joys [PERSON_NAME].D [PER…" at bounding box center [168, 301] width 74 height 18
select select "39914"
click at [131, 292] on select "Select Stylist [PERSON_NAME] [PERSON_NAME] Front Desk Joys [PERSON_NAME].D [PER…" at bounding box center [168, 301] width 74 height 18
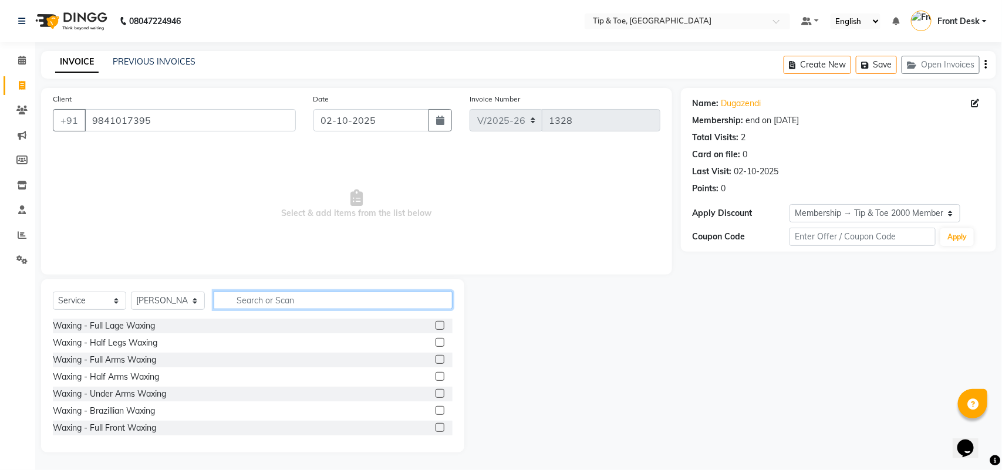
click at [257, 297] on input "text" at bounding box center [334, 300] width 240 height 18
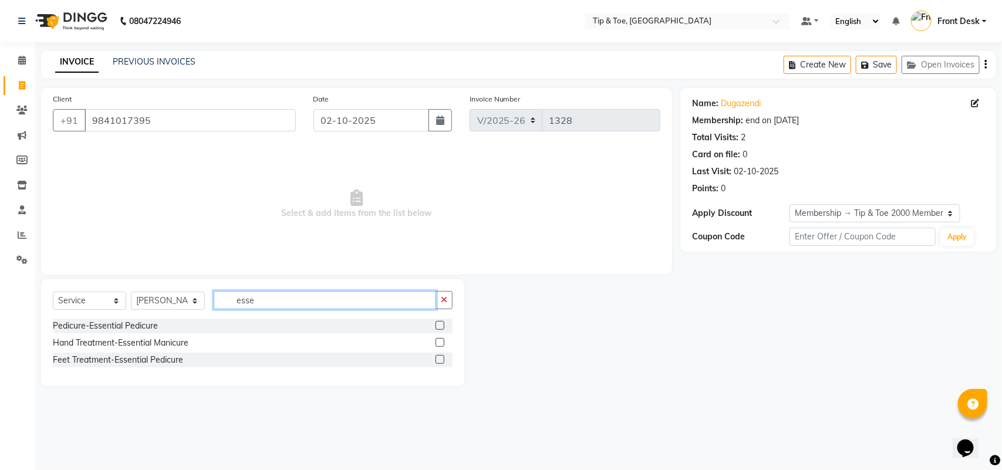
type input "esse"
click at [441, 359] on label at bounding box center [440, 359] width 9 height 9
click at [441, 359] on input "checkbox" at bounding box center [440, 360] width 8 height 8
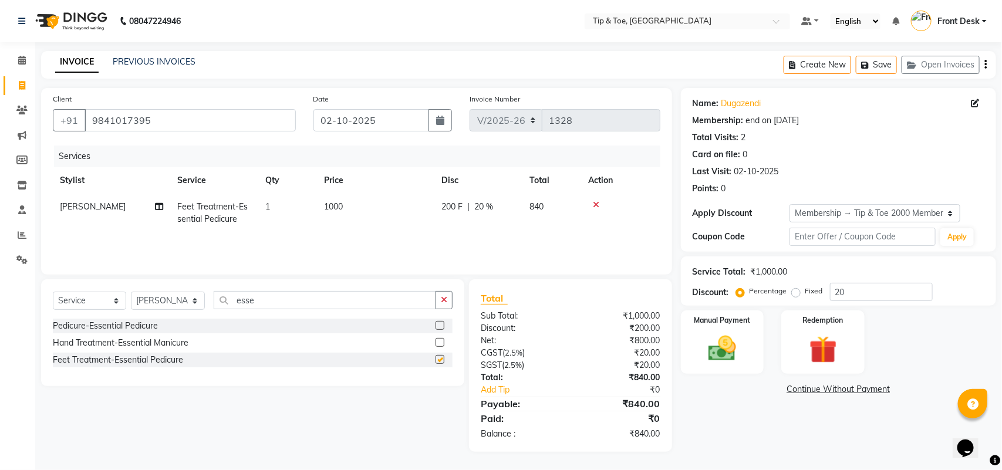
checkbox input "false"
click at [353, 208] on td "1000" at bounding box center [375, 213] width 117 height 39
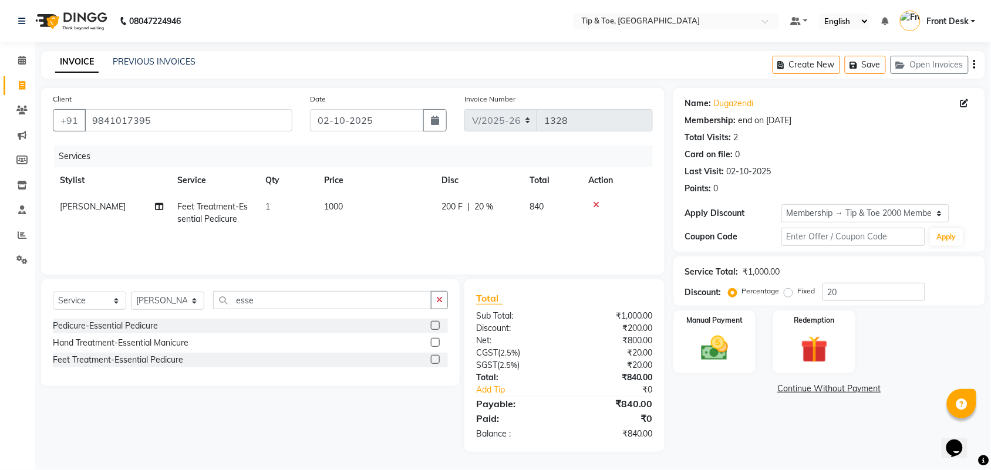
select select "39914"
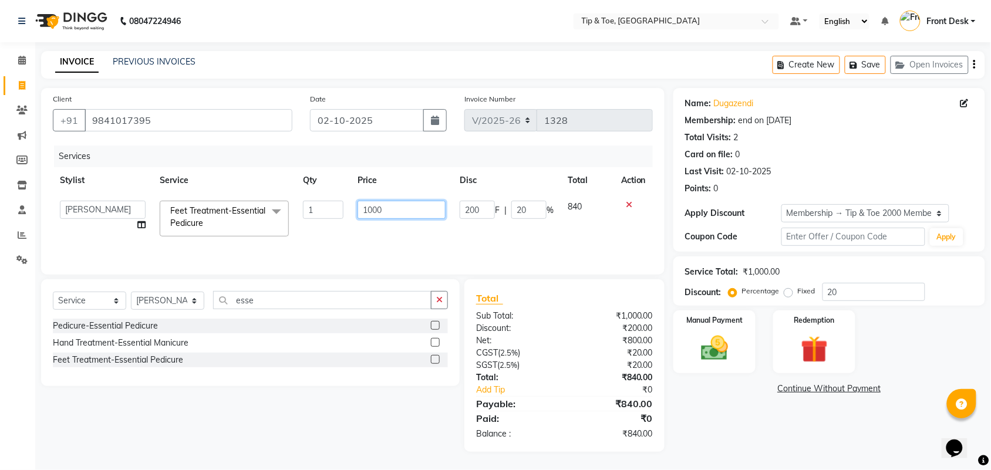
click at [398, 207] on input "1000" at bounding box center [402, 210] width 88 height 18
type input "1300"
click at [198, 303] on select "Select Stylist [PERSON_NAME] [PERSON_NAME] Front Desk Joys [PERSON_NAME].D [PER…" at bounding box center [167, 301] width 73 height 18
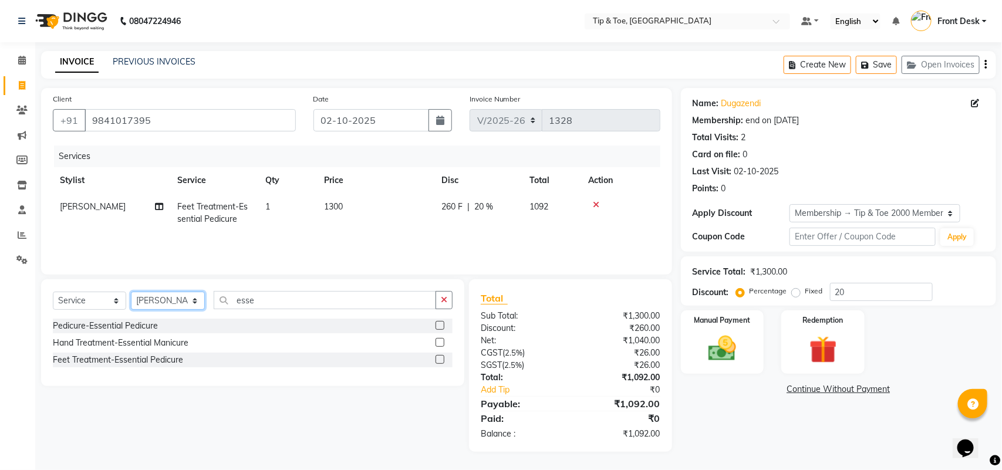
select select "93490"
click at [131, 292] on select "Select Stylist [PERSON_NAME] [PERSON_NAME] Front Desk Joys [PERSON_NAME].D [PER…" at bounding box center [168, 301] width 74 height 18
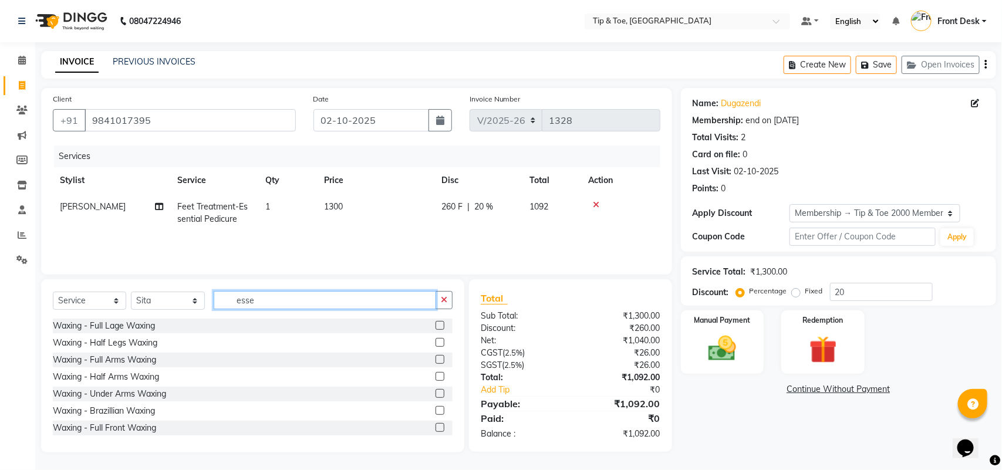
click at [276, 304] on input "esse" at bounding box center [325, 300] width 223 height 18
type input "esse"
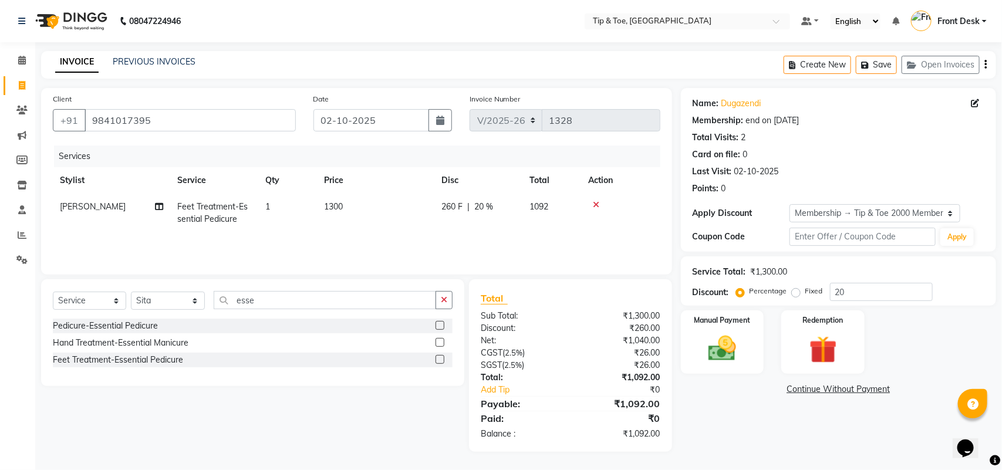
click at [442, 344] on label at bounding box center [440, 342] width 9 height 9
click at [442, 344] on input "checkbox" at bounding box center [440, 343] width 8 height 8
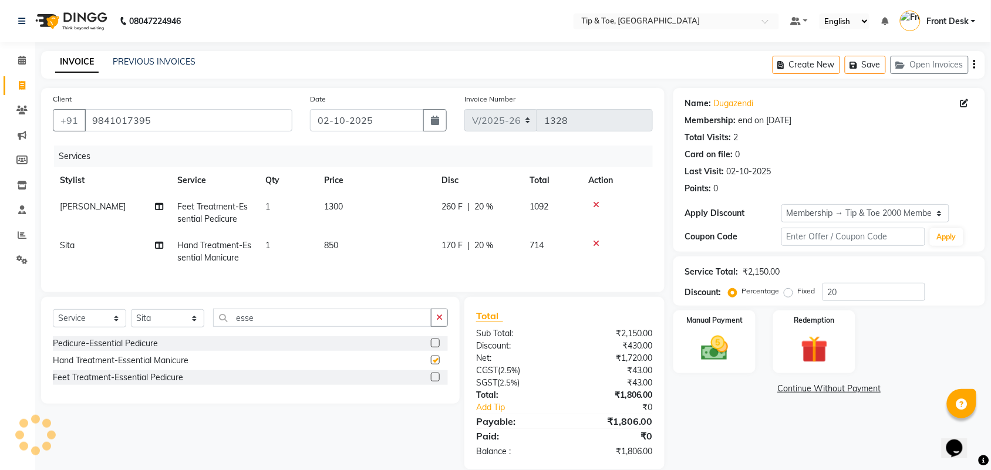
checkbox input "false"
click at [357, 241] on td "850" at bounding box center [375, 252] width 117 height 39
select select "93490"
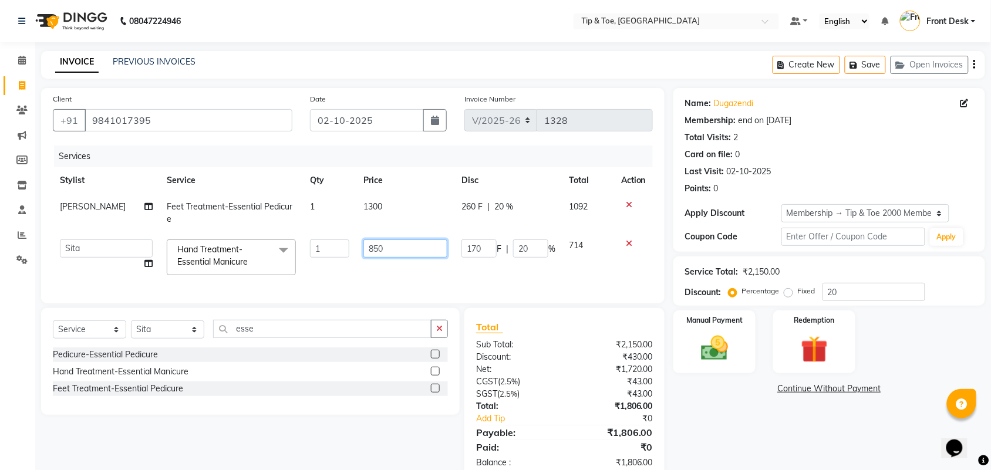
click at [391, 251] on input "850" at bounding box center [405, 249] width 84 height 18
type input "8"
type input "1000"
click at [401, 277] on div "Services Stylist Service Qty Price Disc Total Action Raj Feet Treatment-Essenti…" at bounding box center [353, 219] width 600 height 146
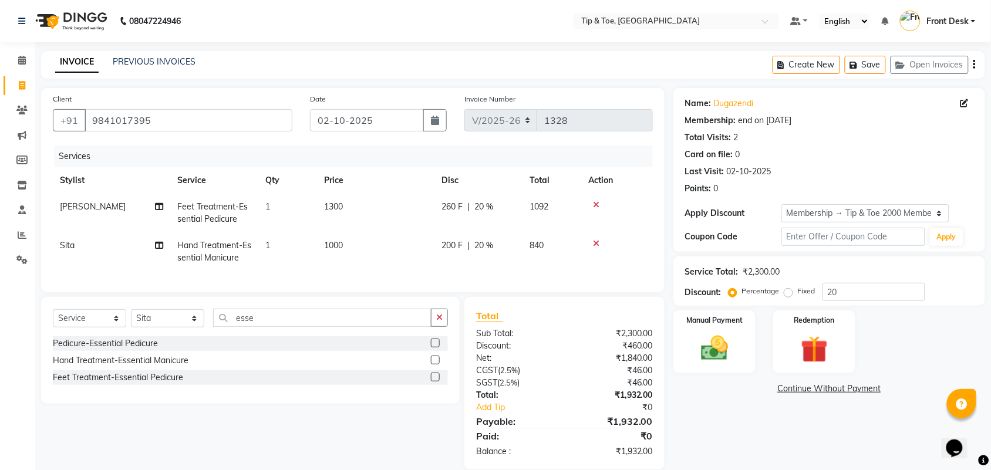
scroll to position [28, 0]
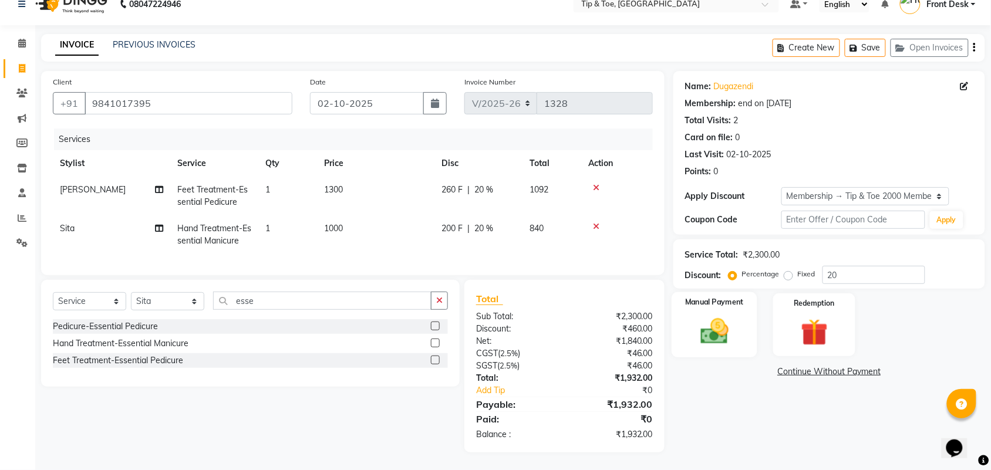
click at [698, 316] on img at bounding box center [715, 331] width 46 height 32
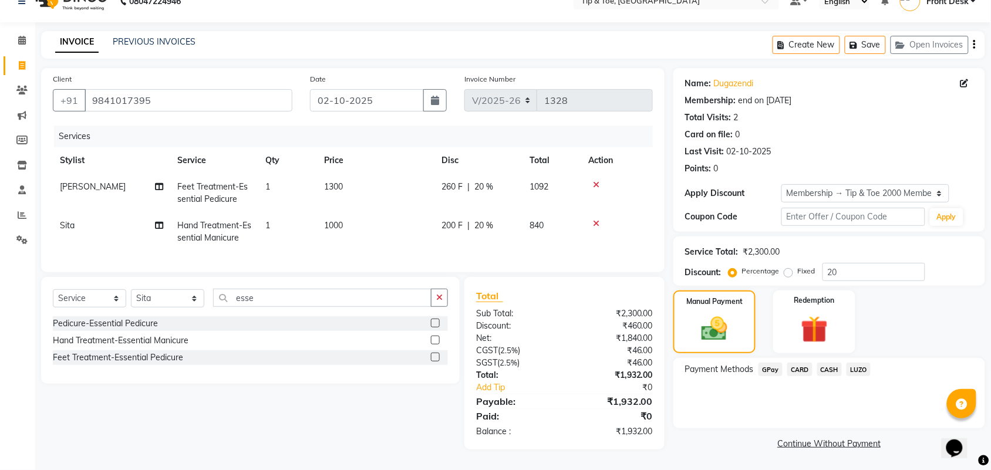
click at [781, 363] on span "GPay" at bounding box center [771, 370] width 24 height 14
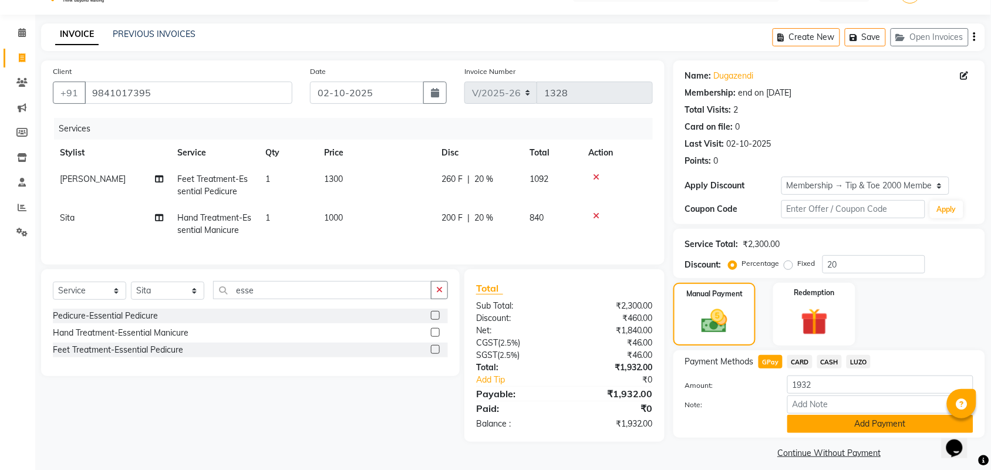
click at [797, 423] on button "Add Payment" at bounding box center [880, 424] width 186 height 18
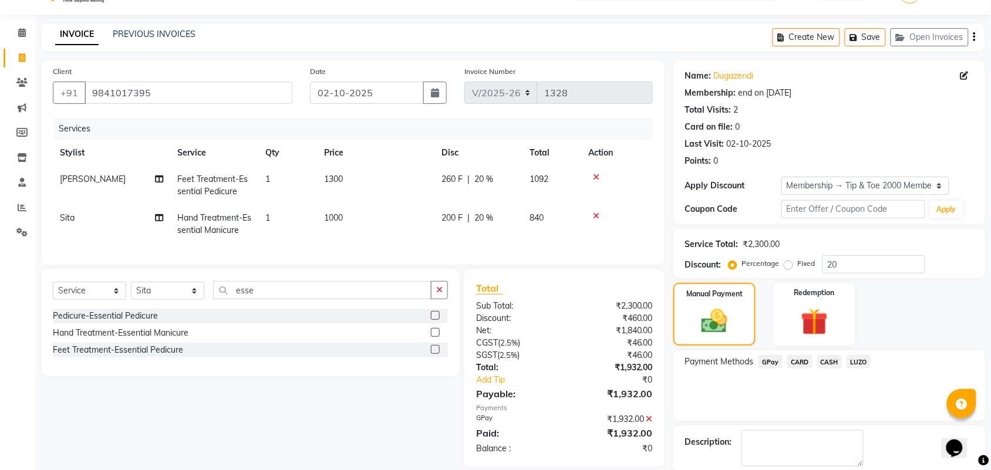
scroll to position [87, 0]
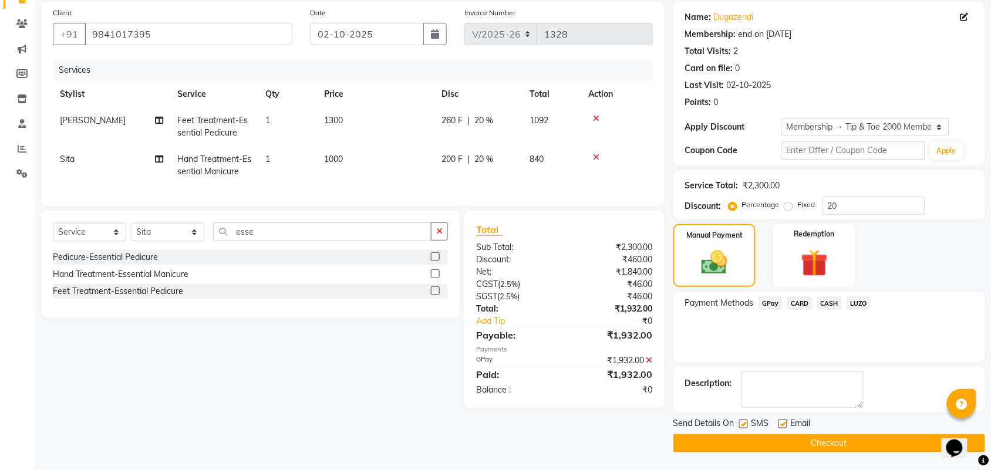
click at [780, 426] on label at bounding box center [783, 424] width 9 height 9
click at [780, 426] on input "checkbox" at bounding box center [783, 425] width 8 height 8
checkbox input "false"
click at [796, 440] on button "Checkout" at bounding box center [830, 444] width 312 height 18
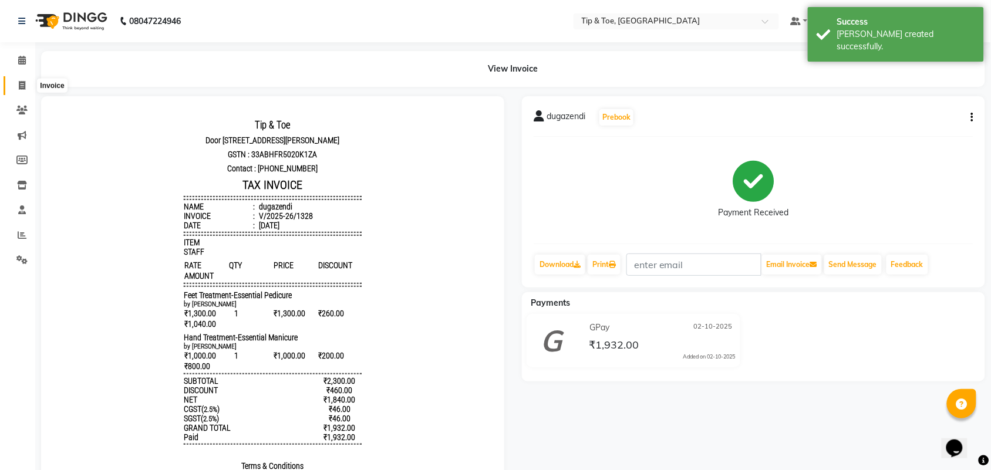
click at [21, 84] on icon at bounding box center [22, 85] width 6 height 9
select select "service"
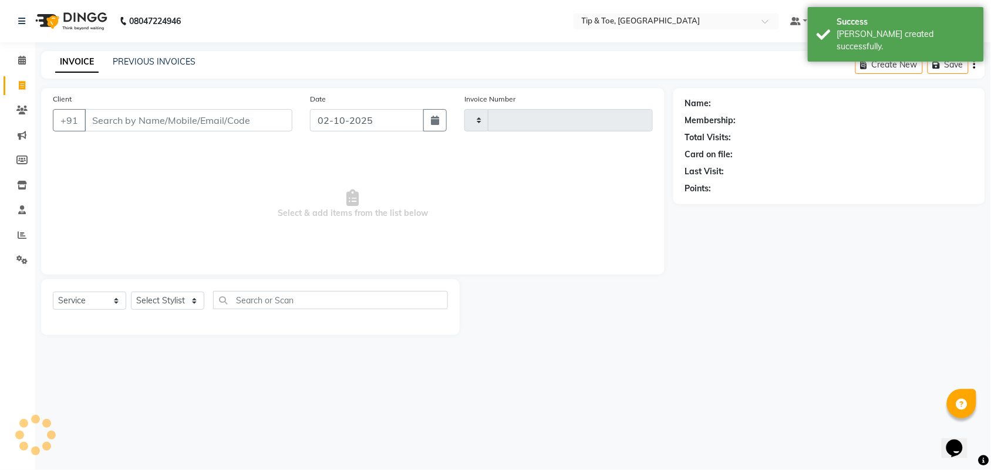
type input "1329"
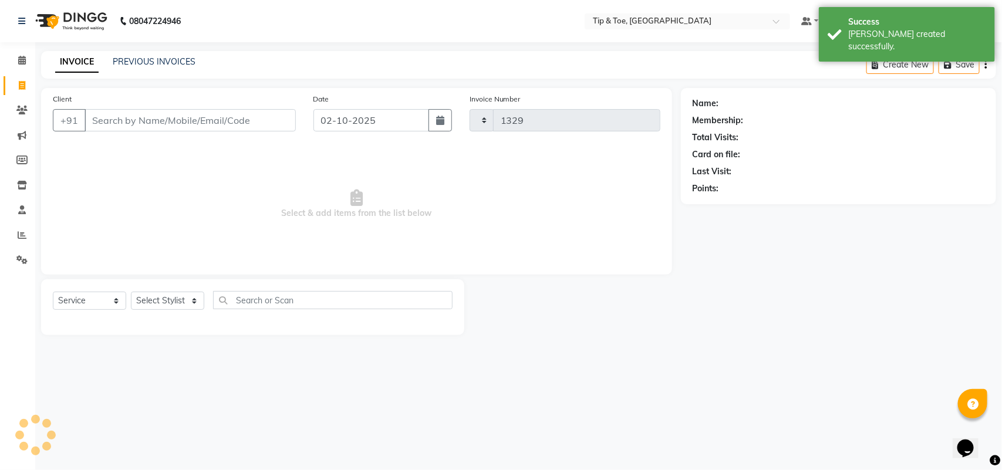
select select "5770"
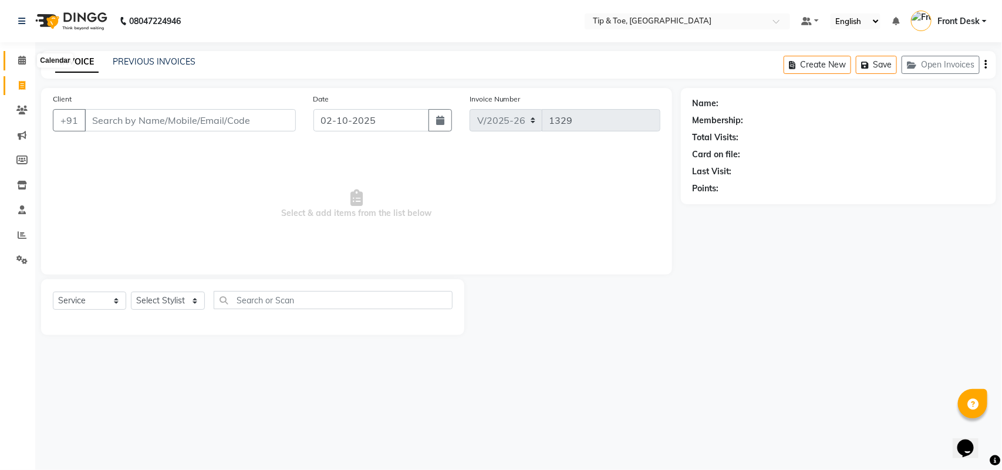
click at [28, 59] on span at bounding box center [22, 61] width 21 height 14
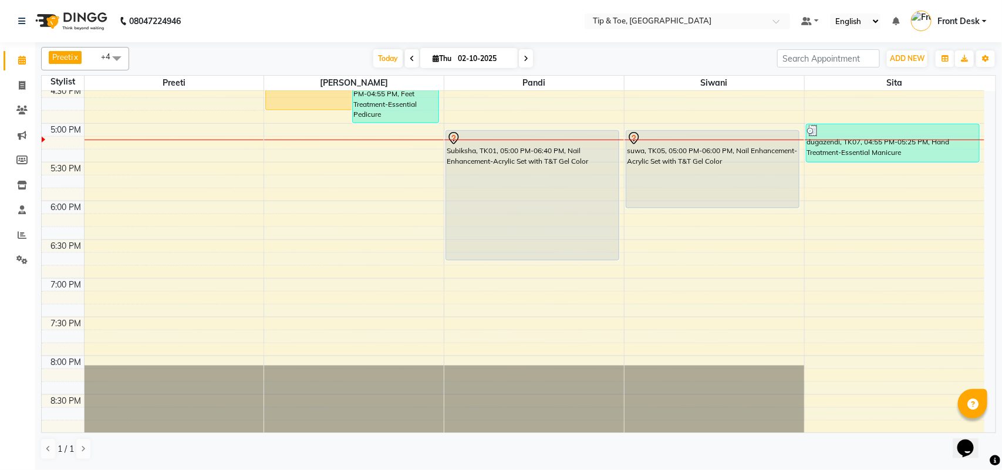
scroll to position [514, 0]
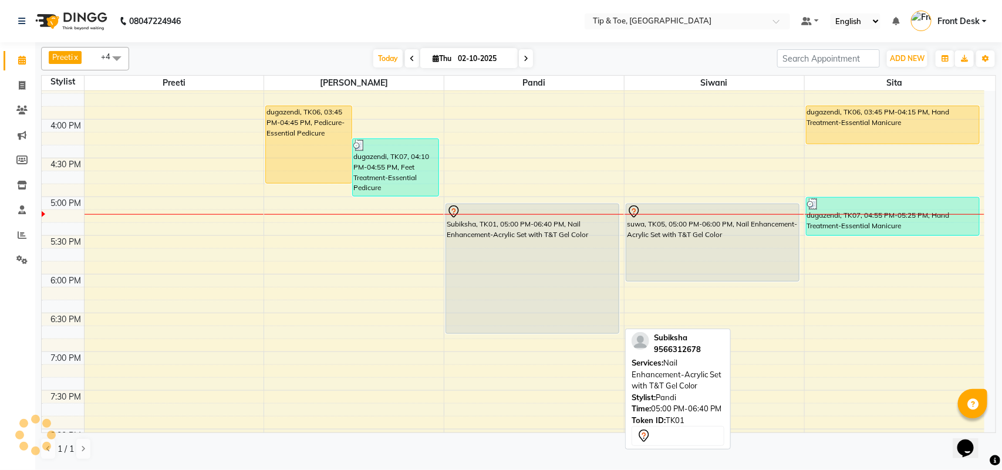
click at [517, 260] on div "Subiksha, TK01, 05:00 PM-06:40 PM, Nail Enhancement-Acrylic Set with T&T Gel Co…" at bounding box center [532, 268] width 173 height 129
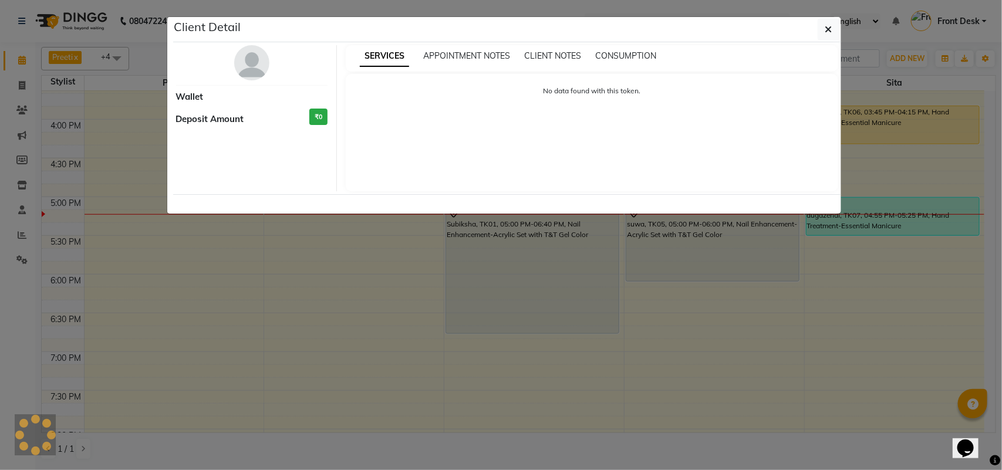
select select "7"
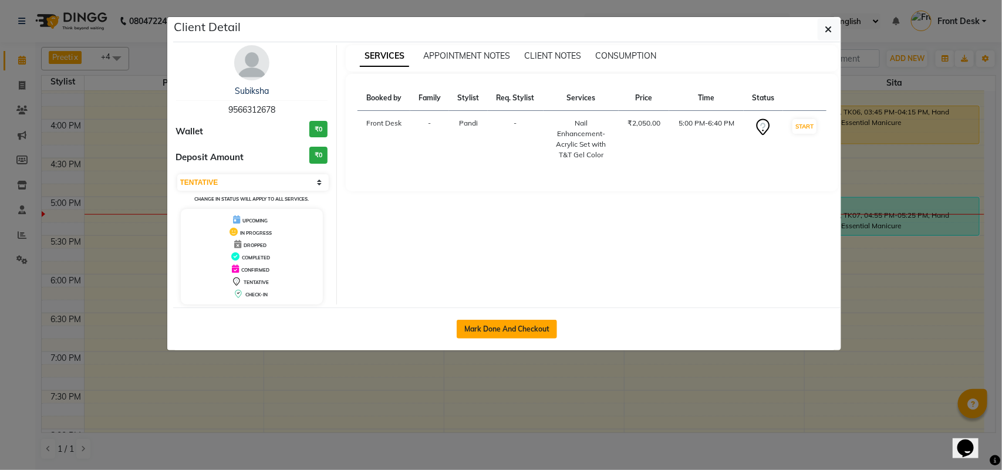
click at [505, 329] on button "Mark Done And Checkout" at bounding box center [507, 329] width 100 height 19
select select "5770"
select select "service"
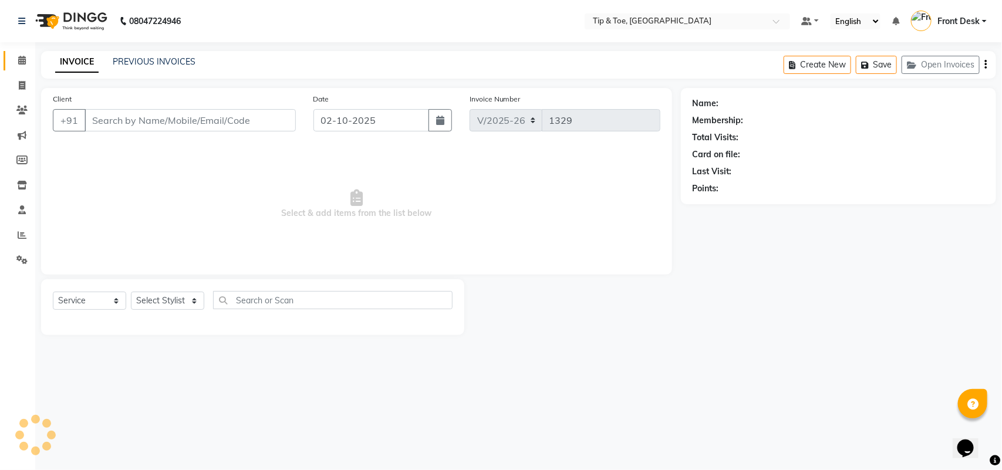
type input "9566312678"
select select "39912"
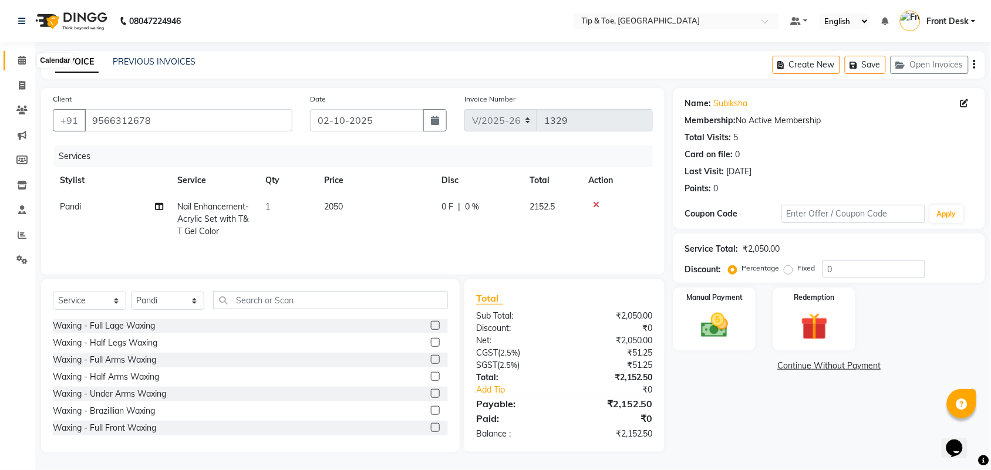
click at [21, 60] on icon at bounding box center [22, 60] width 8 height 9
